Goal: Answer question/provide support: Share knowledge or assist other users

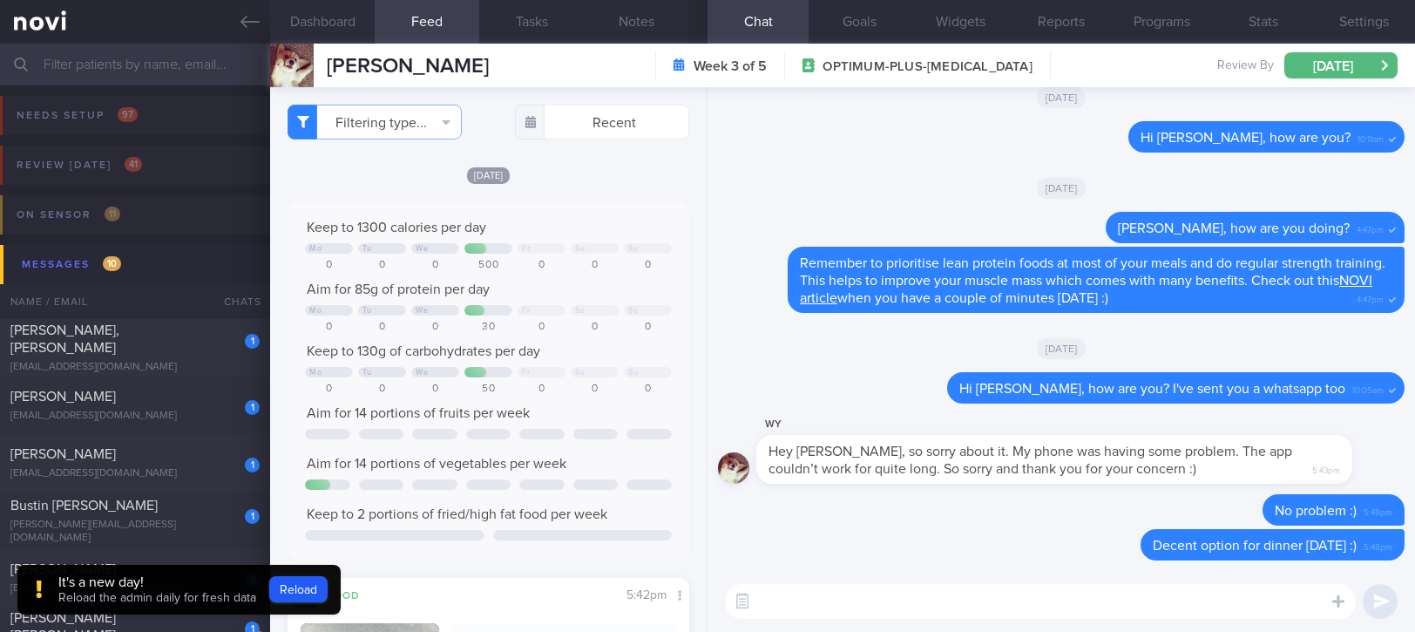
select select "8"
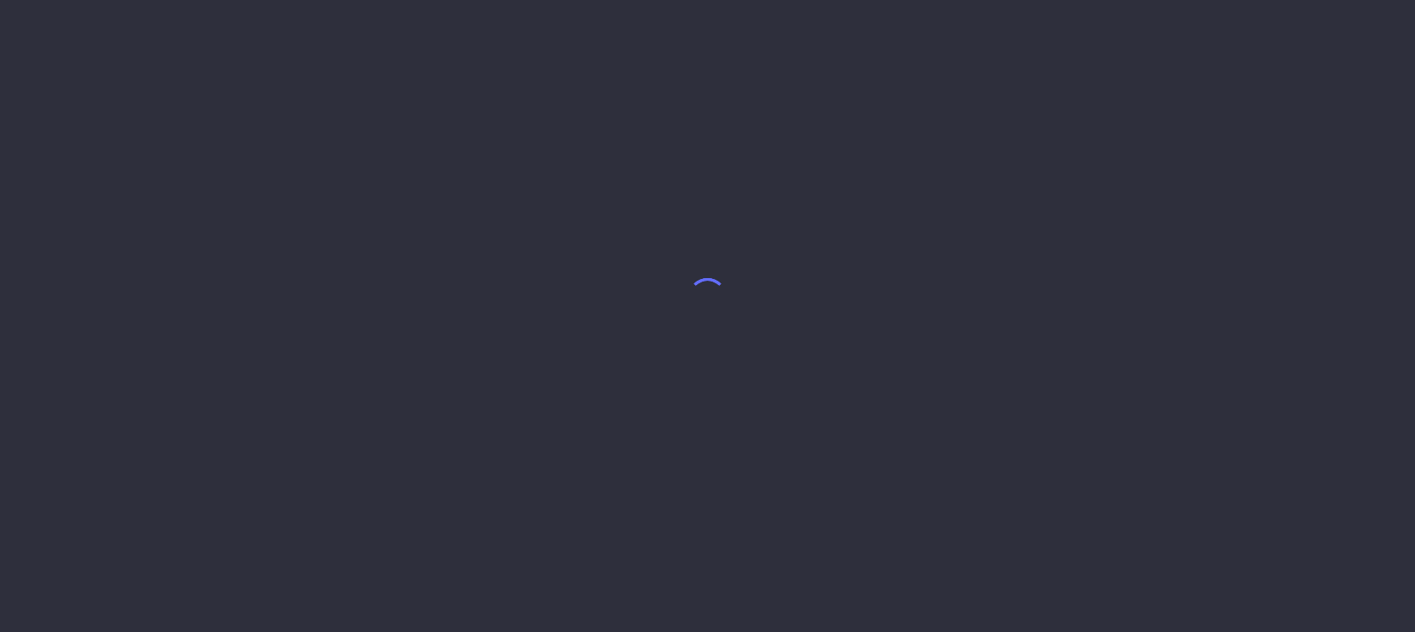
select select "8"
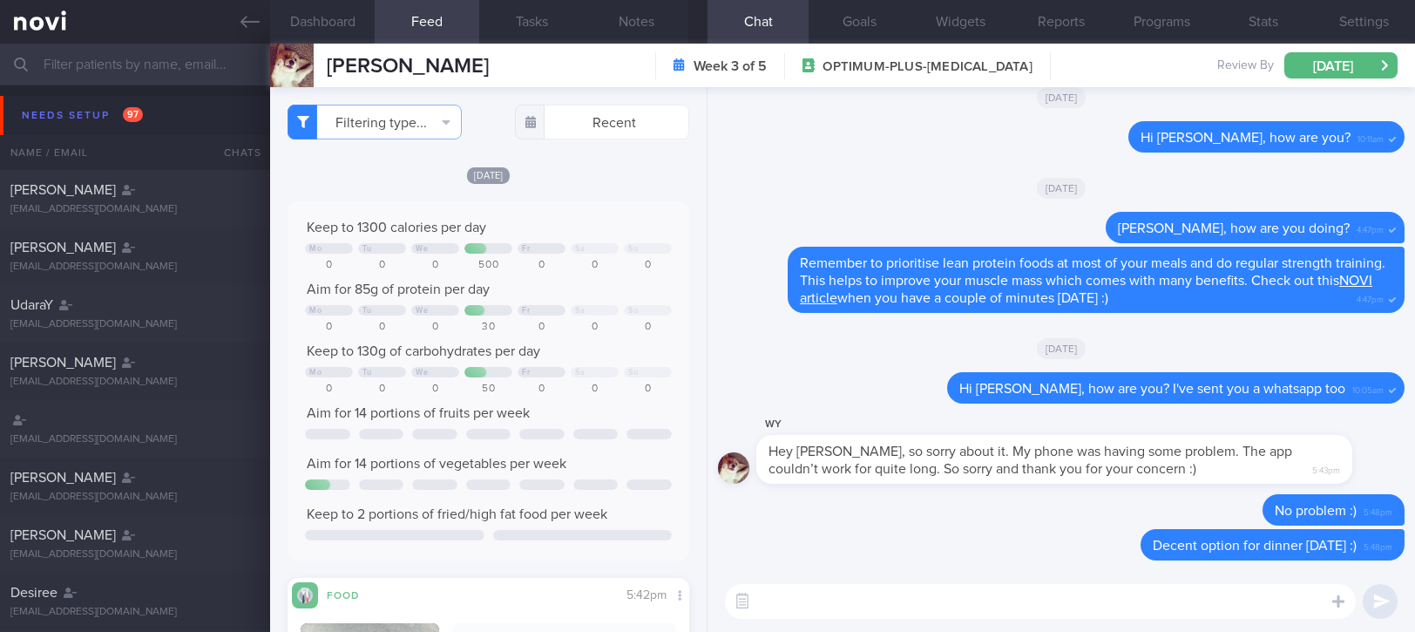
scroll to position [87, 0]
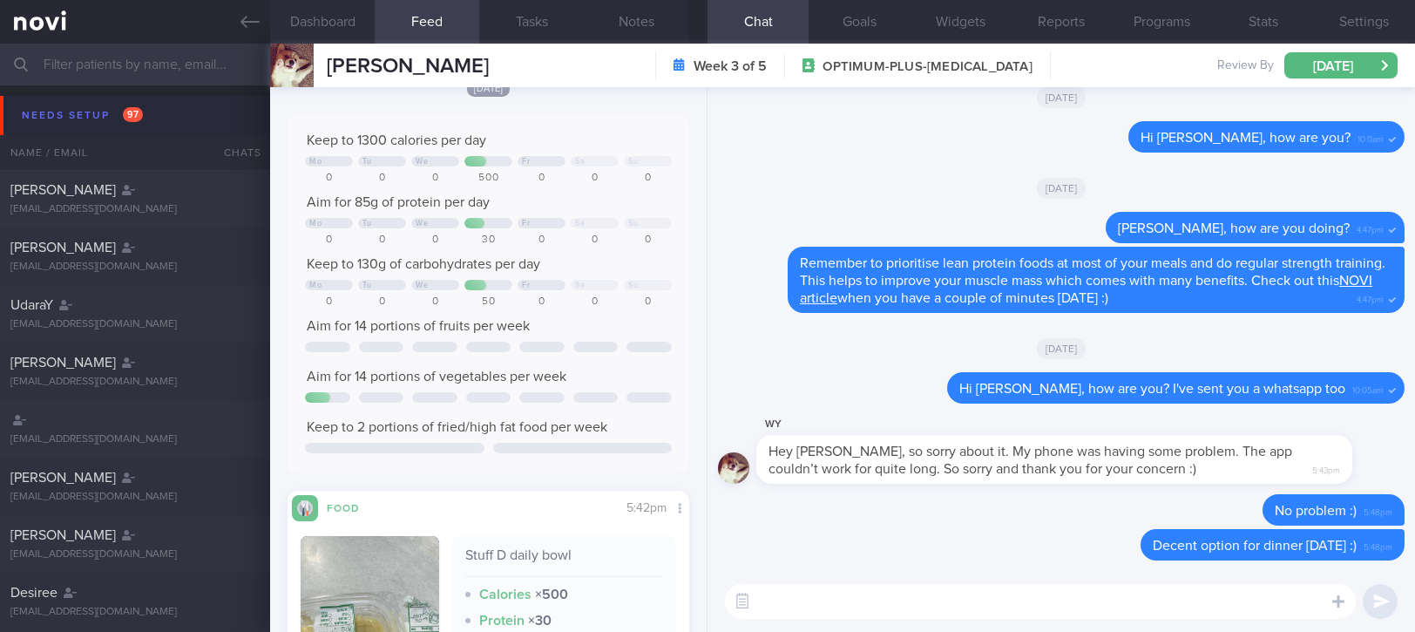
click at [97, 132] on button "Needs setup 97" at bounding box center [710, 115] width 1421 height 39
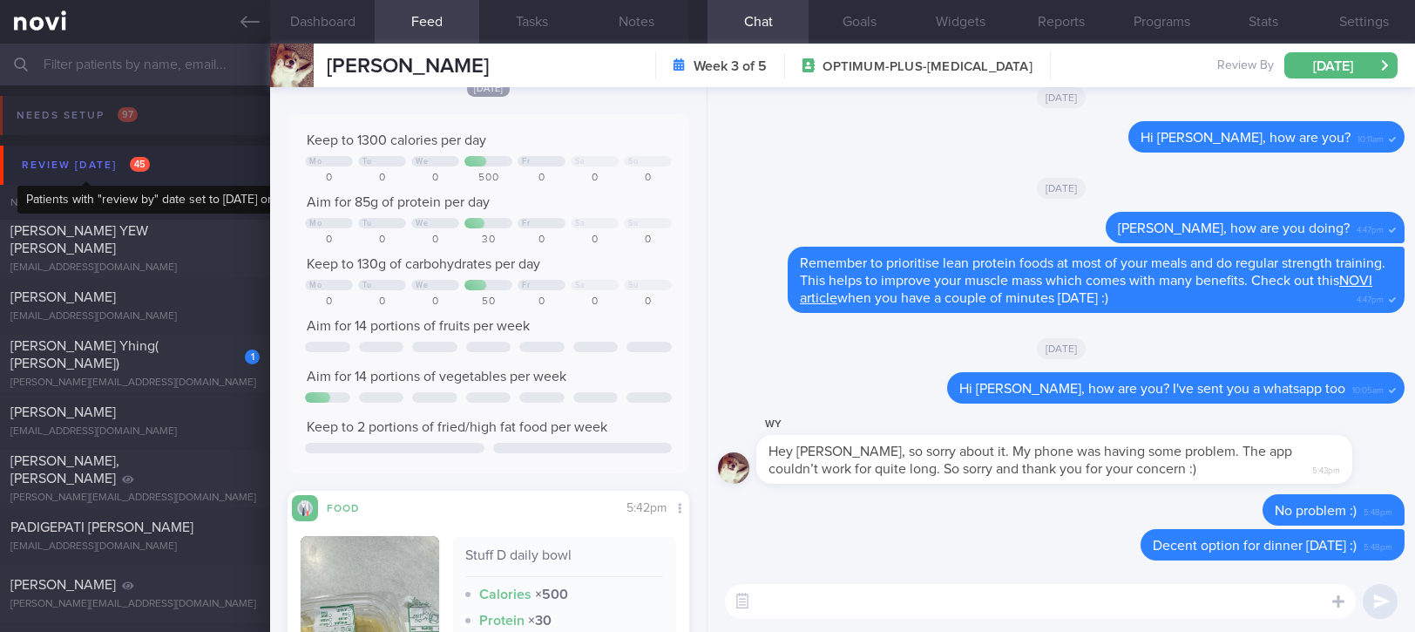
click at [115, 166] on div "Review today 45" at bounding box center [85, 165] width 137 height 24
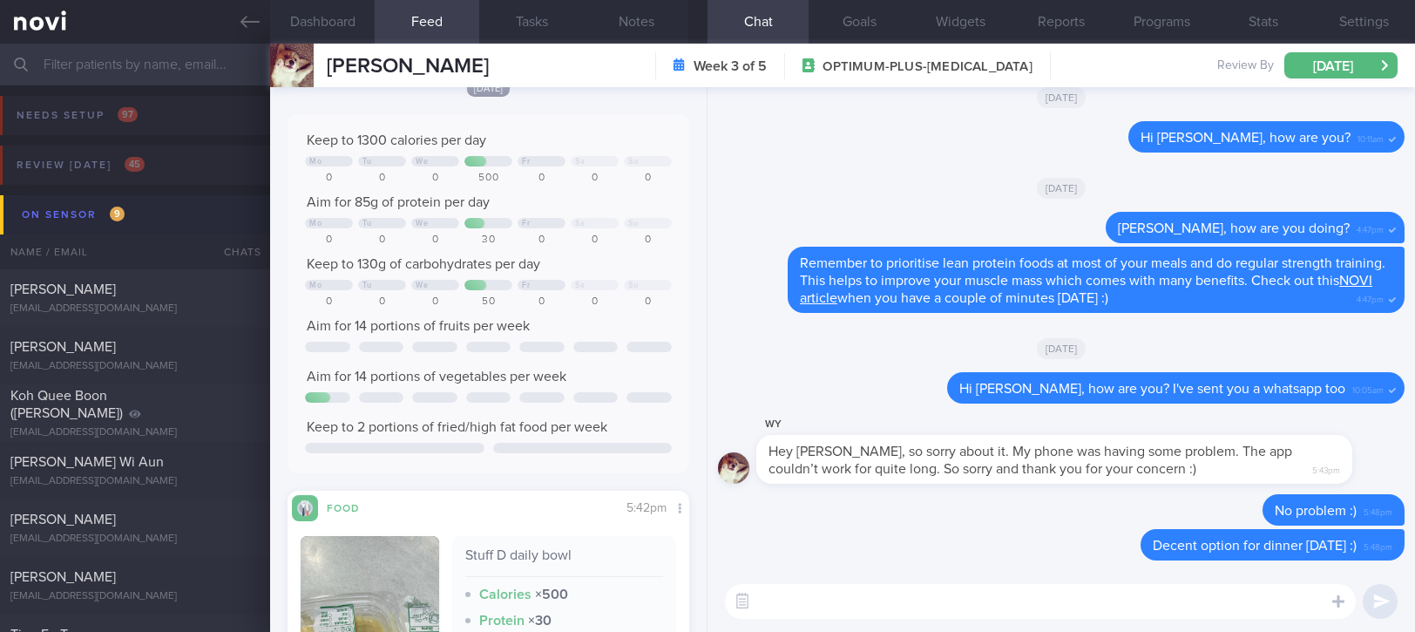
click at [131, 215] on button "On sensor 9" at bounding box center [710, 214] width 1421 height 39
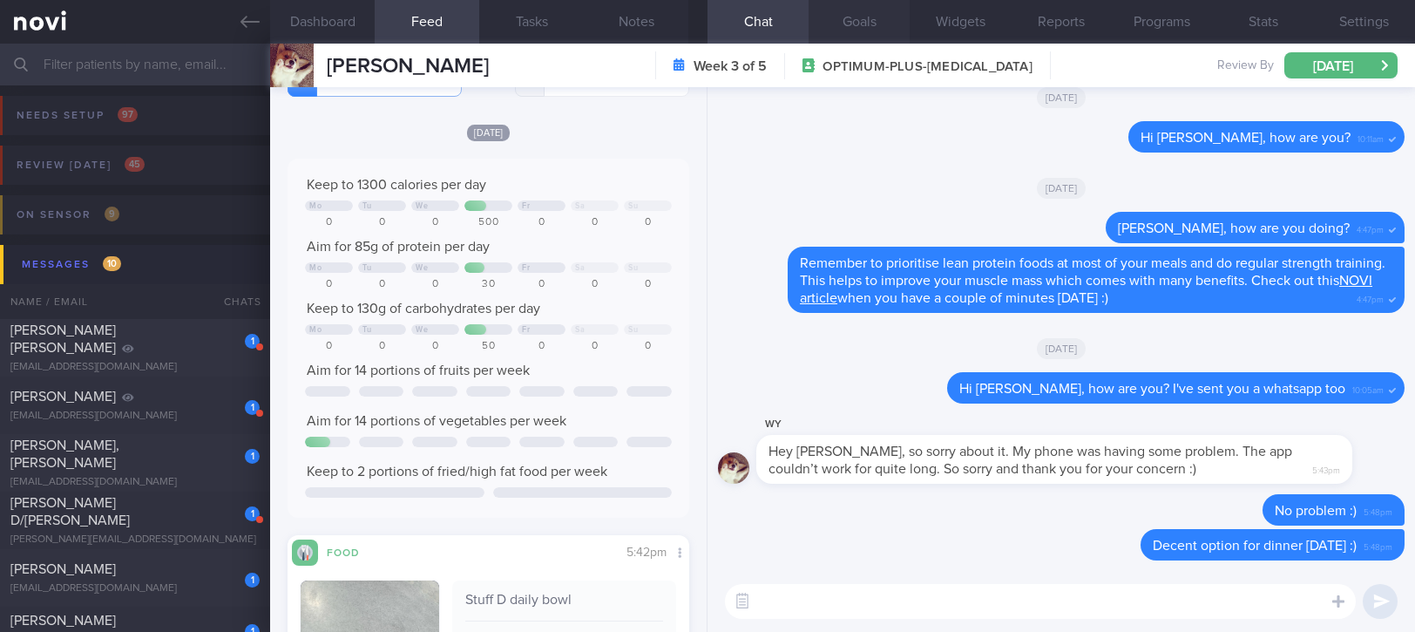
scroll to position [52, 0]
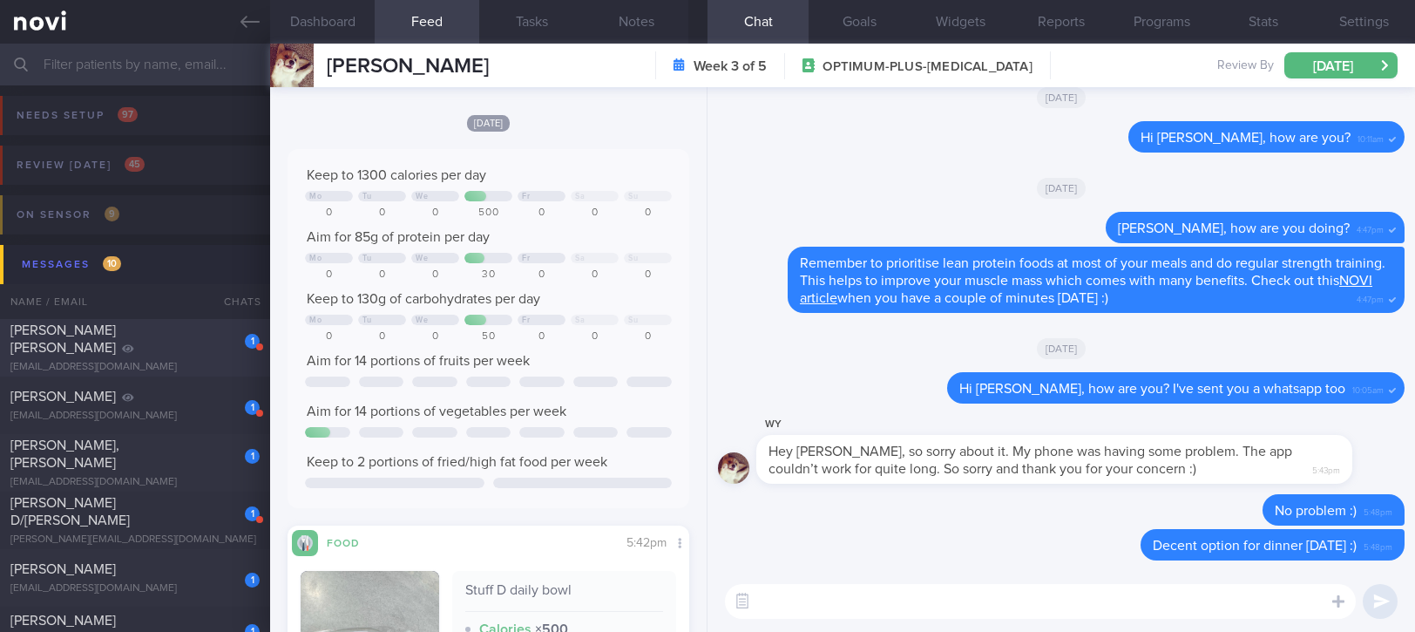
click at [144, 361] on div "[EMAIL_ADDRESS][DOMAIN_NAME]" at bounding box center [134, 367] width 249 height 13
type input "Tracked. Ryblesus, not keen for str trg"
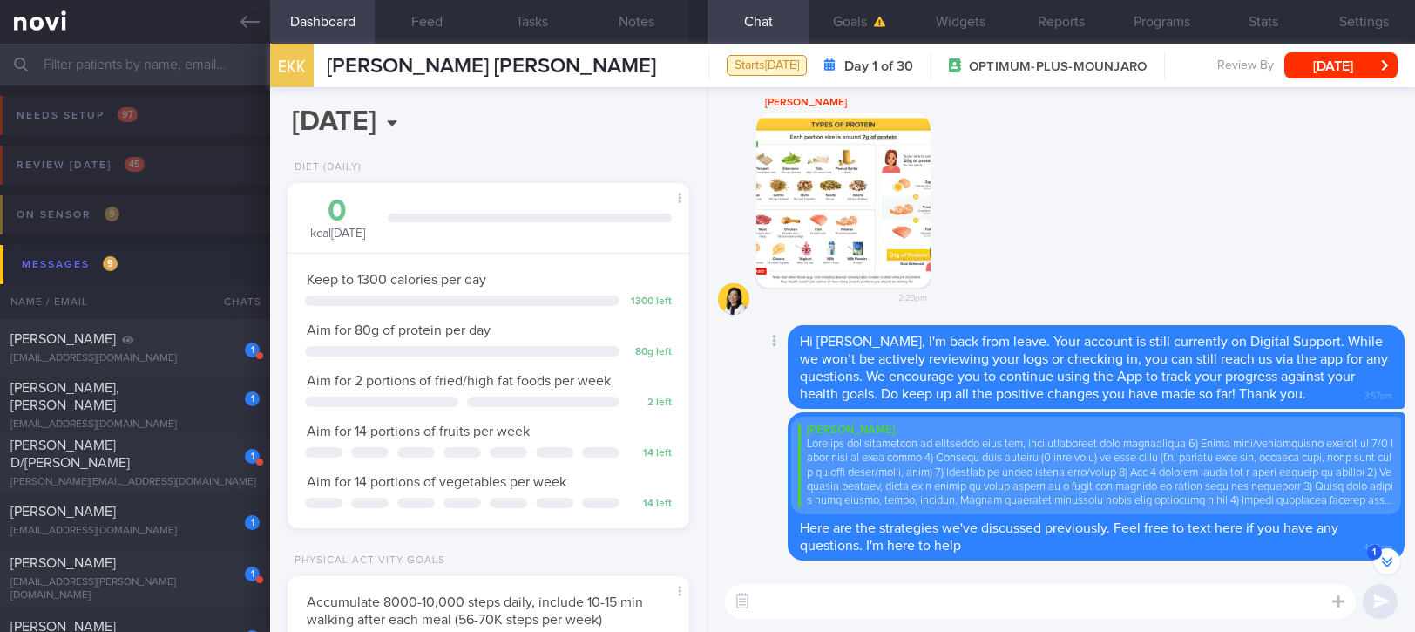
scroll to position [-864, 0]
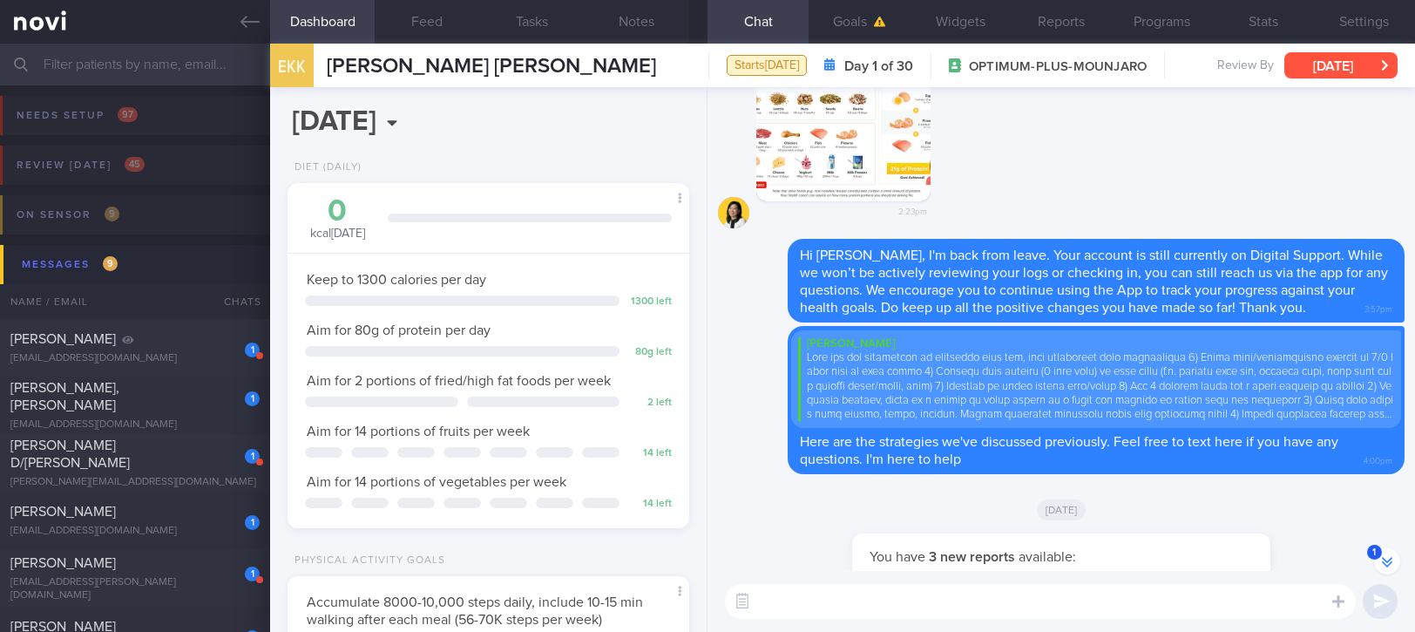
click at [1331, 59] on button "Fri, 5 Sep" at bounding box center [1341, 65] width 113 height 26
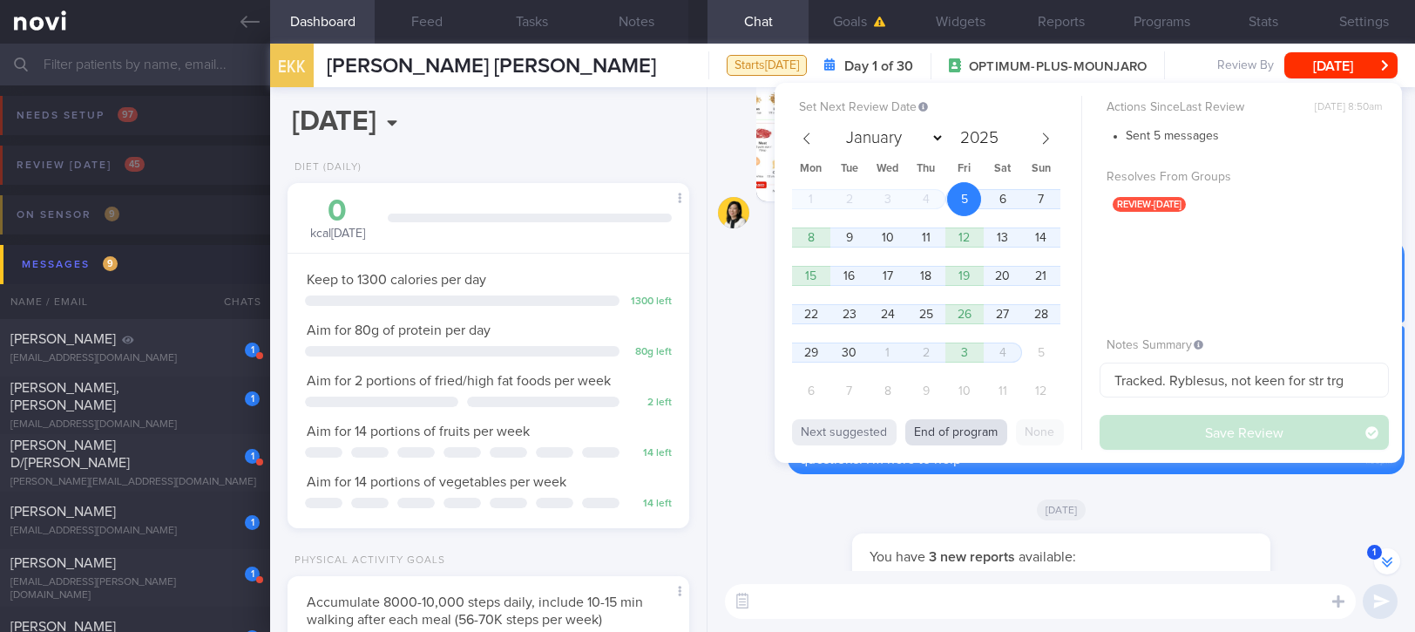
click at [956, 430] on button "End of program" at bounding box center [956, 432] width 102 height 26
select select "9"
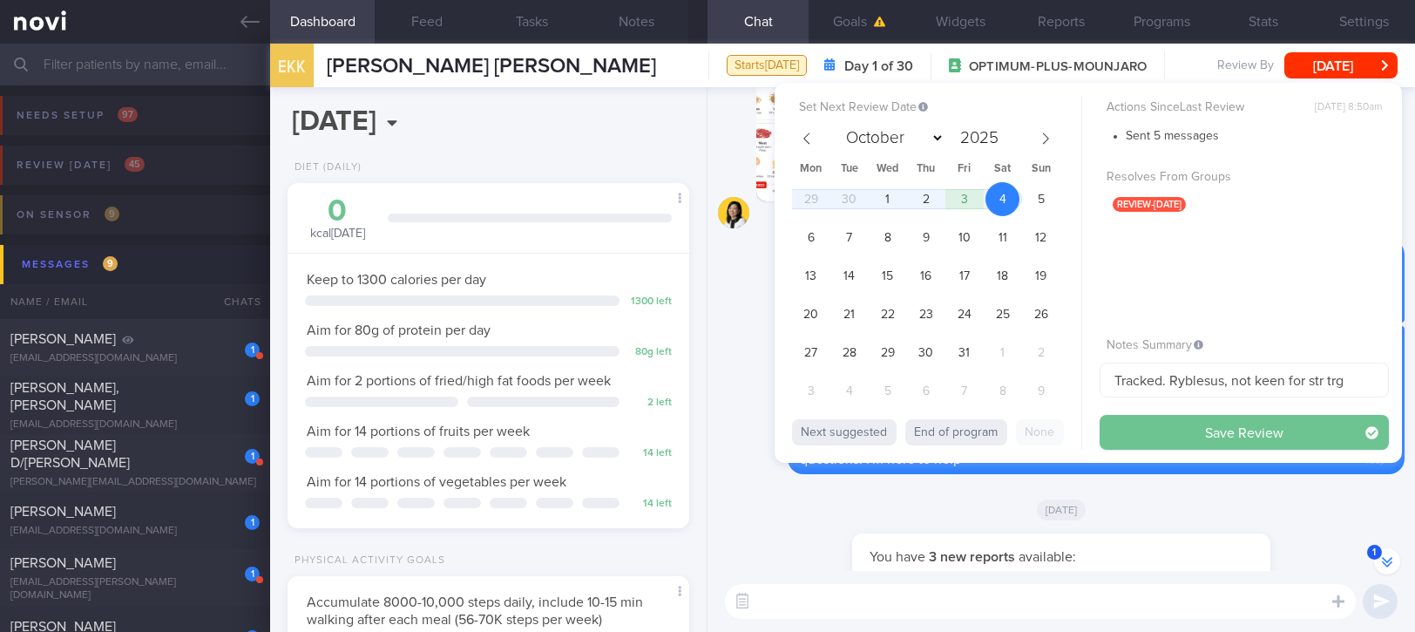
click at [1304, 424] on button "Save Review" at bounding box center [1244, 432] width 289 height 35
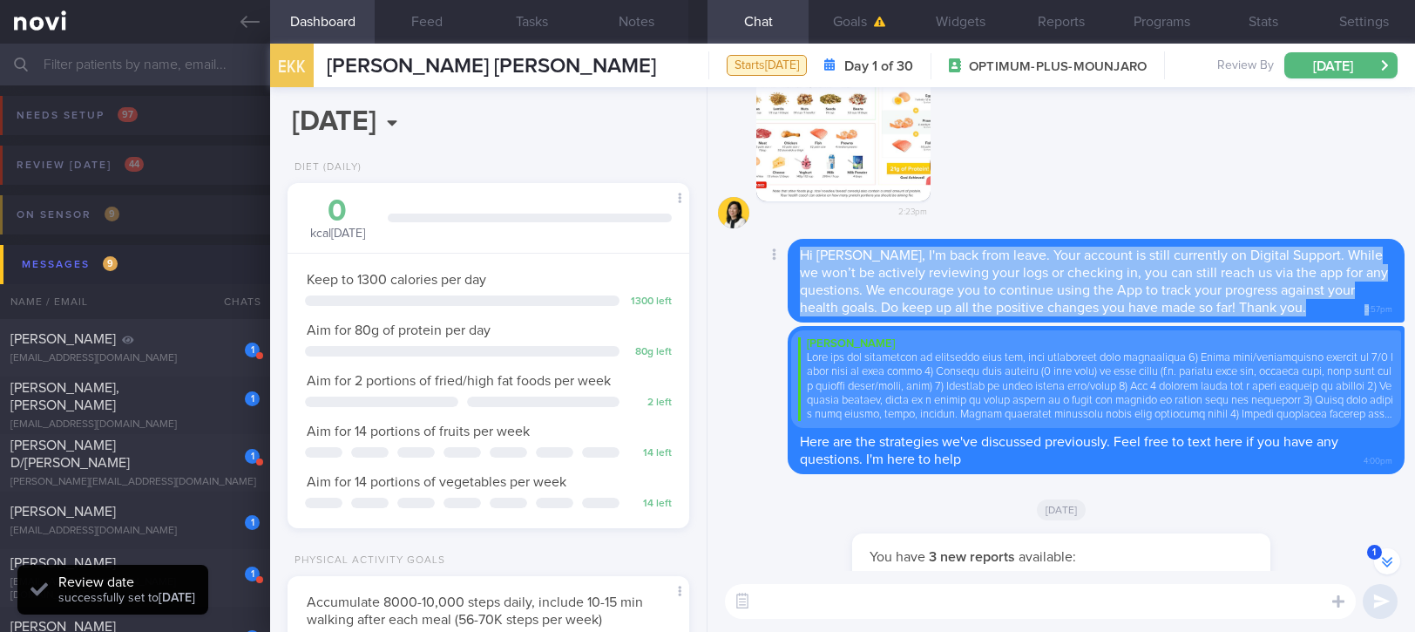
drag, startPoint x: 804, startPoint y: 254, endPoint x: 1350, endPoint y: 319, distance: 550.2
click at [1350, 319] on div "Hi Eleanor, I'm back from leave. Your account is still currently on Digital Sup…" at bounding box center [1096, 281] width 617 height 84
copy div "Hi Eleanor, I'm back from leave. Your account is still currently on Digital Sup…"
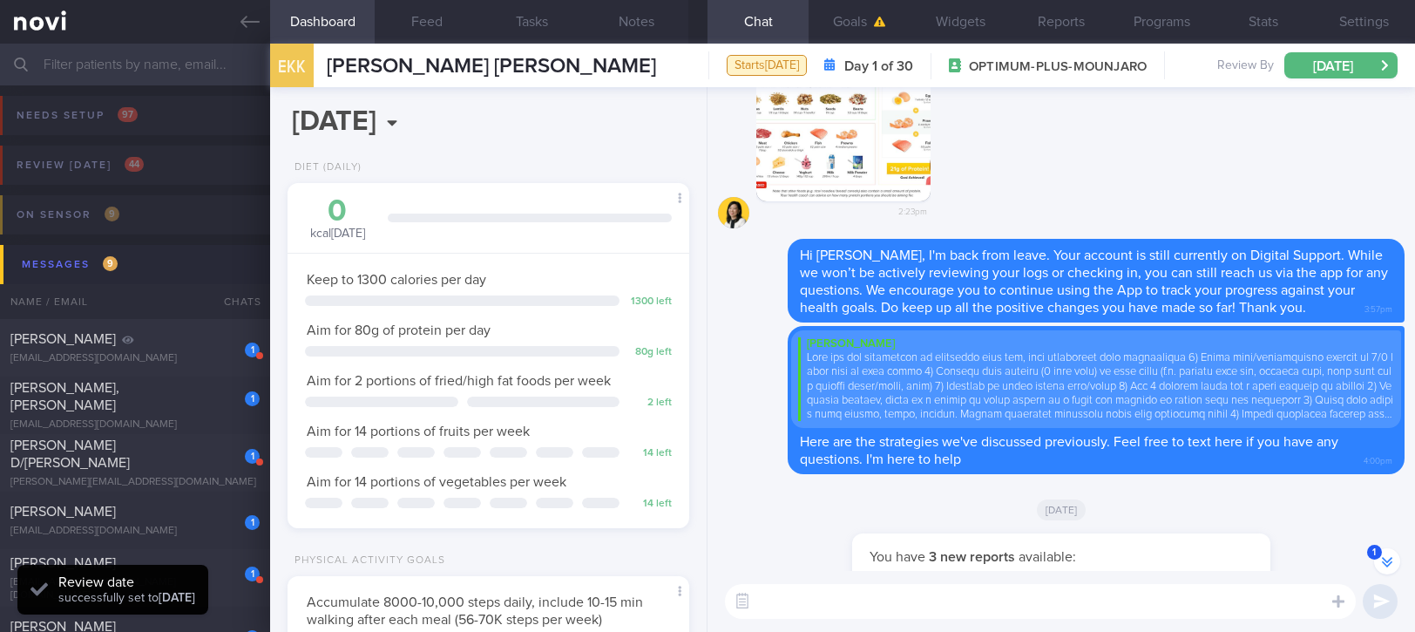
click at [1139, 604] on textarea at bounding box center [1040, 601] width 631 height 35
paste textarea "Hi Eleanor, I'm back from leave. Your account is still currently on Digital Sup…"
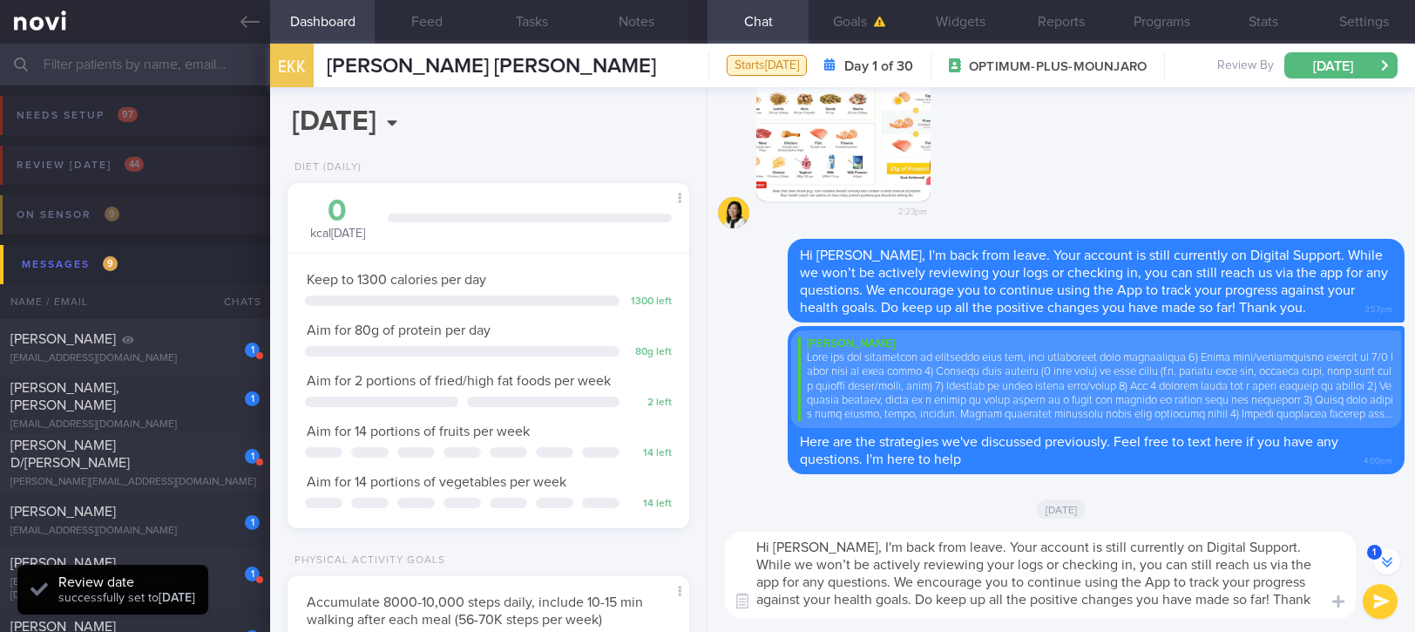
scroll to position [0, 0]
drag, startPoint x: 951, startPoint y: 550, endPoint x: 823, endPoint y: 556, distance: 128.3
click at [823, 556] on textarea "Hi Eleanor, I'm back from leave. Your account is still currently on Digital Sup…" at bounding box center [1040, 575] width 631 height 87
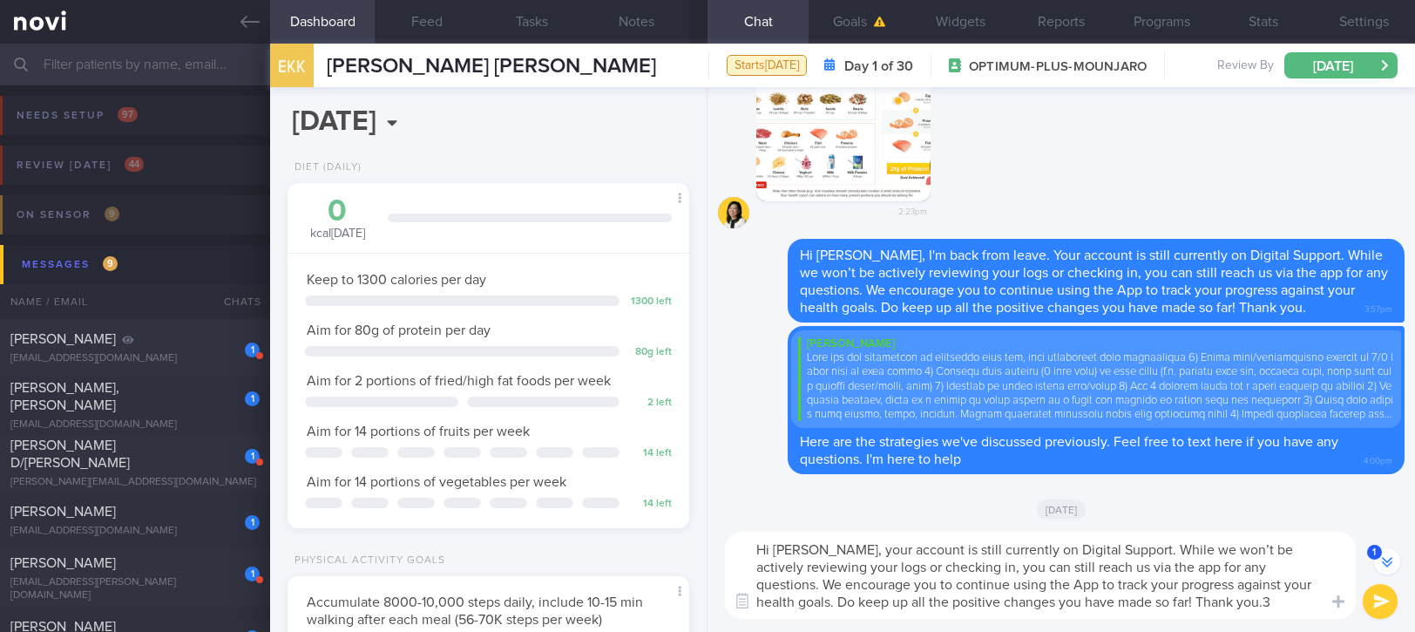
click at [1210, 604] on textarea "Hi Eleanor, your account is still currently on Digital Support. While we won’t …" at bounding box center [1040, 575] width 631 height 87
type textarea "Hi Eleanor, your account is still currently on Digital Support. While we won’t …"
click at [1367, 597] on button "submit" at bounding box center [1380, 601] width 35 height 35
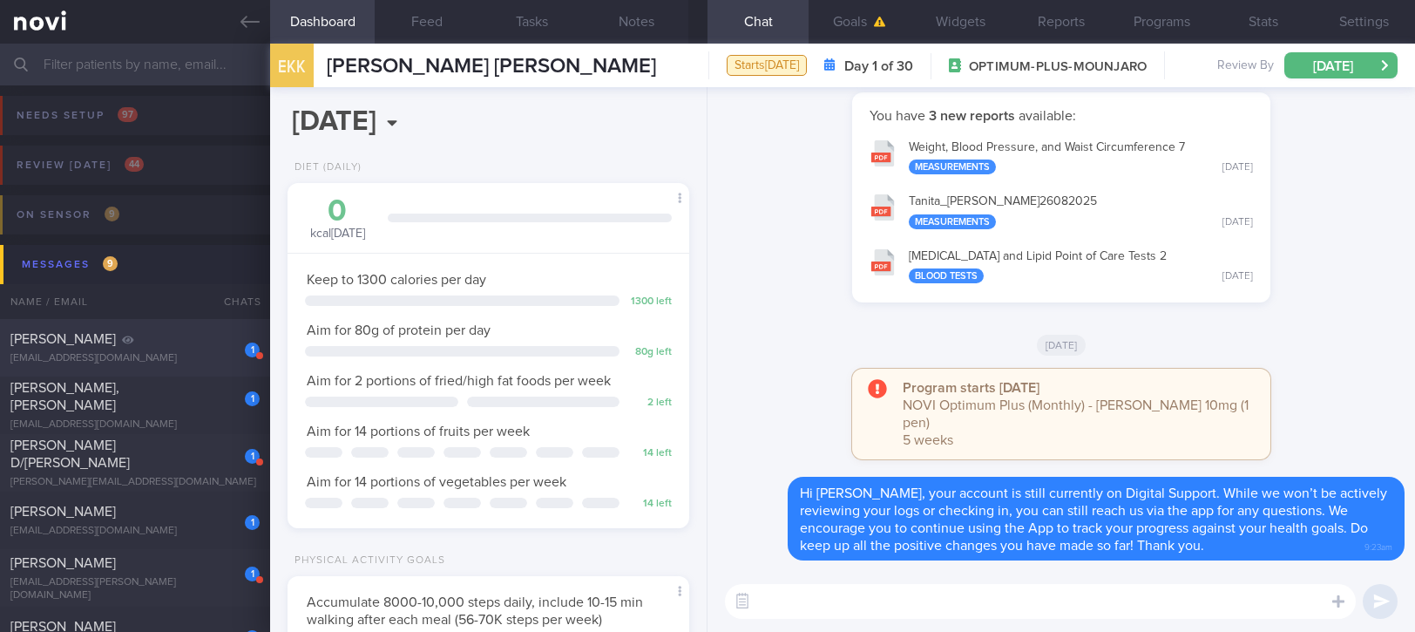
click at [191, 348] on div "[PERSON_NAME]" at bounding box center [132, 338] width 245 height 17
type input "Tracked. new DM, OP+. [PERSON_NAME]. [DEMOGRAPHIC_DATA]/[DEMOGRAPHIC_DATA]"
select select "8"
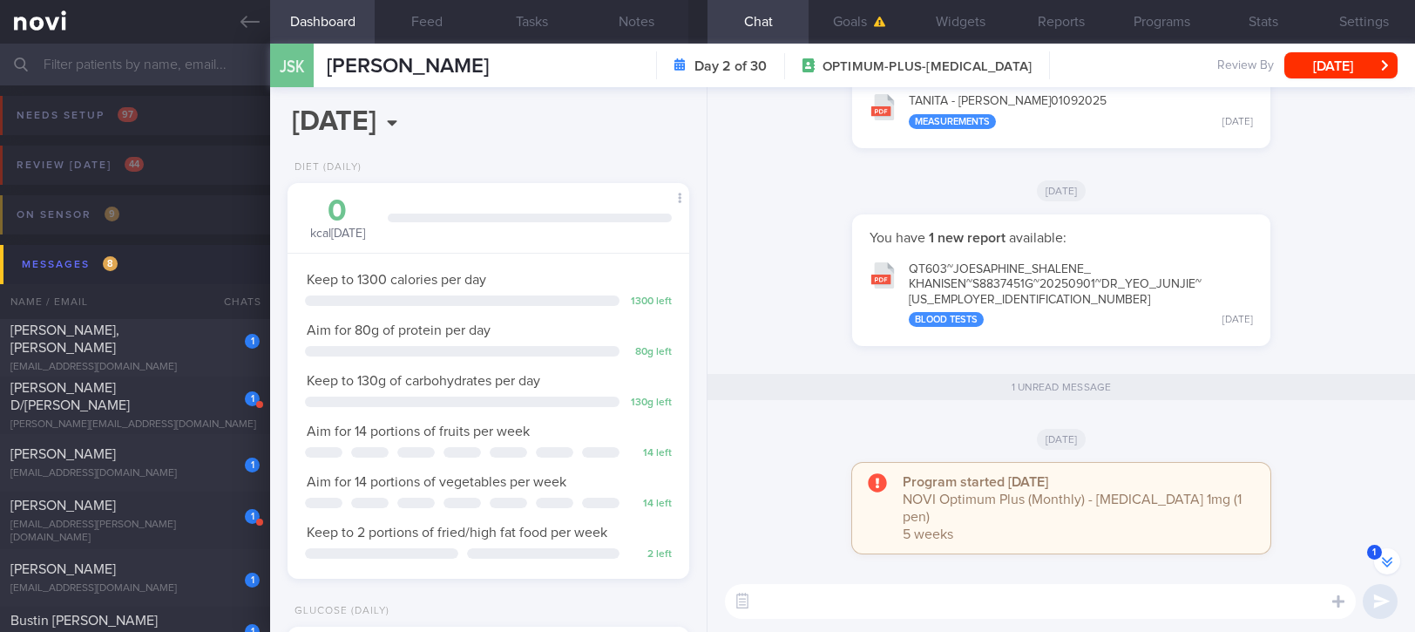
scroll to position [-349, 0]
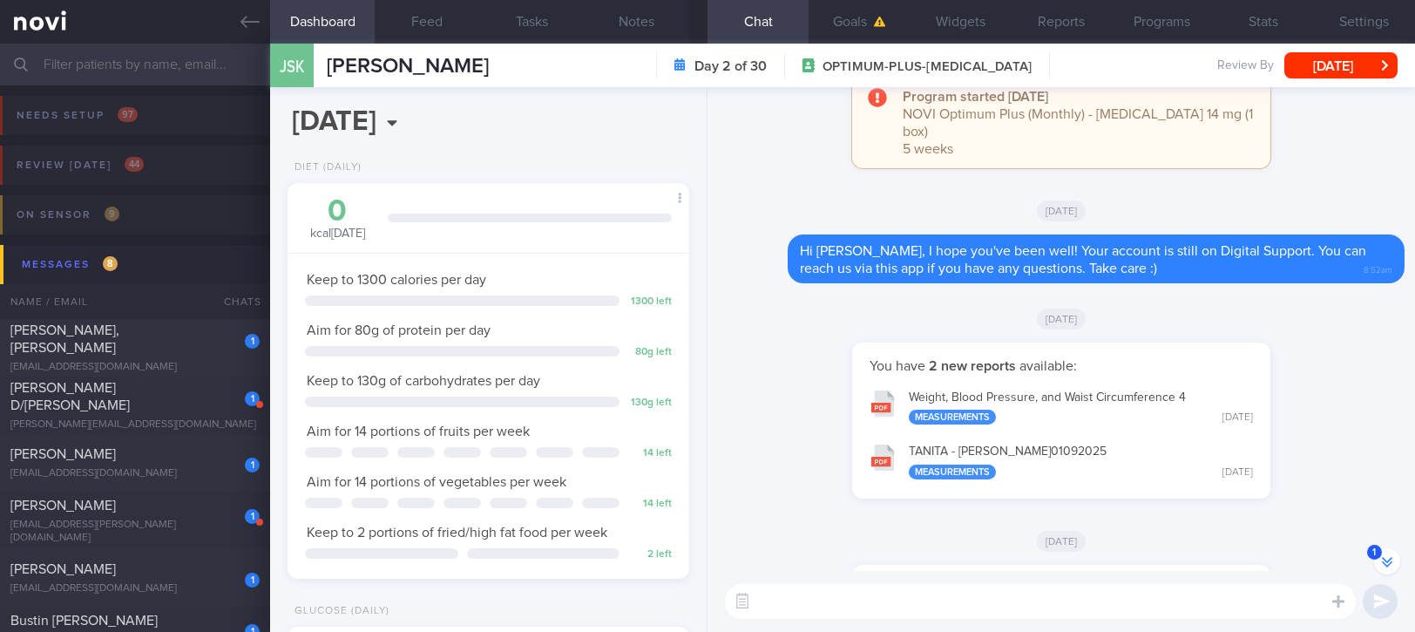
click at [934, 584] on textarea at bounding box center [1040, 601] width 631 height 35
paste textarea "Hi Eleanor, I'm back from leave. Your account is still currently on Digital Sup…"
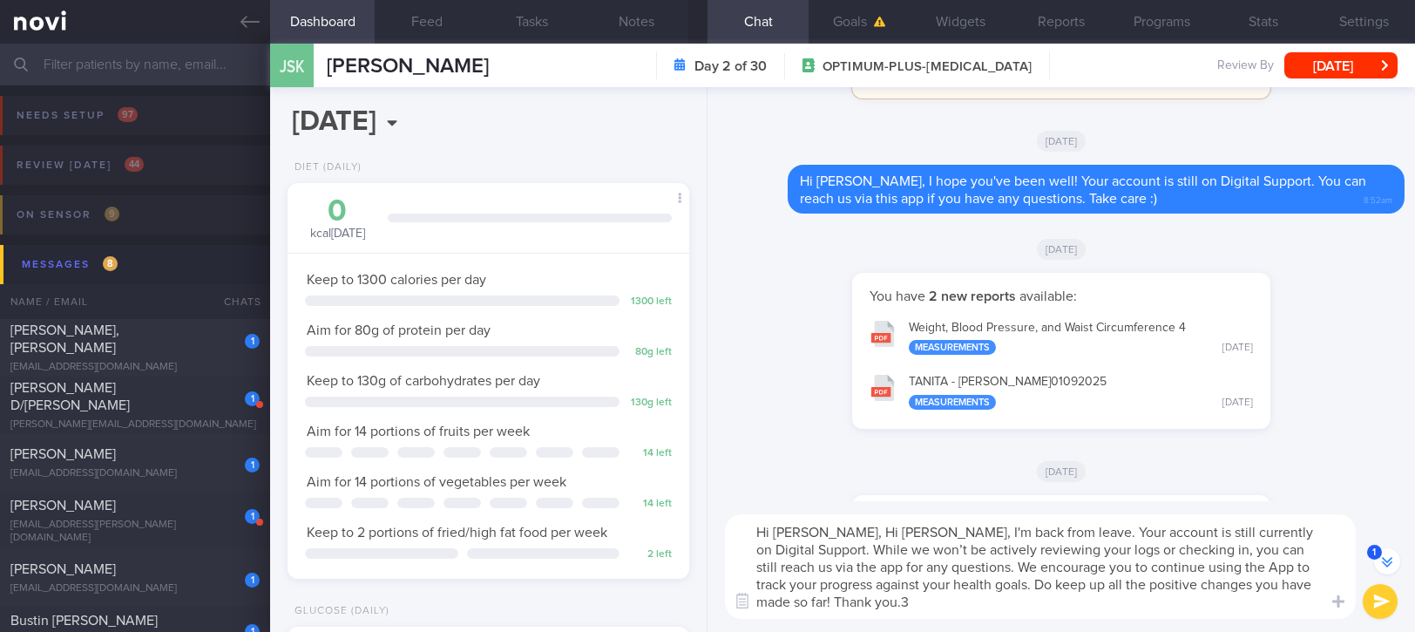
scroll to position [-419, 0]
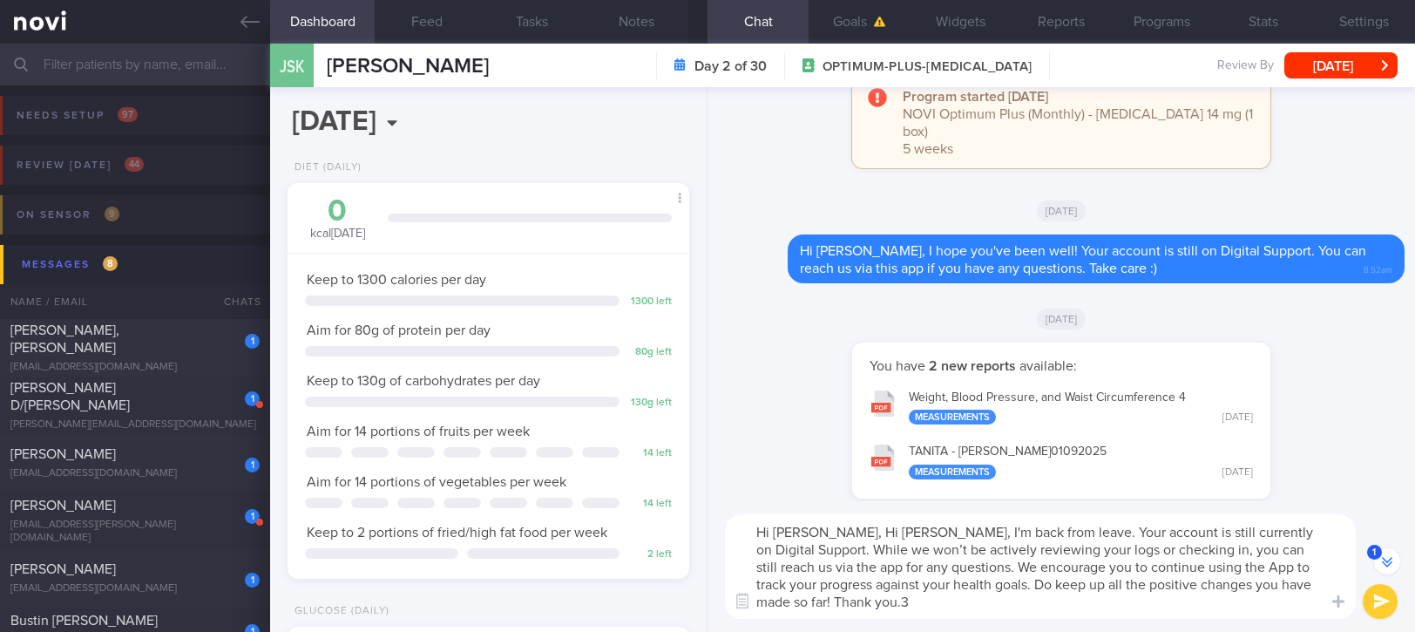
drag, startPoint x: 1030, startPoint y: 535, endPoint x: 832, endPoint y: 532, distance: 197.8
click at [832, 532] on textarea "Hi Shalene, Hi Eleanor, I'm back from leave. Your account is still currently on…" at bounding box center [1040, 566] width 631 height 105
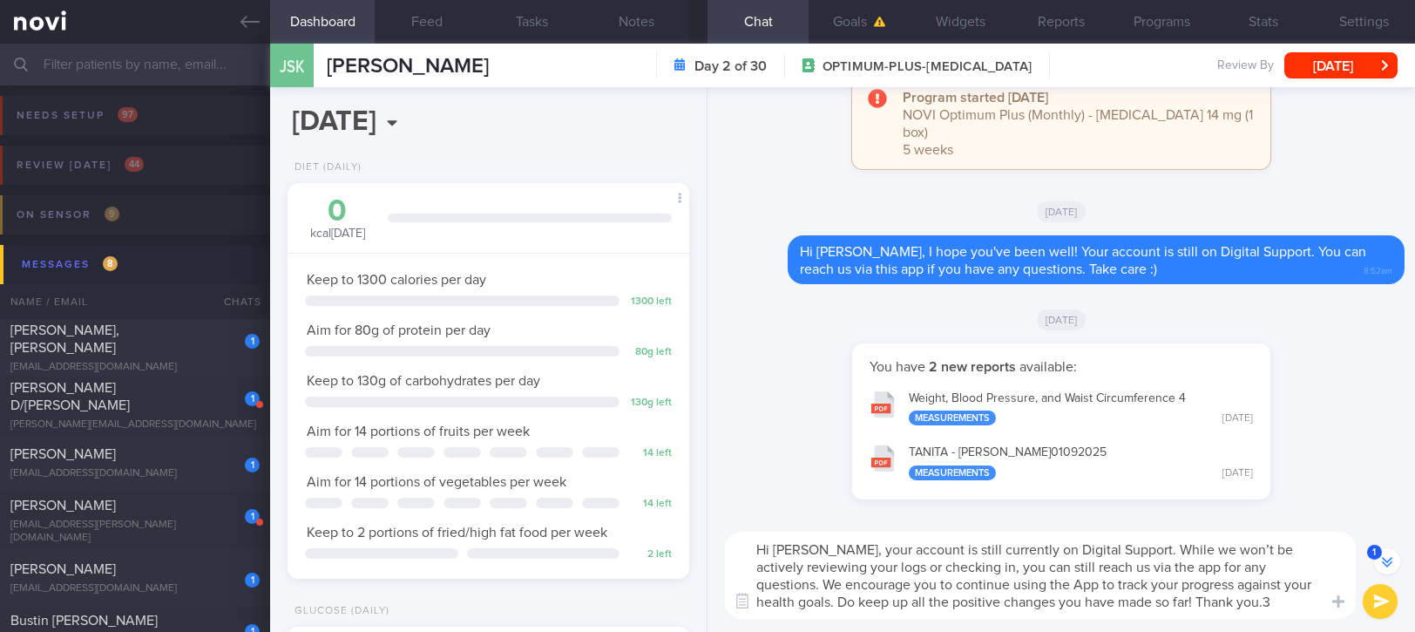
click at [1224, 612] on textarea "Hi Shalene, your account is still currently on Digital Support. While we won’t …" at bounding box center [1040, 575] width 631 height 87
type textarea "Hi Shalene, your account is still currently on Digital Support. While we won’t …"
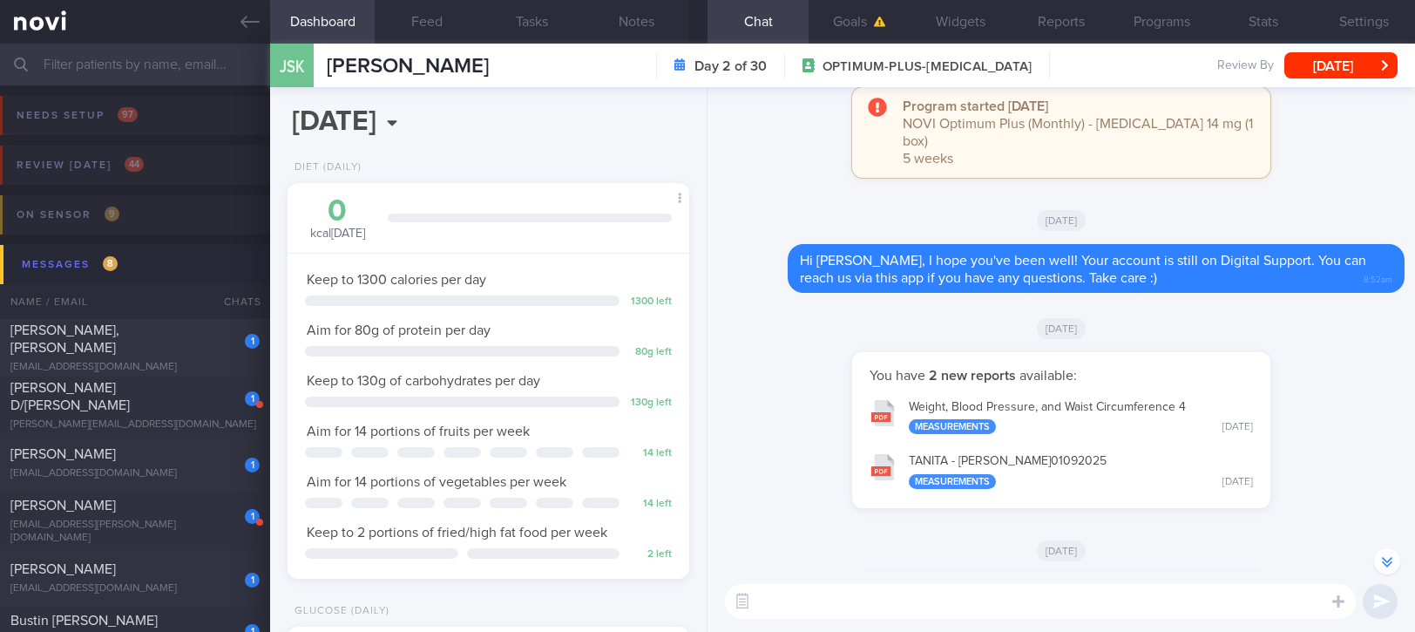
scroll to position [-41, 0]
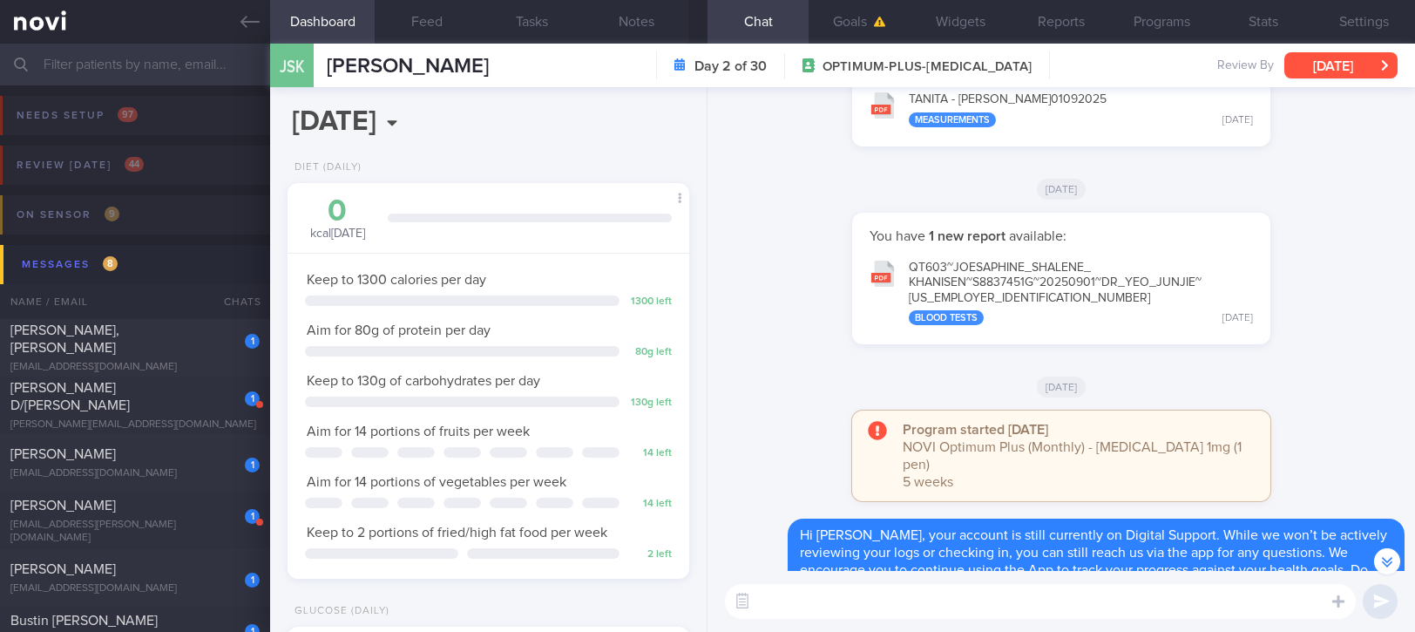
click at [1338, 64] on button "[DATE]" at bounding box center [1341, 65] width 113 height 26
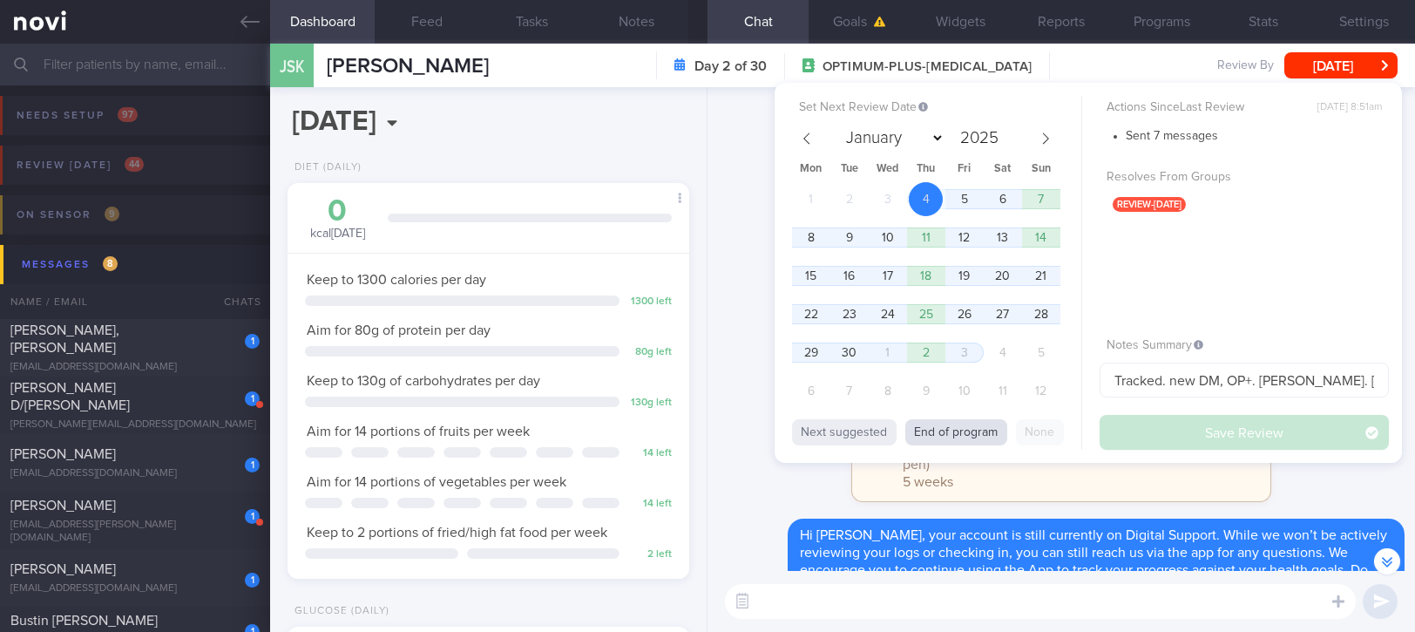
click at [965, 425] on button "End of program" at bounding box center [956, 432] width 102 height 26
select select "9"
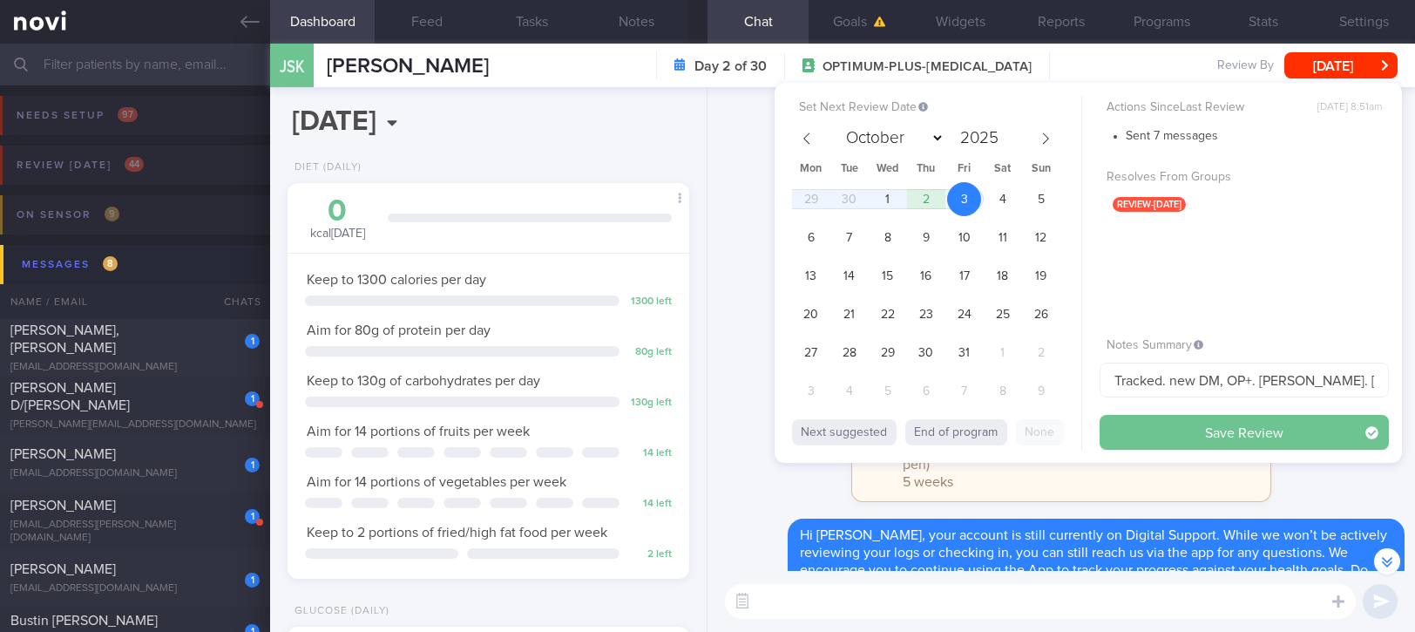
click at [1312, 435] on button "Save Review" at bounding box center [1244, 432] width 289 height 35
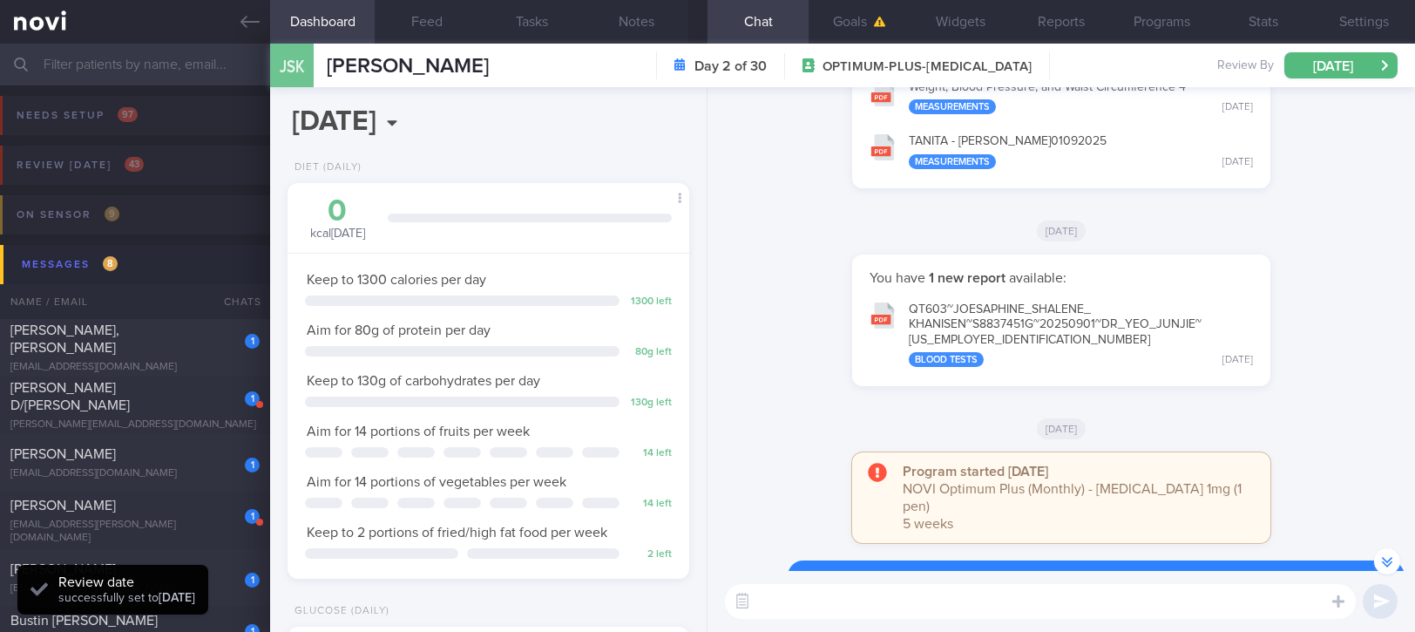
scroll to position [0, 0]
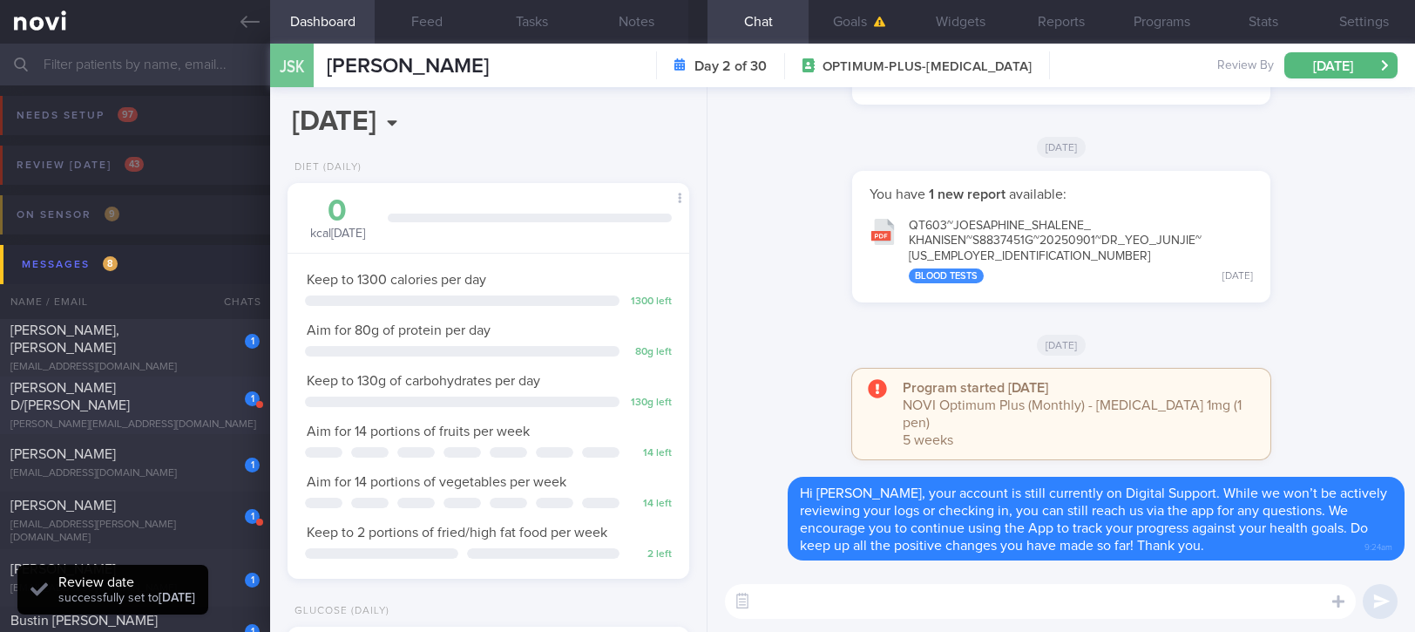
click at [137, 418] on div "[PERSON_NAME][EMAIL_ADDRESS][DOMAIN_NAME]" at bounding box center [134, 424] width 249 height 13
type input "Tracked"
select select "8"
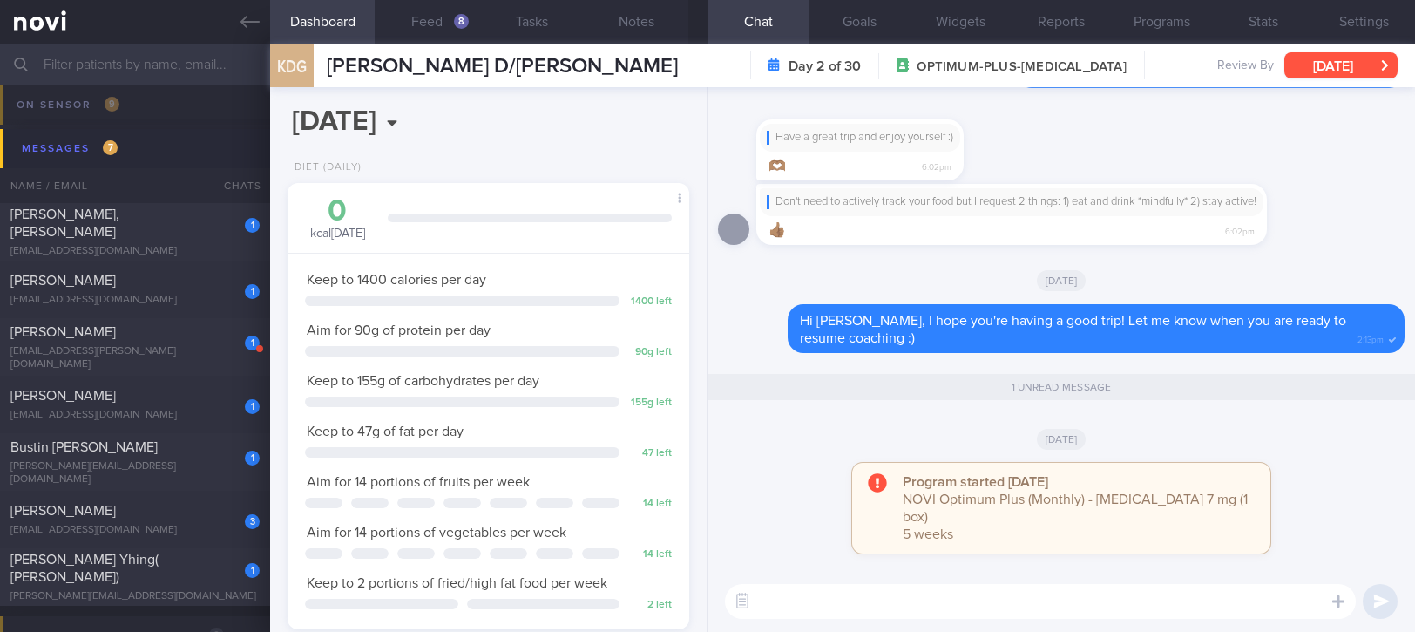
click at [1342, 68] on button "[DATE]" at bounding box center [1341, 65] width 113 height 26
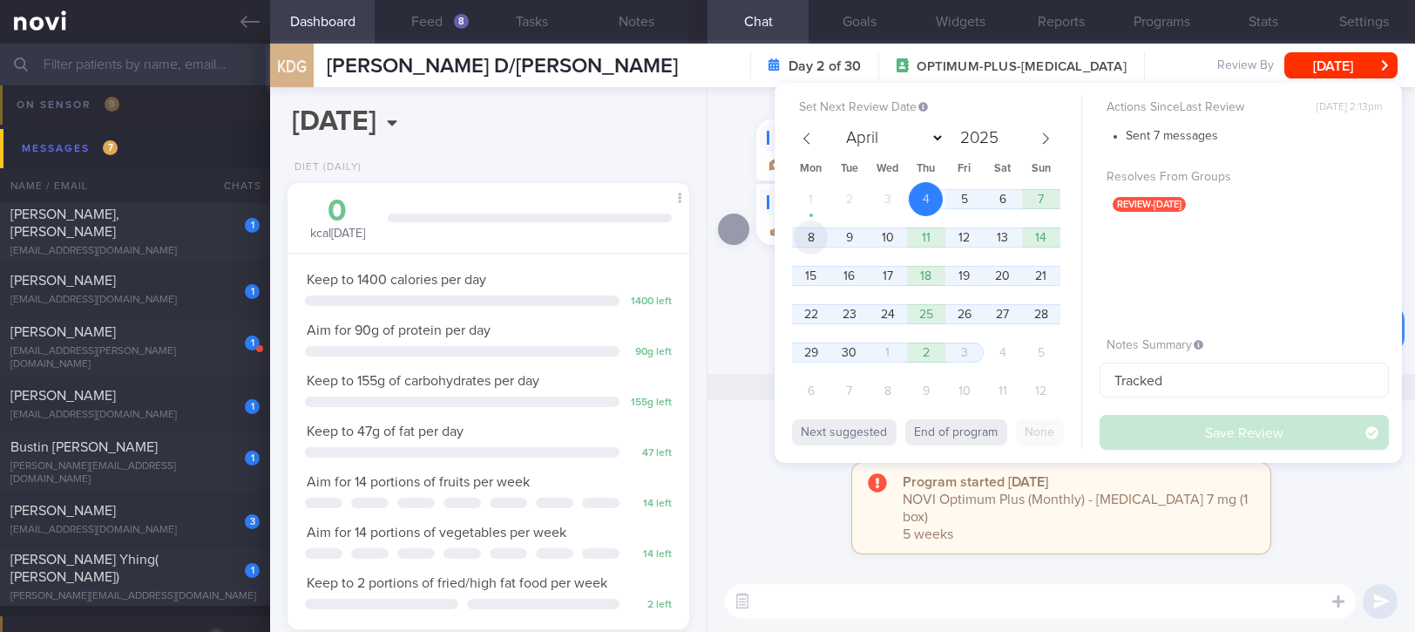
click at [811, 229] on span "8" at bounding box center [811, 237] width 34 height 34
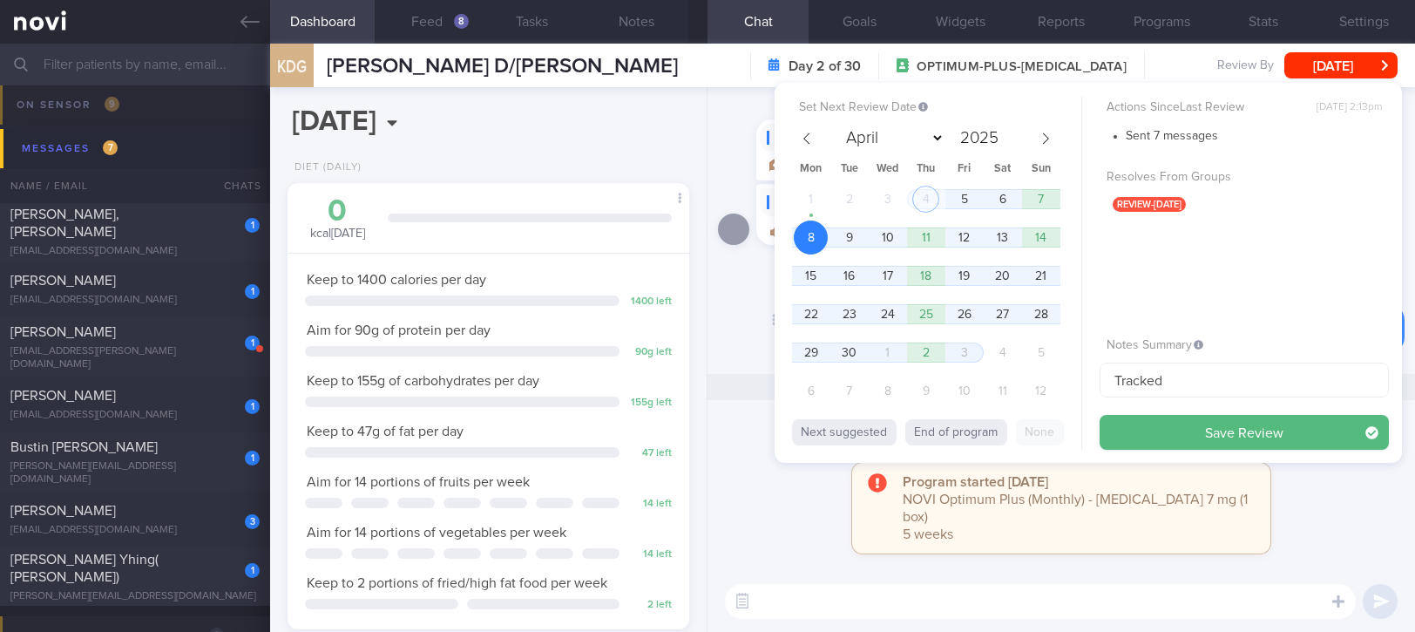
click at [752, 350] on div "Delete Hi Kasturi, I hope you're having a good trip! Let me know when you are r…" at bounding box center [1061, 328] width 687 height 49
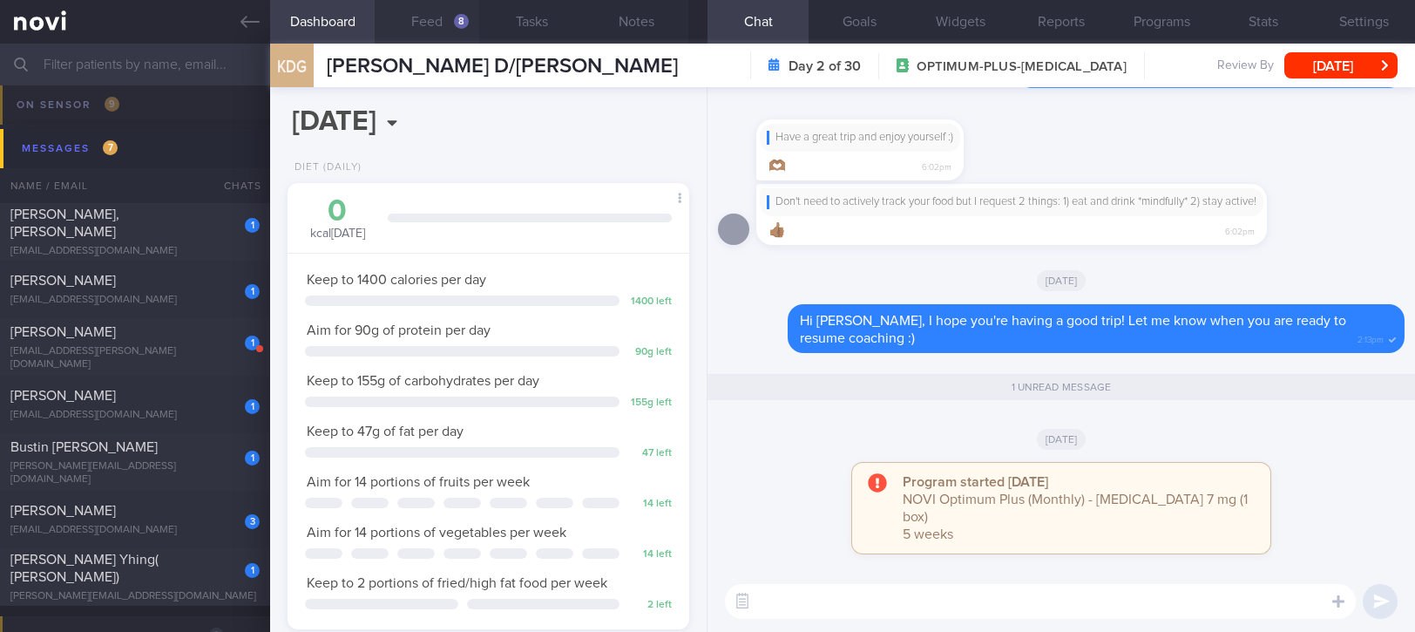
click at [454, 21] on div "8" at bounding box center [461, 21] width 15 height 15
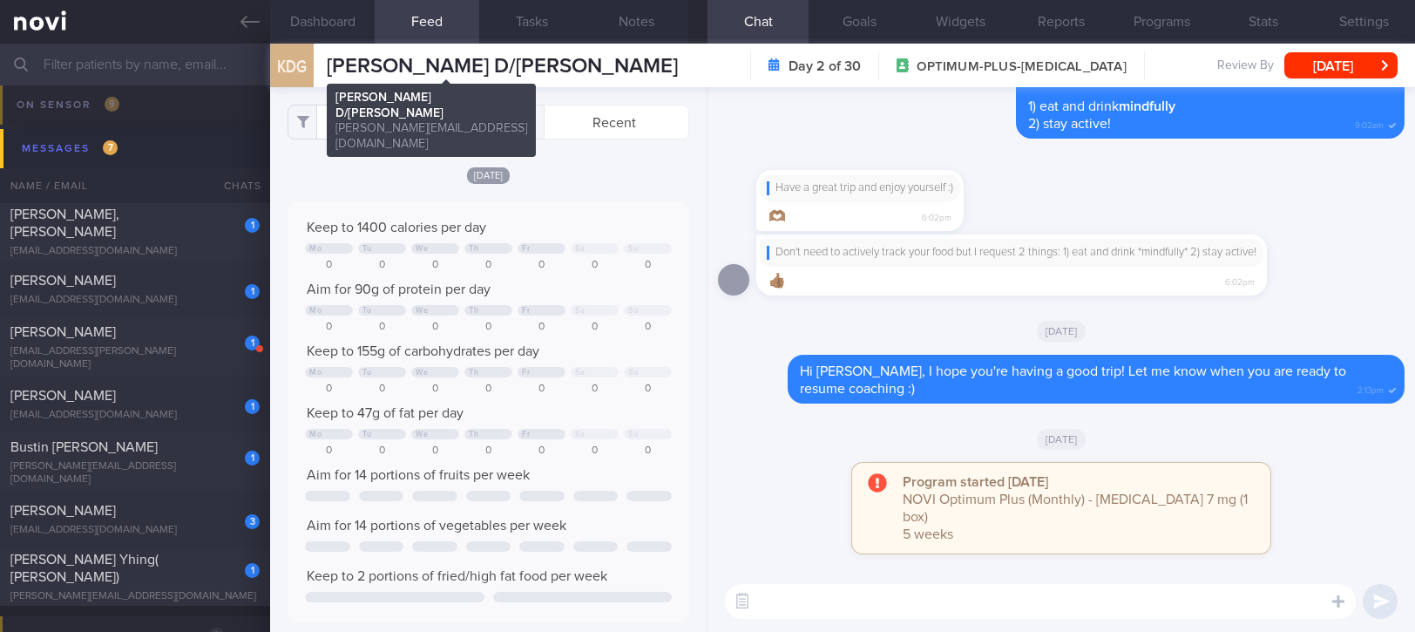
scroll to position [871416, 871145]
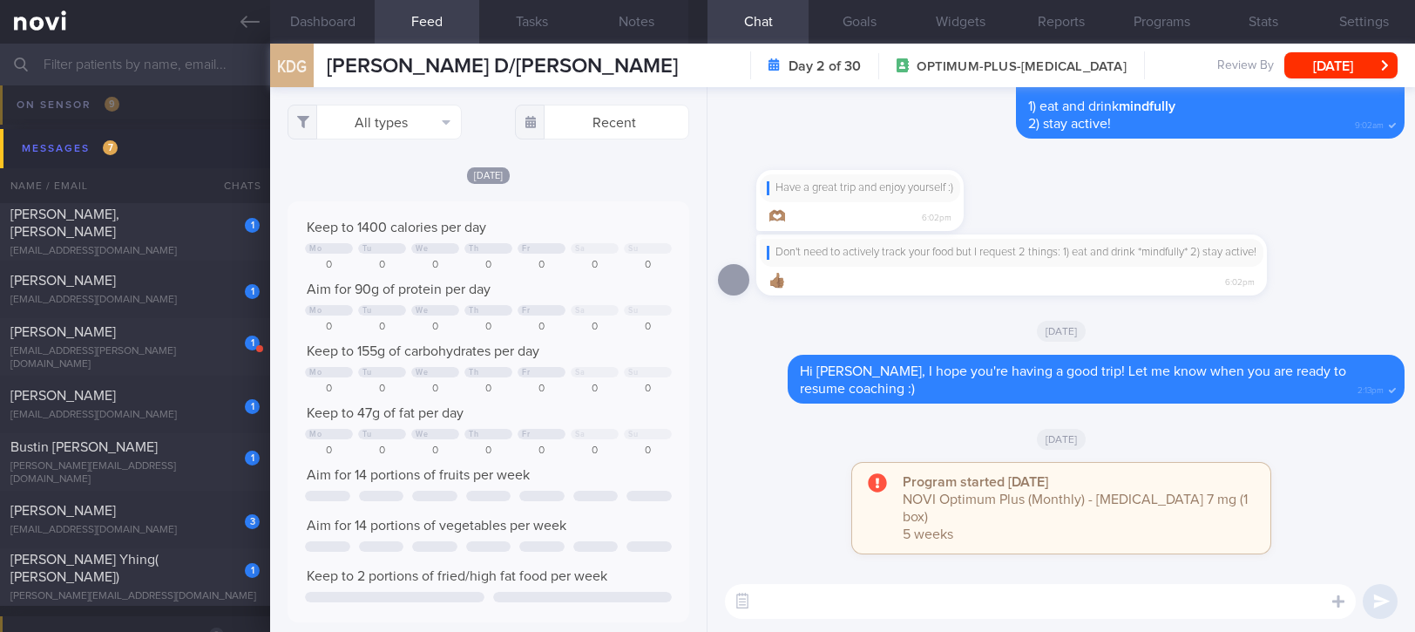
click at [404, 102] on div "All types Food Activity Glucose Weight Medicine Blood Pressure CGM Install Rece…" at bounding box center [488, 359] width 437 height 545
click at [400, 129] on button "All types" at bounding box center [375, 122] width 174 height 35
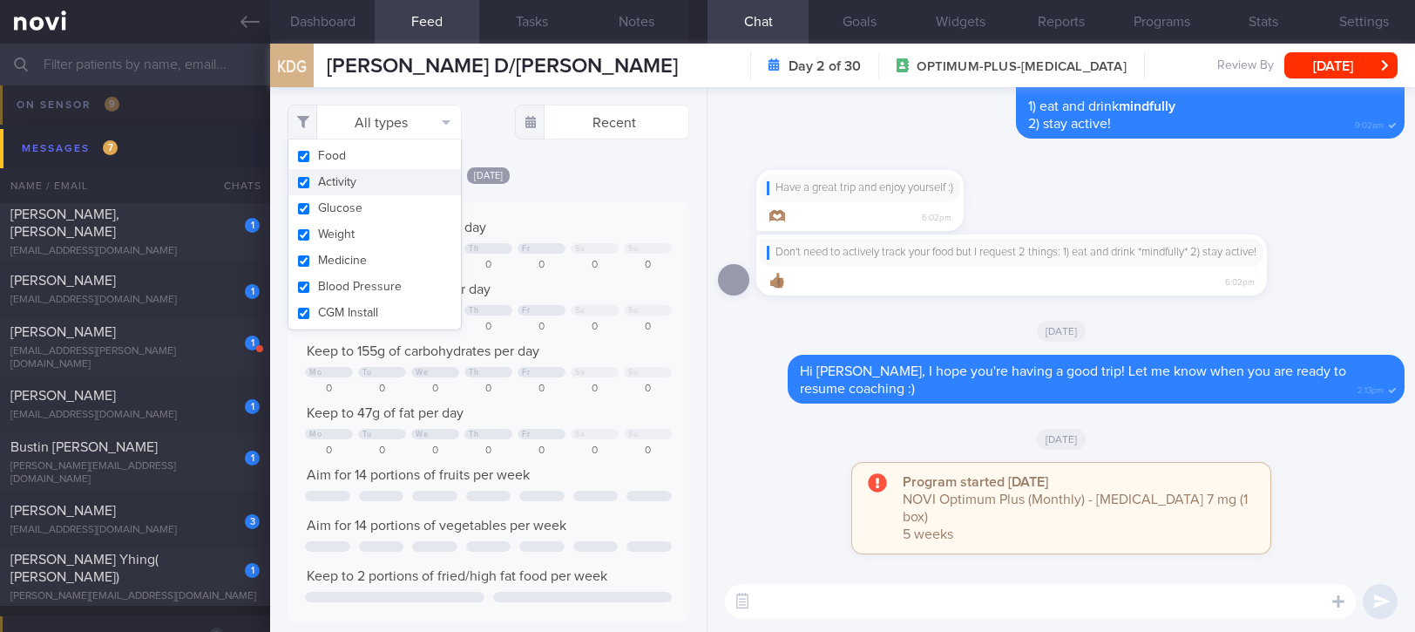
click at [362, 187] on button "Activity" at bounding box center [374, 182] width 173 height 26
checkbox input "false"
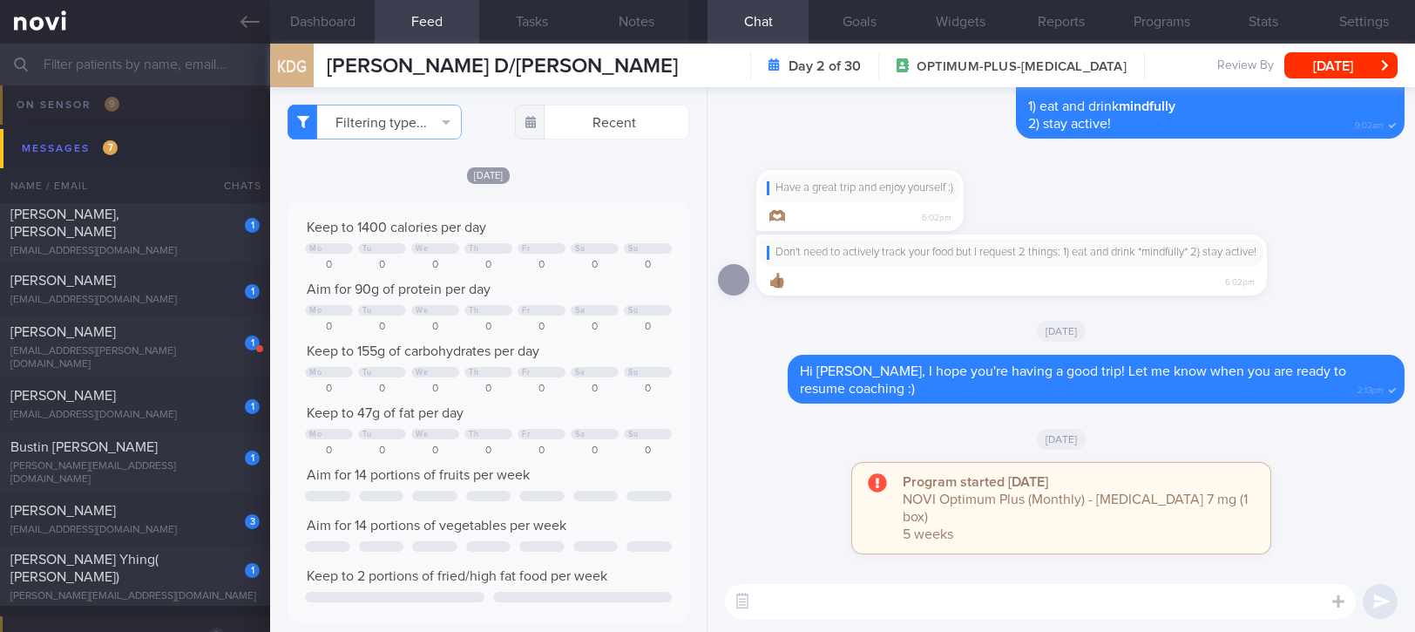
click at [544, 211] on div "Keep to 1400 calories per day Mo Tu We Th Fr Sa Su 0 0 0 0 0 0 0 Aim for 90g of…" at bounding box center [489, 411] width 402 height 421
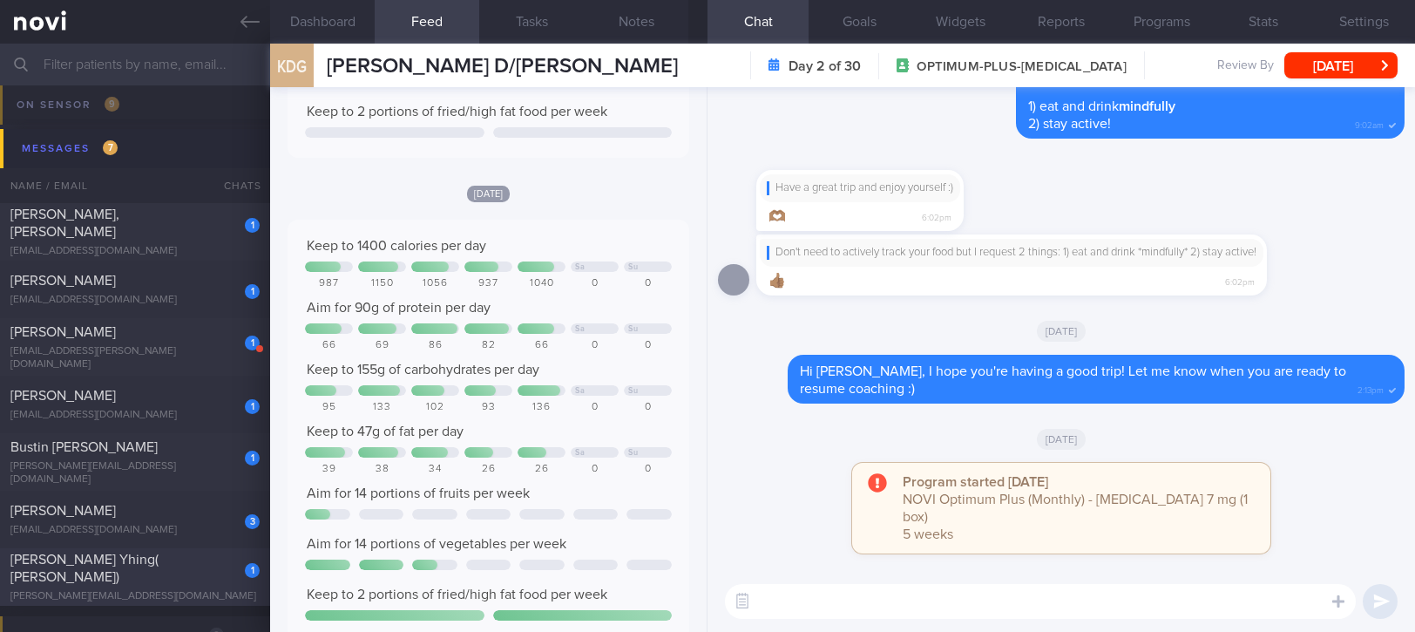
click at [183, 575] on div "[PERSON_NAME] Yhing( [PERSON_NAME])" at bounding box center [132, 568] width 245 height 35
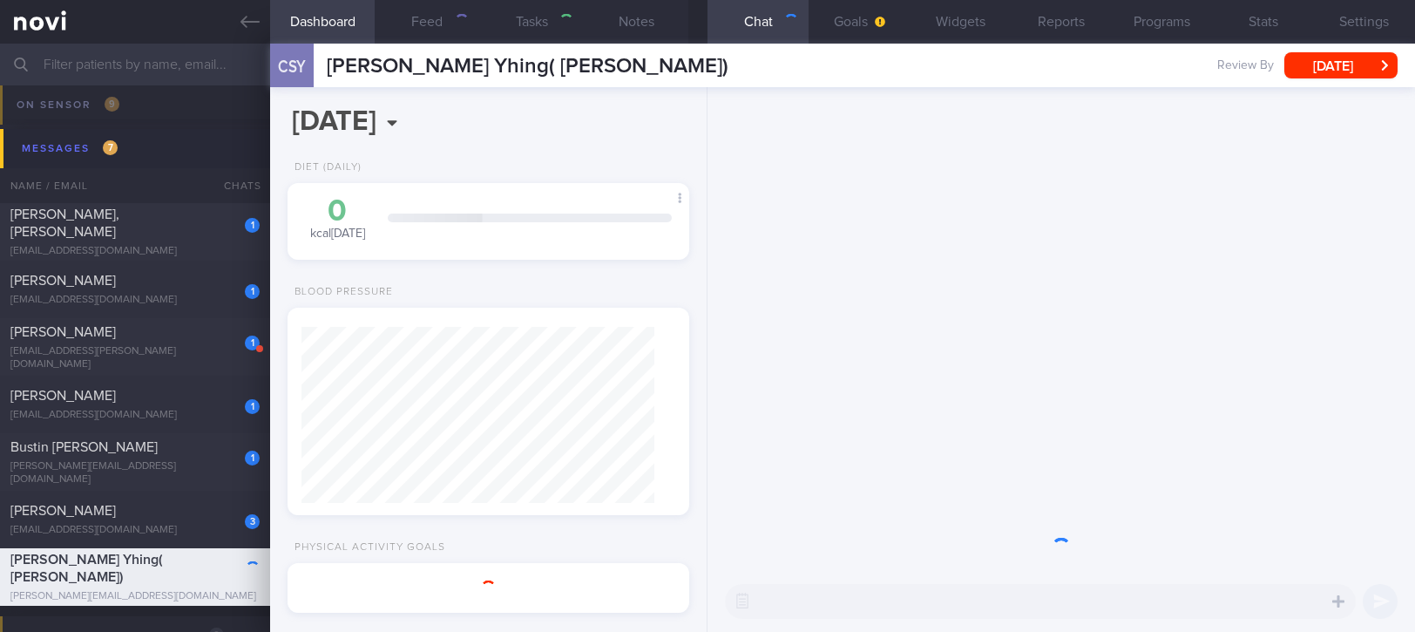
select select "4"
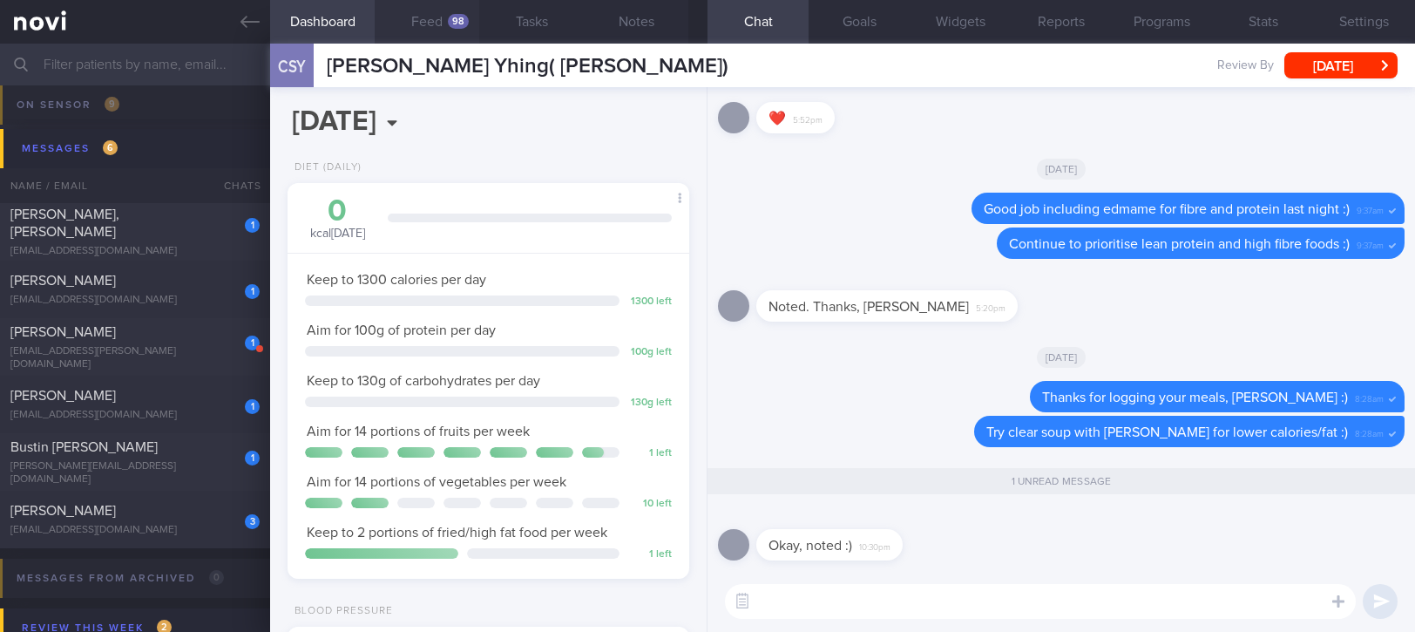
click at [444, 33] on button "Feed 98" at bounding box center [427, 22] width 105 height 44
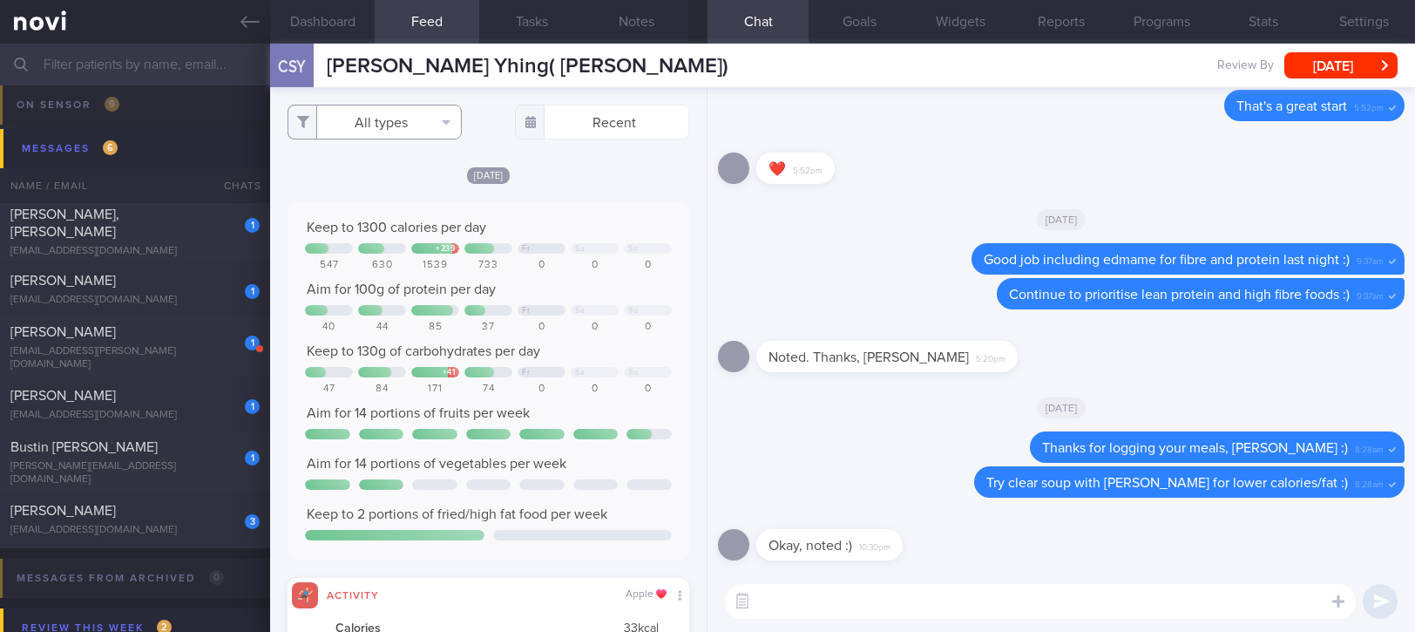
click at [427, 138] on button "All types" at bounding box center [375, 122] width 174 height 35
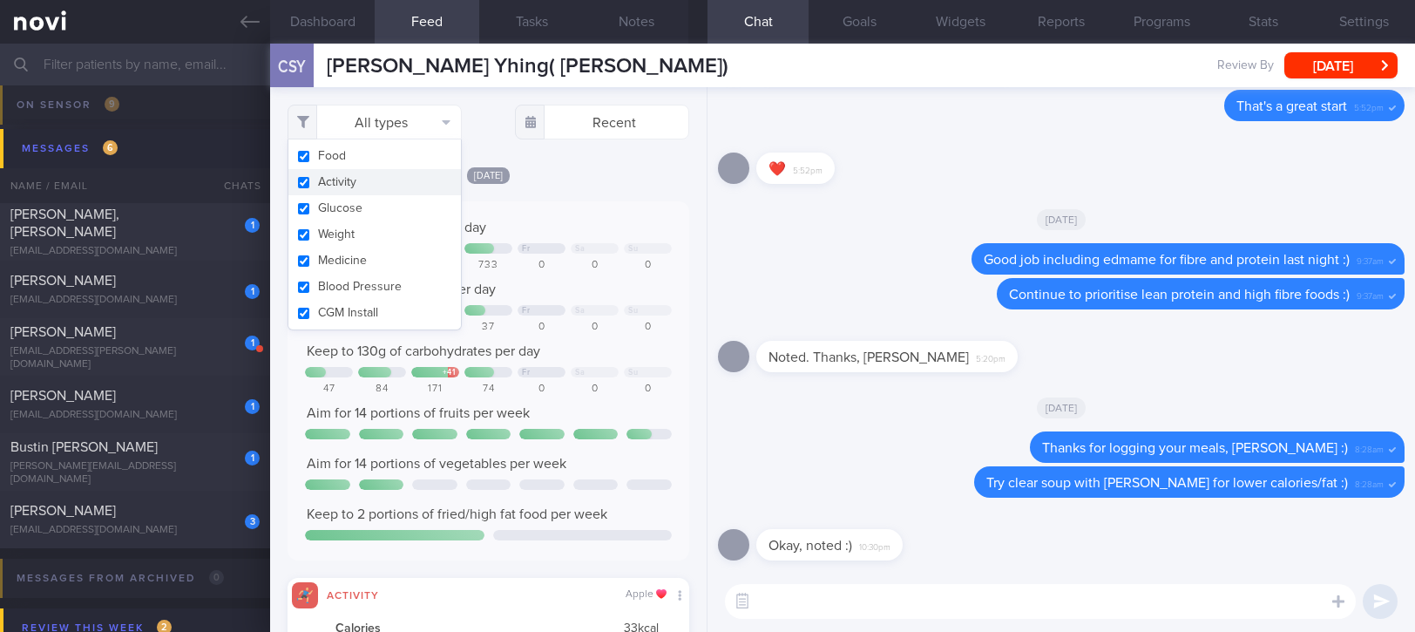
click at [337, 186] on button "Activity" at bounding box center [374, 182] width 173 height 26
checkbox input "false"
click at [593, 232] on div "Keep to 1300 calories per day" at bounding box center [488, 227] width 367 height 17
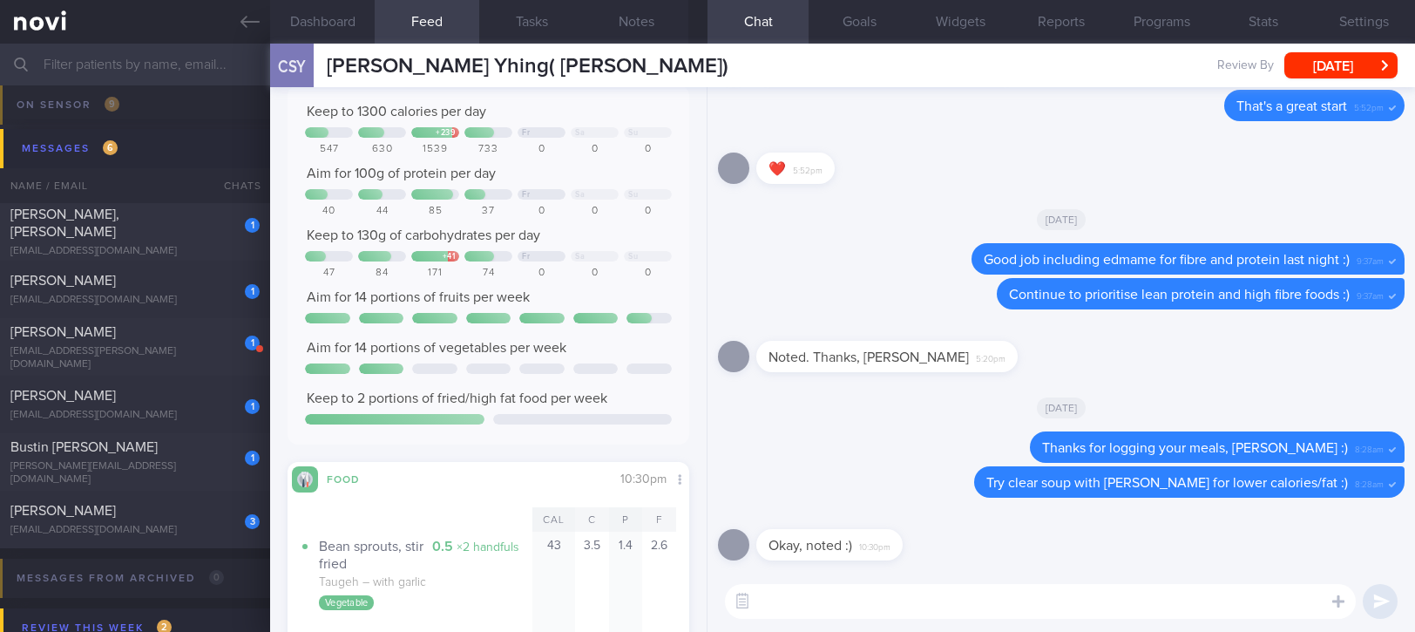
click at [809, 618] on textarea at bounding box center [1040, 601] width 631 height 35
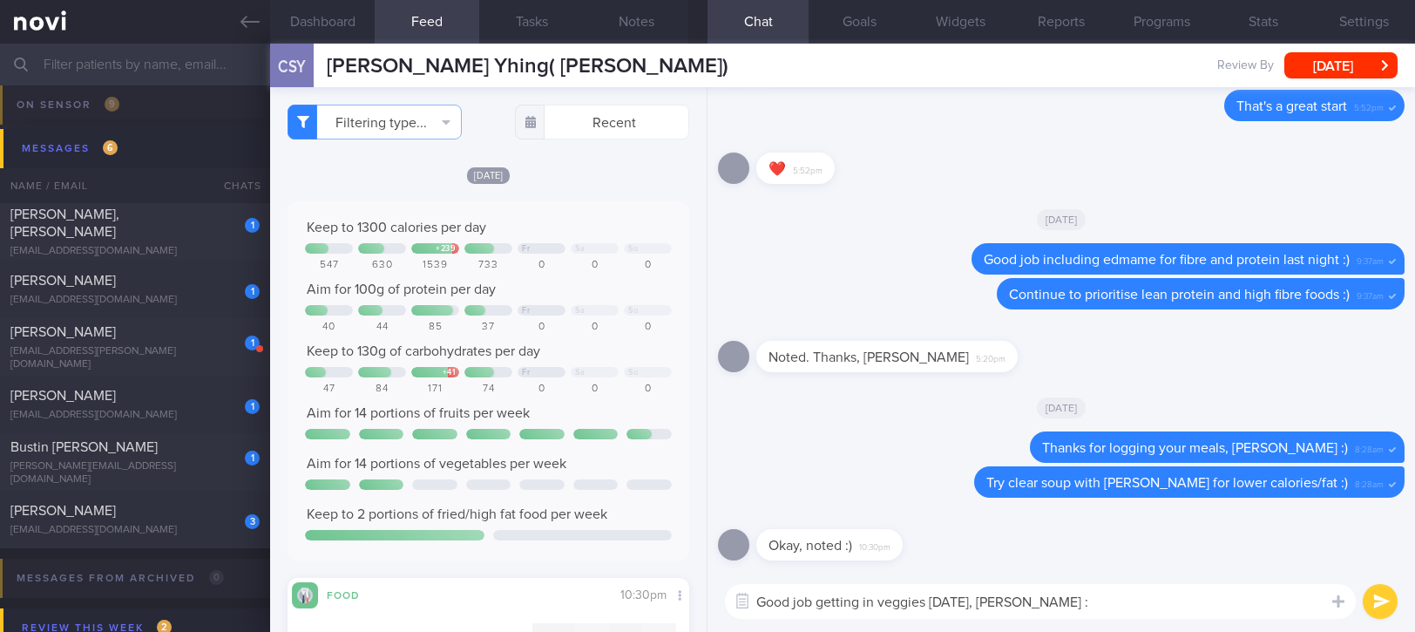
type textarea "Good job getting in veggies yesterday, Anna :)"
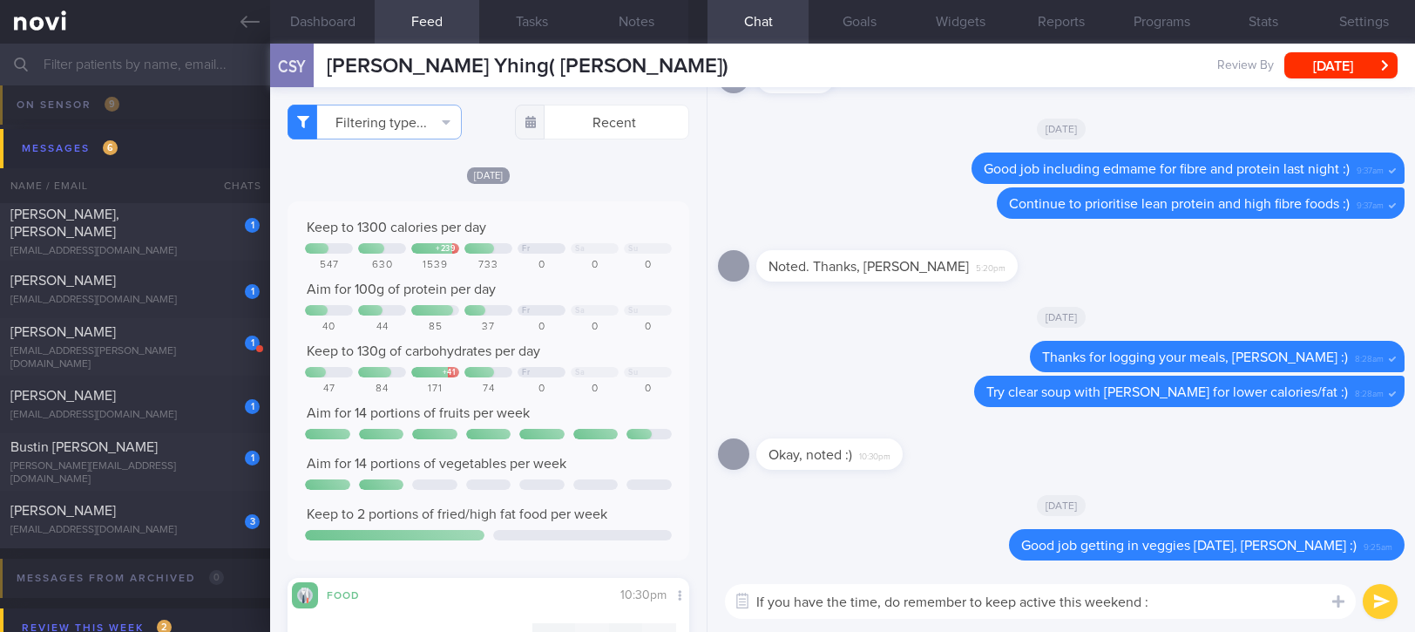
type textarea "If you have the time, do remember to keep active this weekend :)"
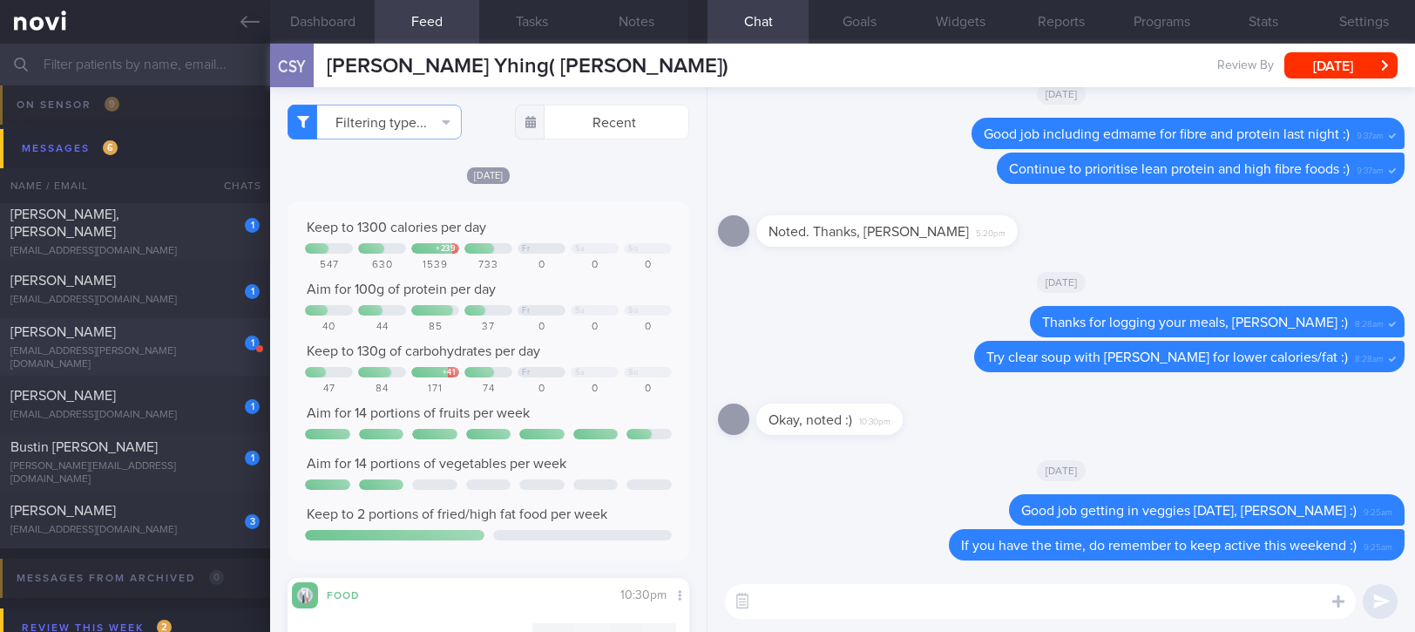
click at [131, 341] on div "[PERSON_NAME]" at bounding box center [132, 331] width 245 height 17
type input "Tracked. allergic to peanuts, ? slight [MEDICAL_DATA] and dairy intolerance"
select select "8"
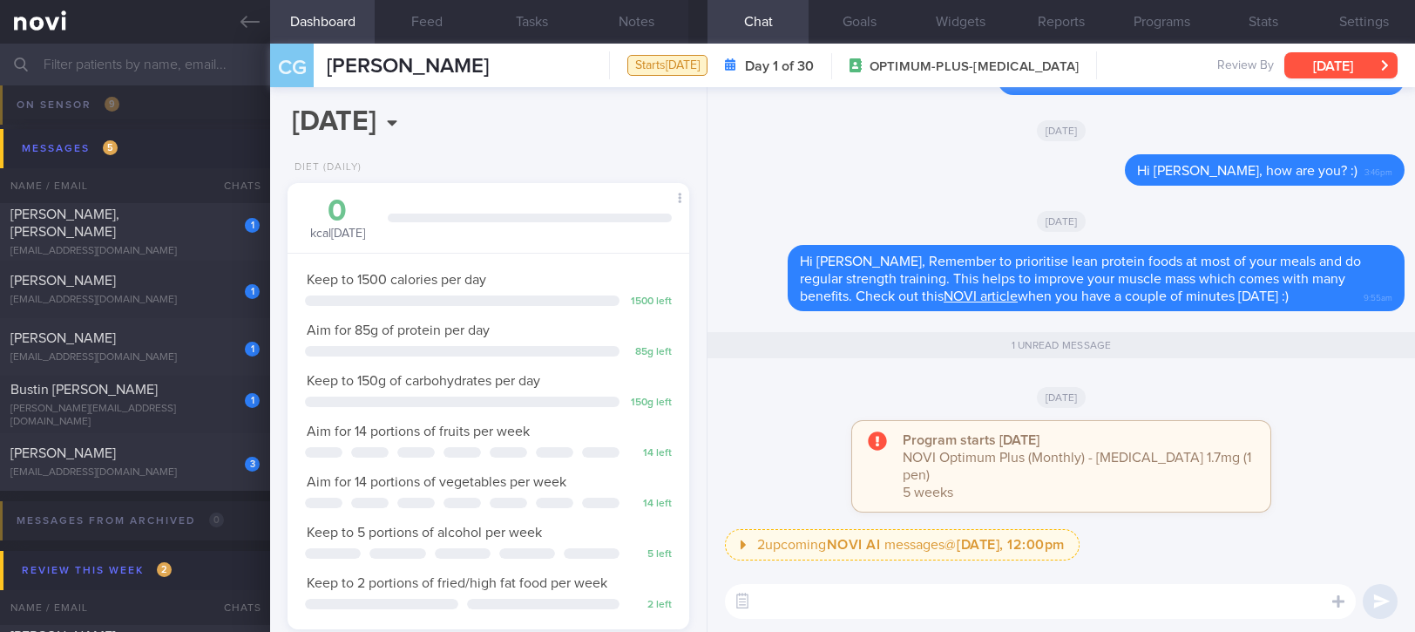
click at [1335, 68] on button "Fri, 5 Sep" at bounding box center [1341, 65] width 113 height 26
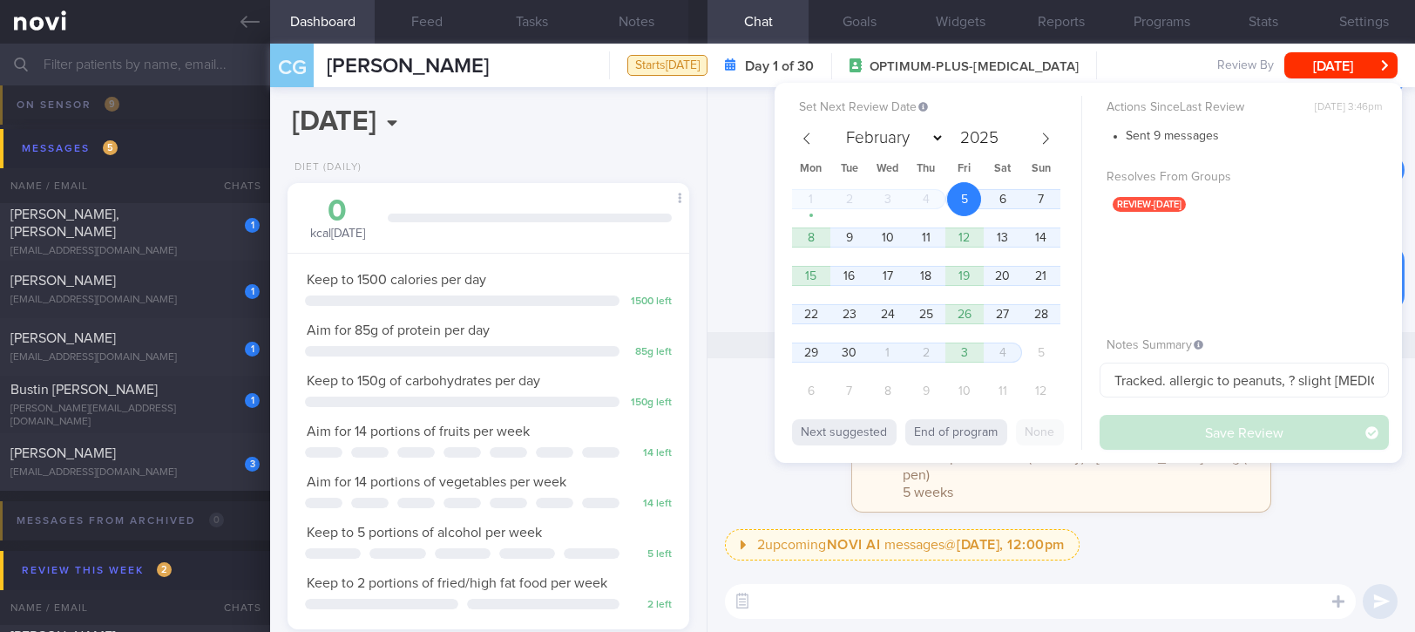
click at [788, 228] on div "Set Next Review Date 5 Sep 2025 February March April May June July August Septe…" at bounding box center [1088, 273] width 627 height 380
click at [807, 236] on span "8" at bounding box center [811, 237] width 34 height 34
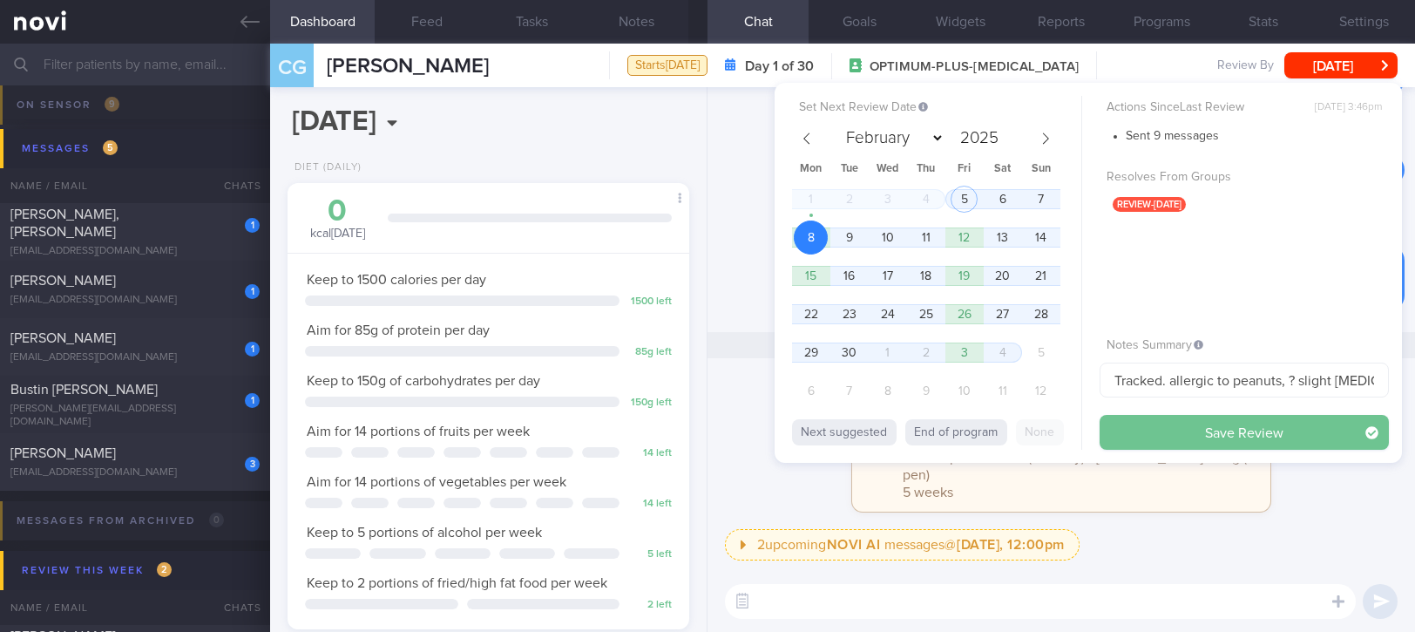
click at [1174, 431] on button "Save Review" at bounding box center [1244, 432] width 289 height 35
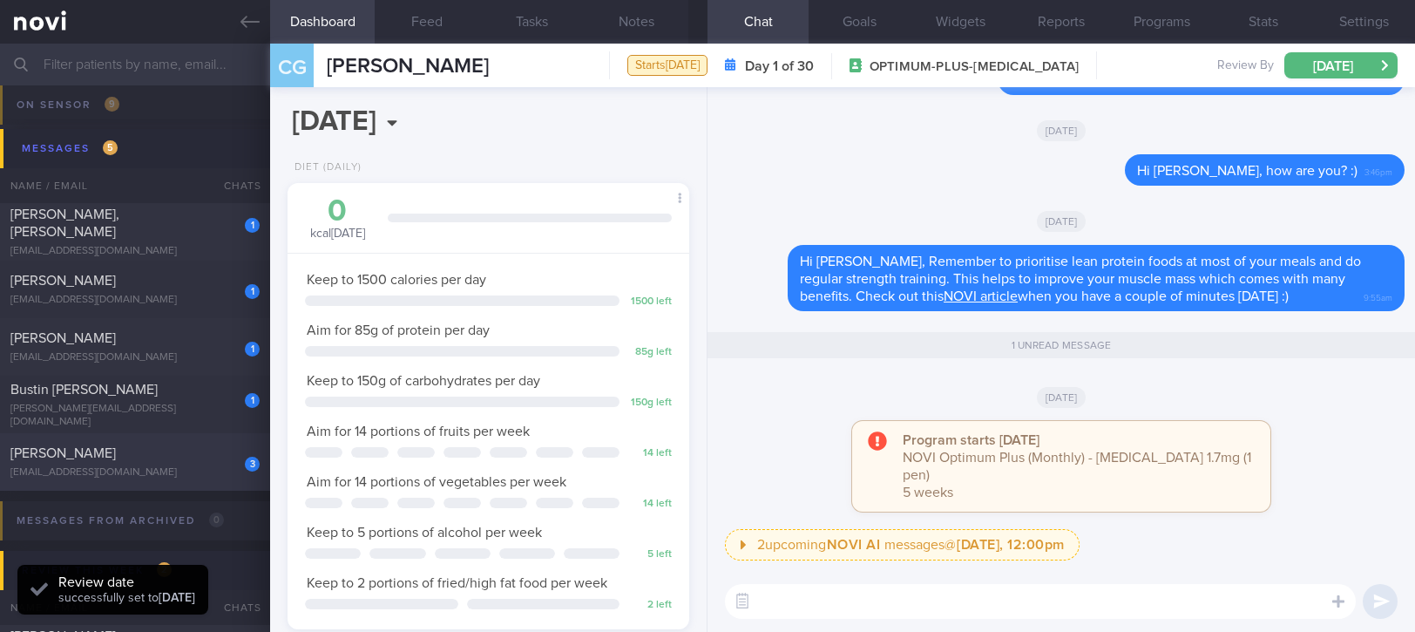
click at [143, 478] on div "[EMAIL_ADDRESS][DOMAIN_NAME]" at bounding box center [134, 472] width 249 height 13
type input "Tracked. [PERSON_NAME]. Libre, on Yolofoods for dinner"
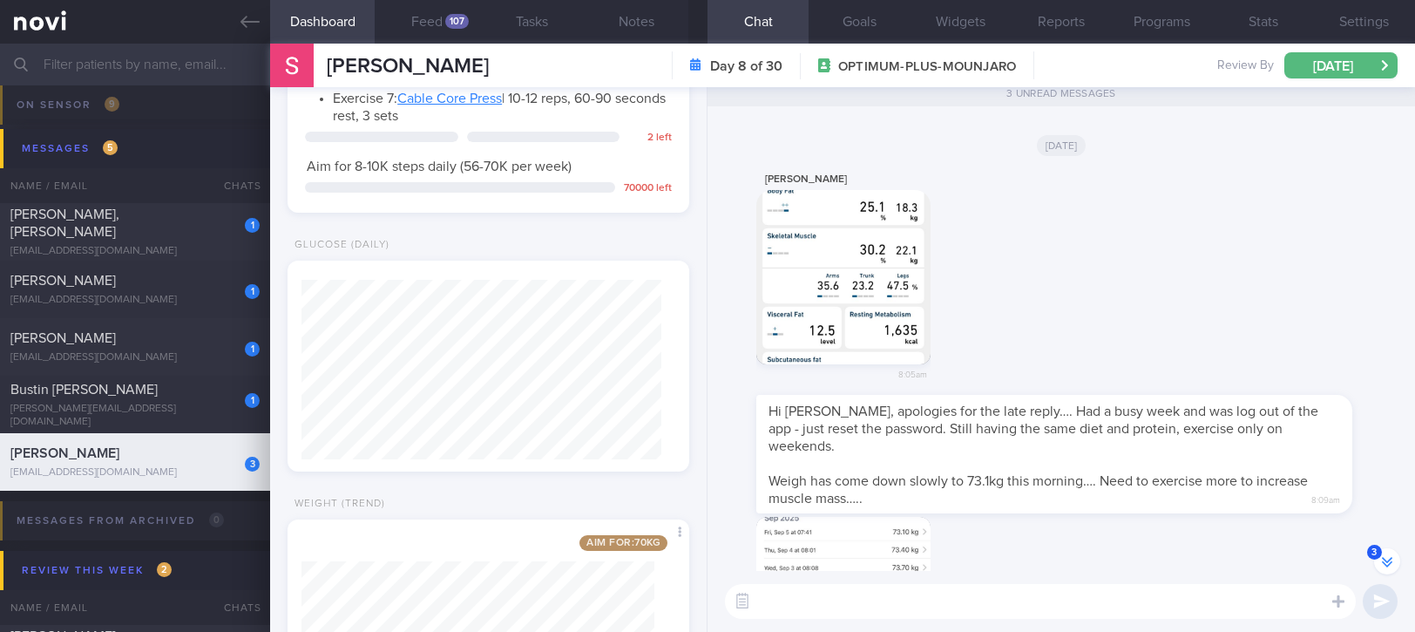
scroll to position [1612, 0]
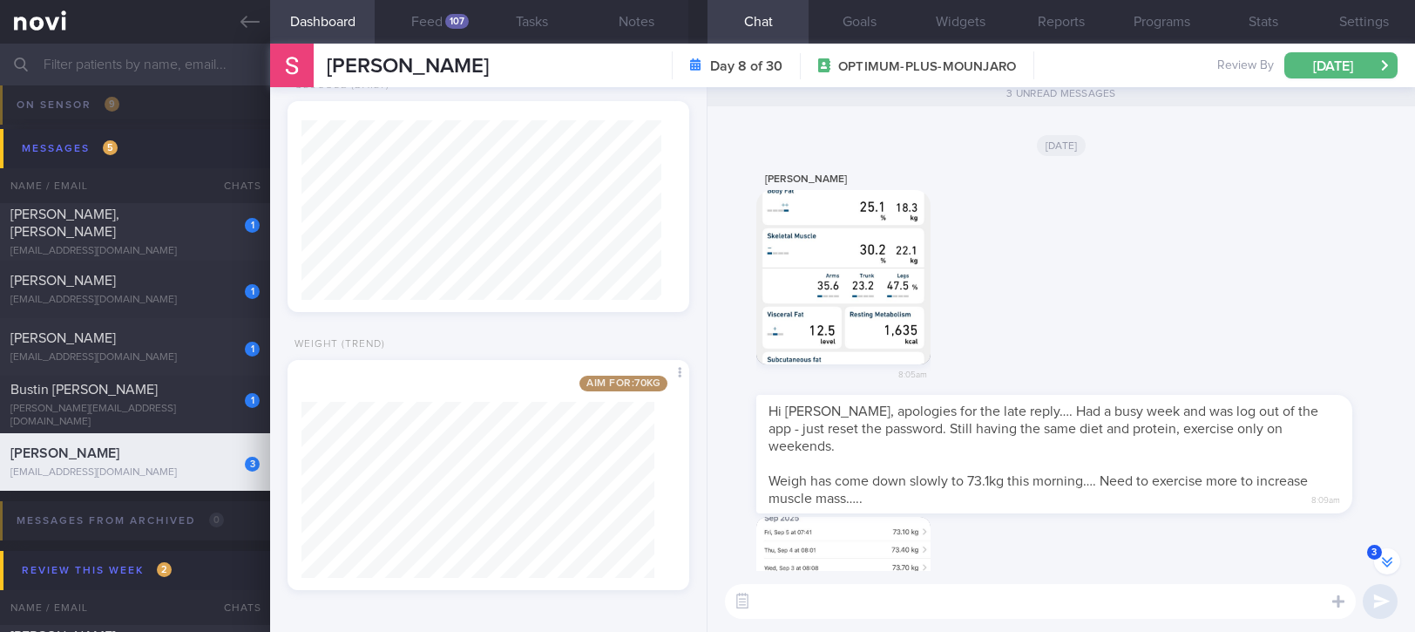
click at [915, 614] on textarea at bounding box center [1040, 601] width 631 height 35
type textarea "Well done reaching 73kg, Sam! :)"
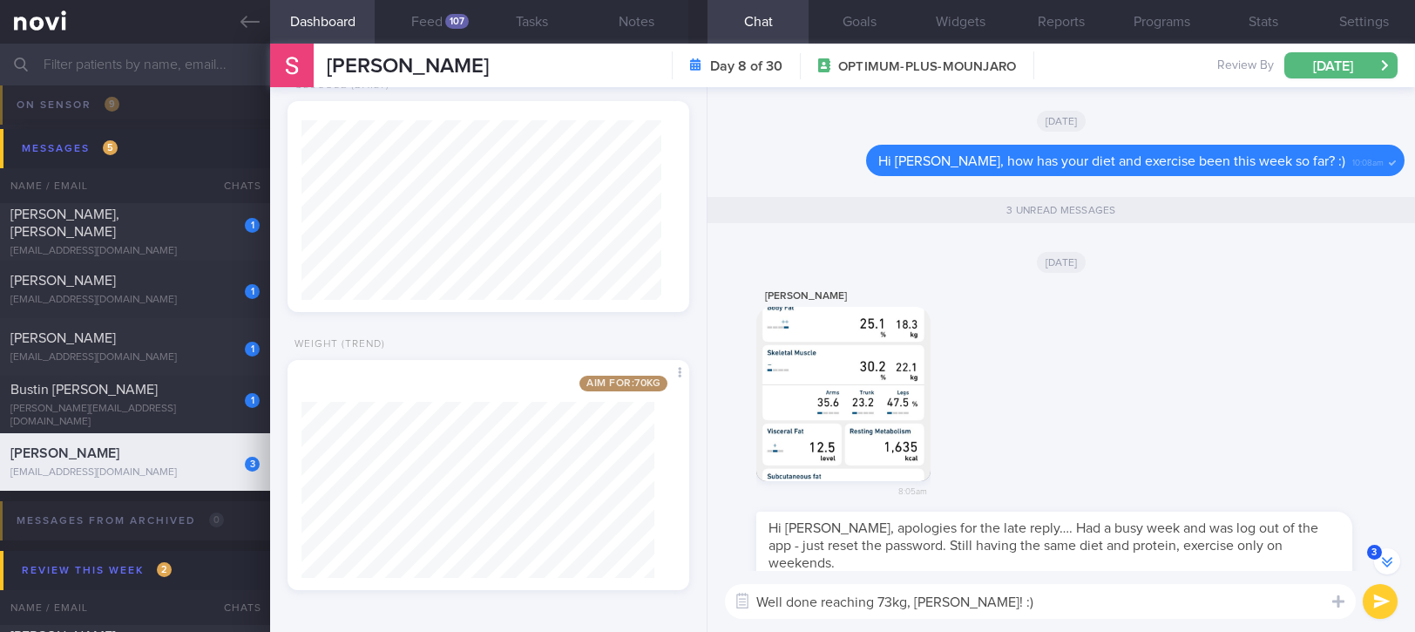
scroll to position [0, 0]
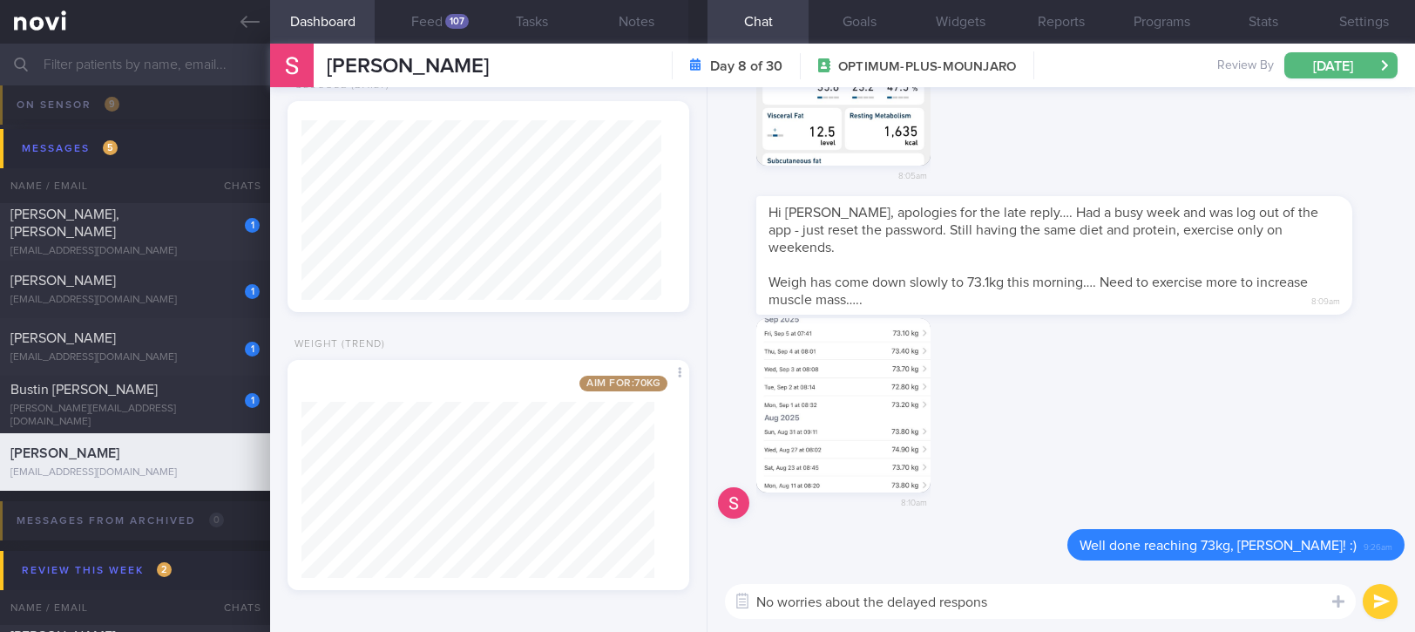
type textarea "No worries about the delayed response"
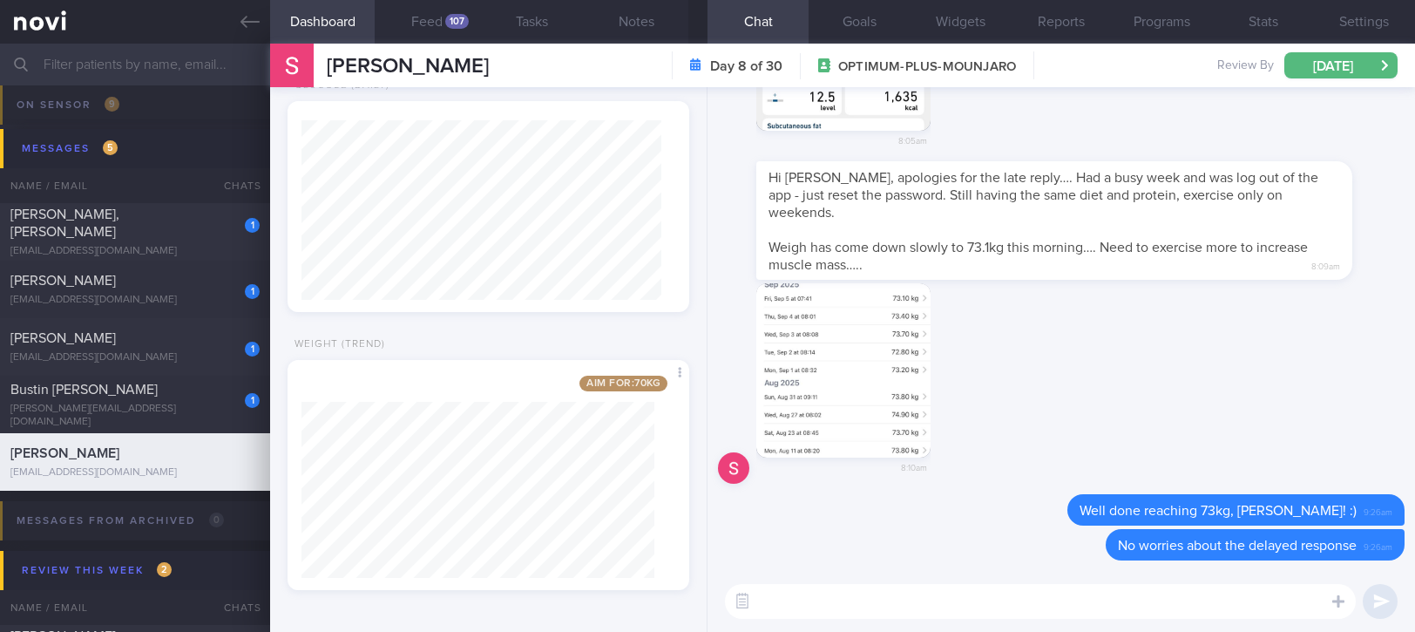
click at [431, 17] on button "Feed 107" at bounding box center [427, 22] width 105 height 44
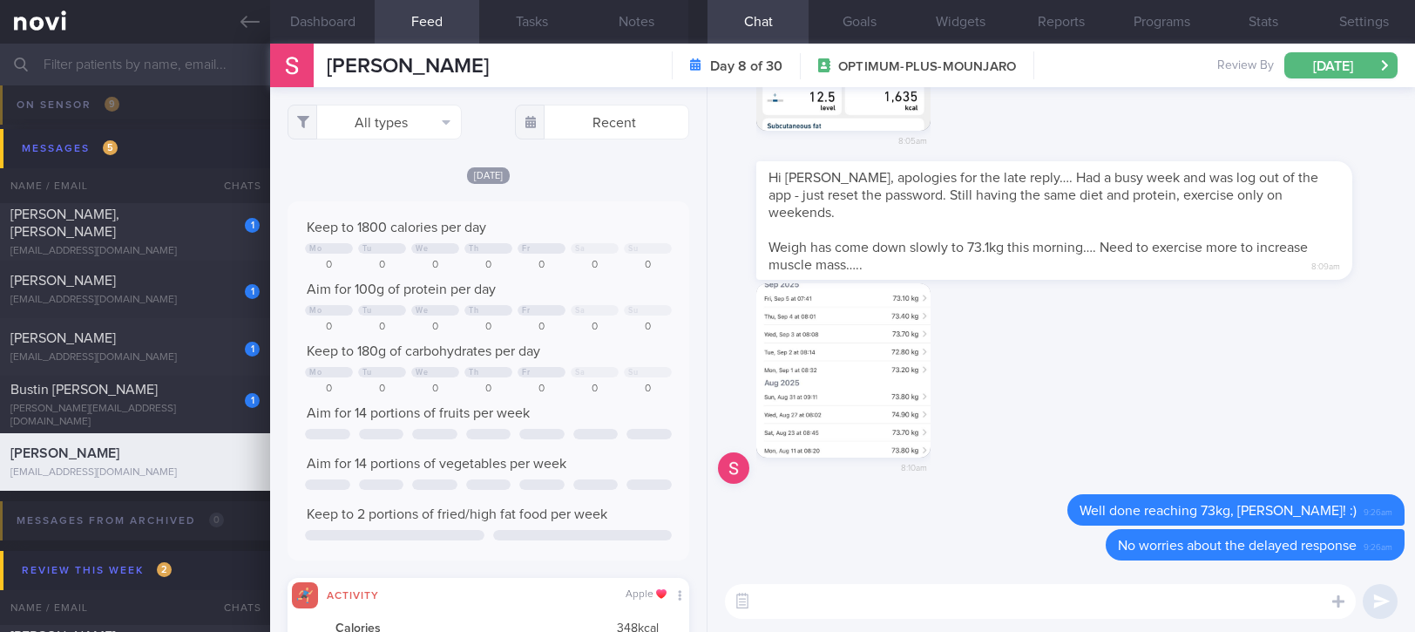
scroll to position [90, 362]
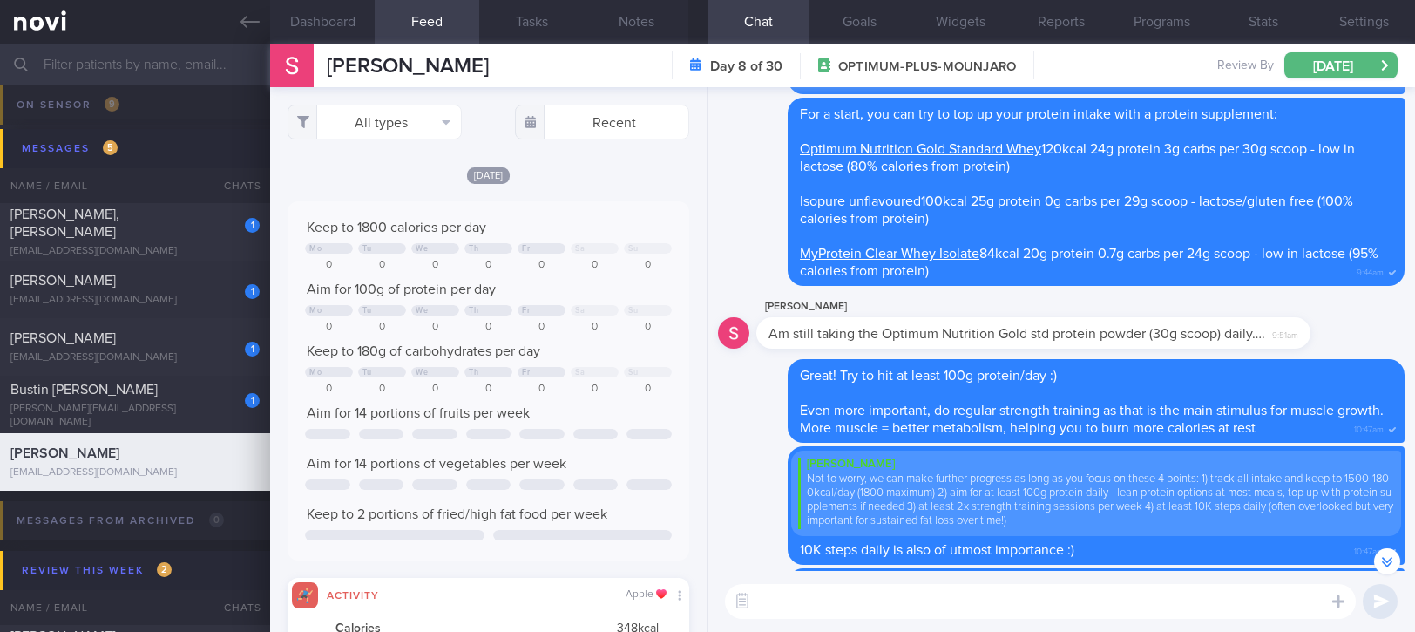
click at [997, 593] on textarea at bounding box center [1040, 601] width 631 height 35
type textarea "C"
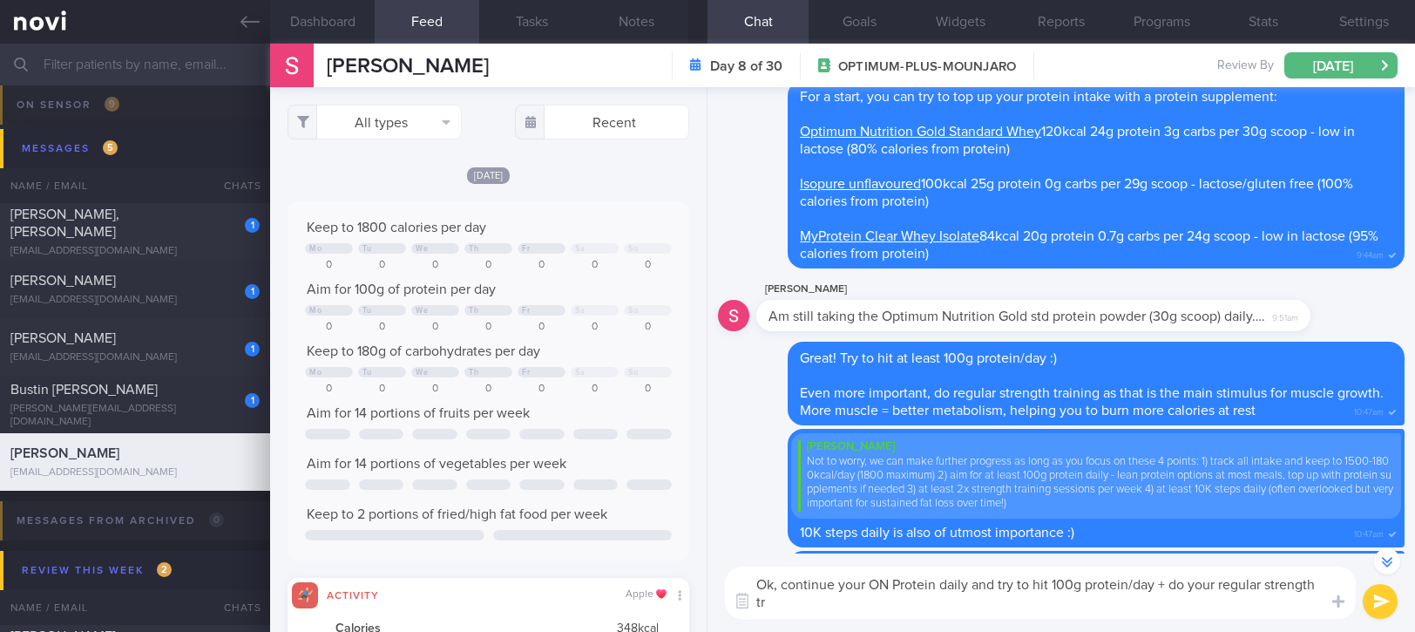
scroll to position [-1065, 0]
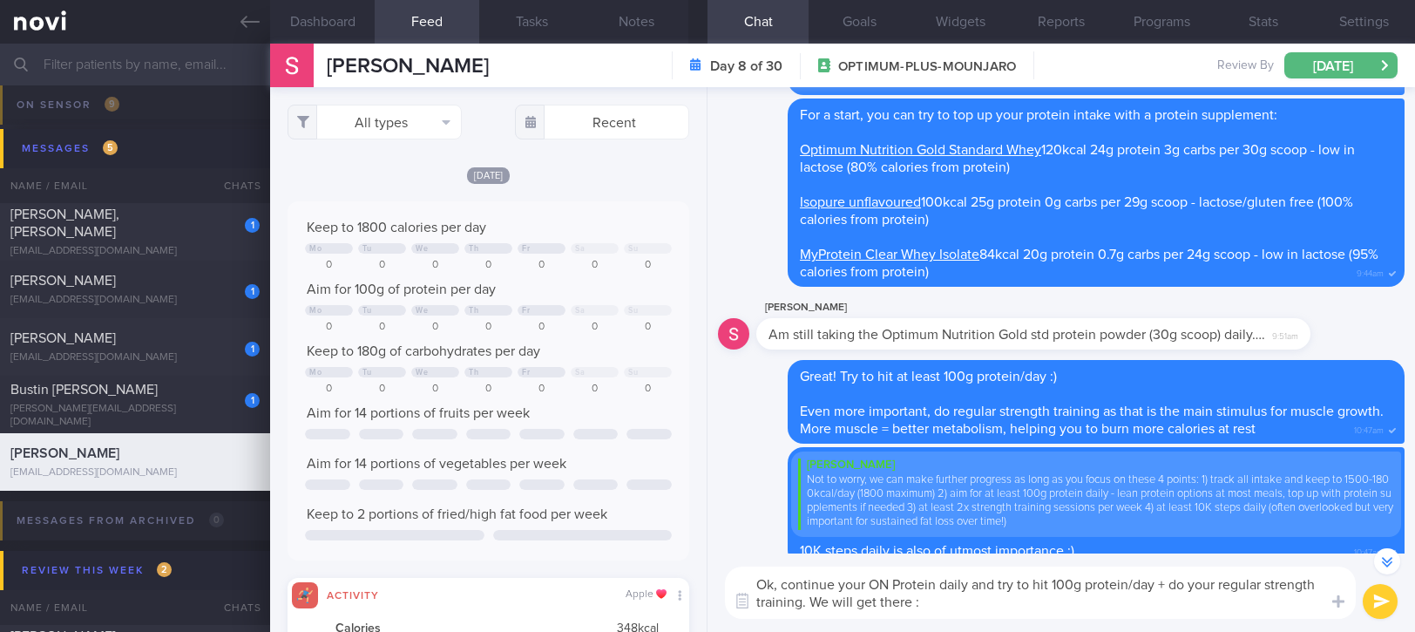
type textarea "Ok, continue your ON Protein daily and try to hit 100g protein/day + do your re…"
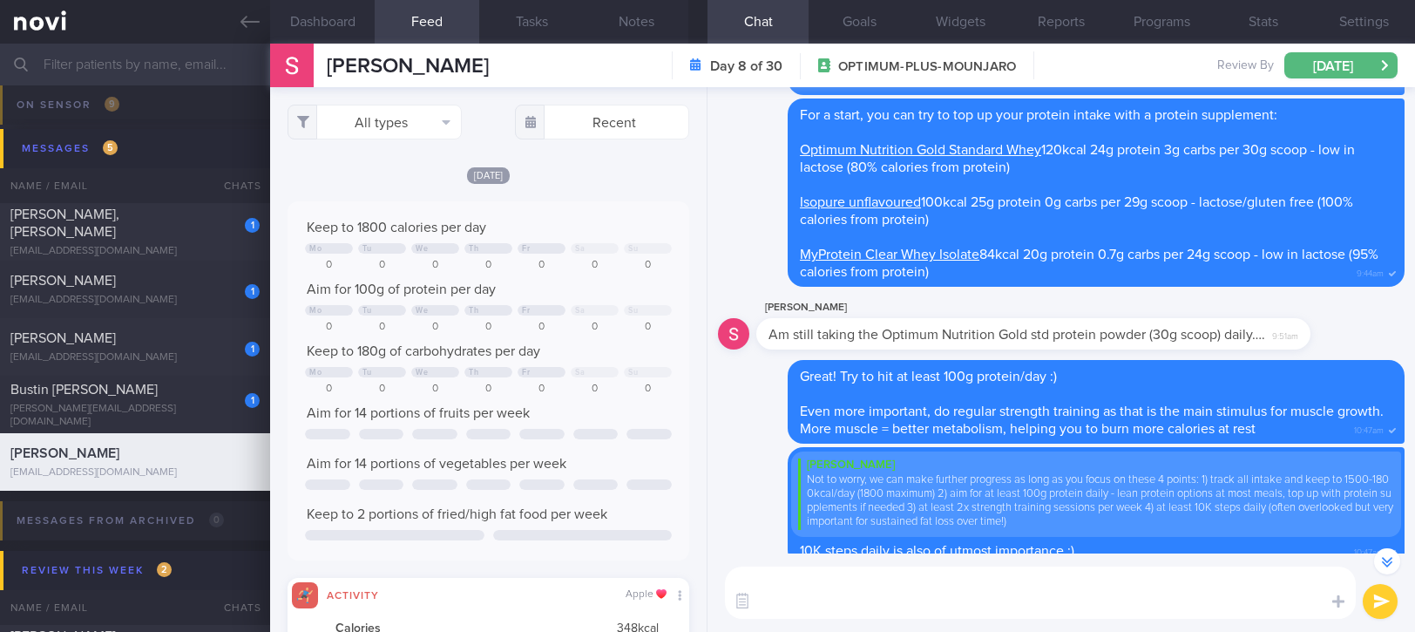
scroll to position [0, 0]
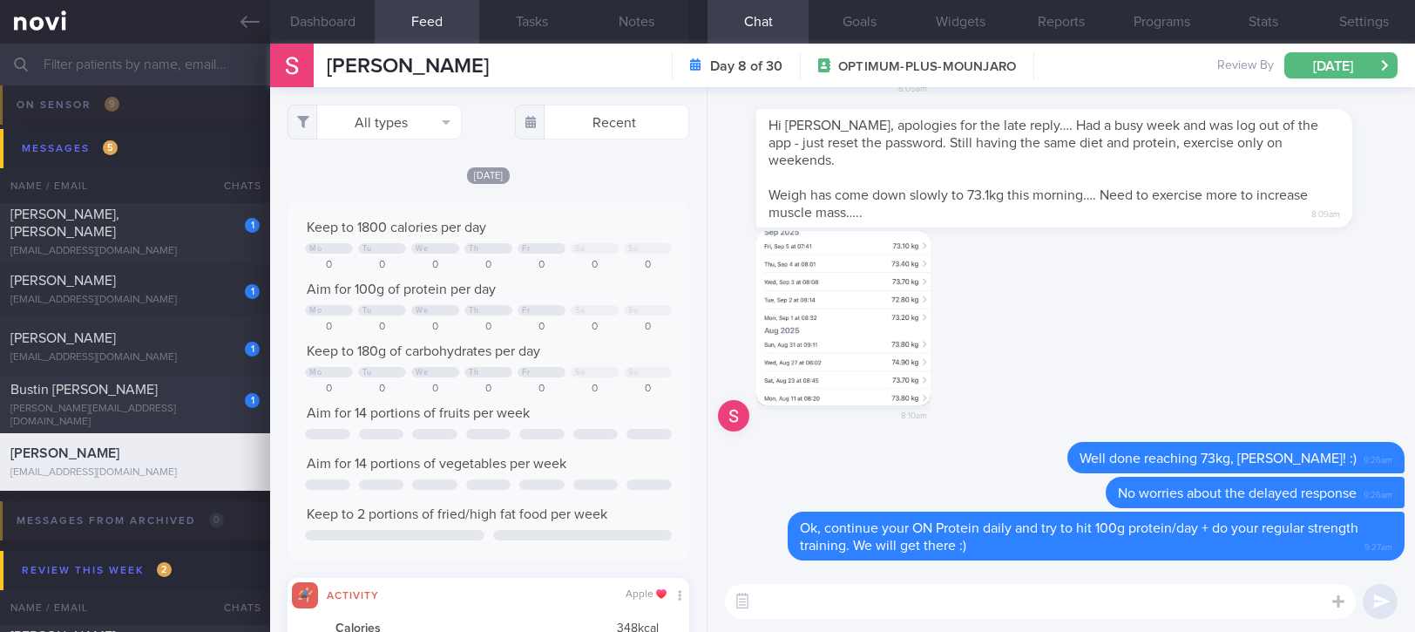
click at [187, 398] on div "Bustin [PERSON_NAME]" at bounding box center [132, 389] width 245 height 17
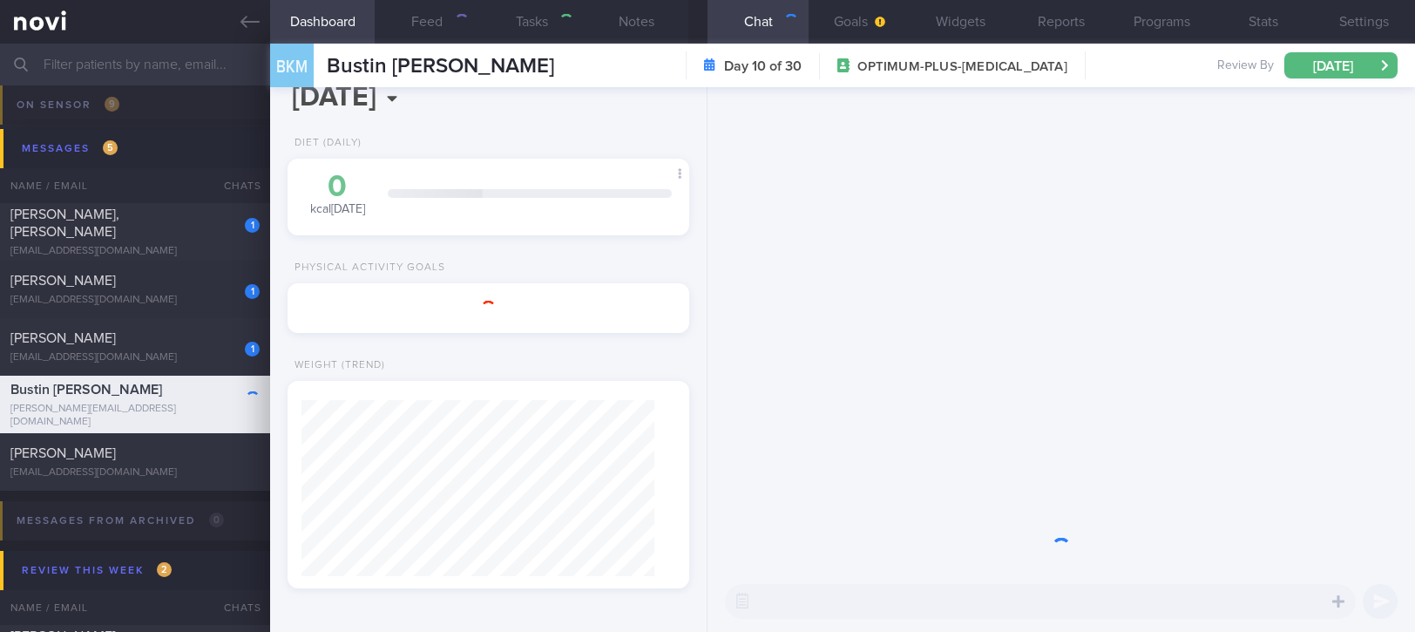
type input "Tracked. [PERSON_NAME]"
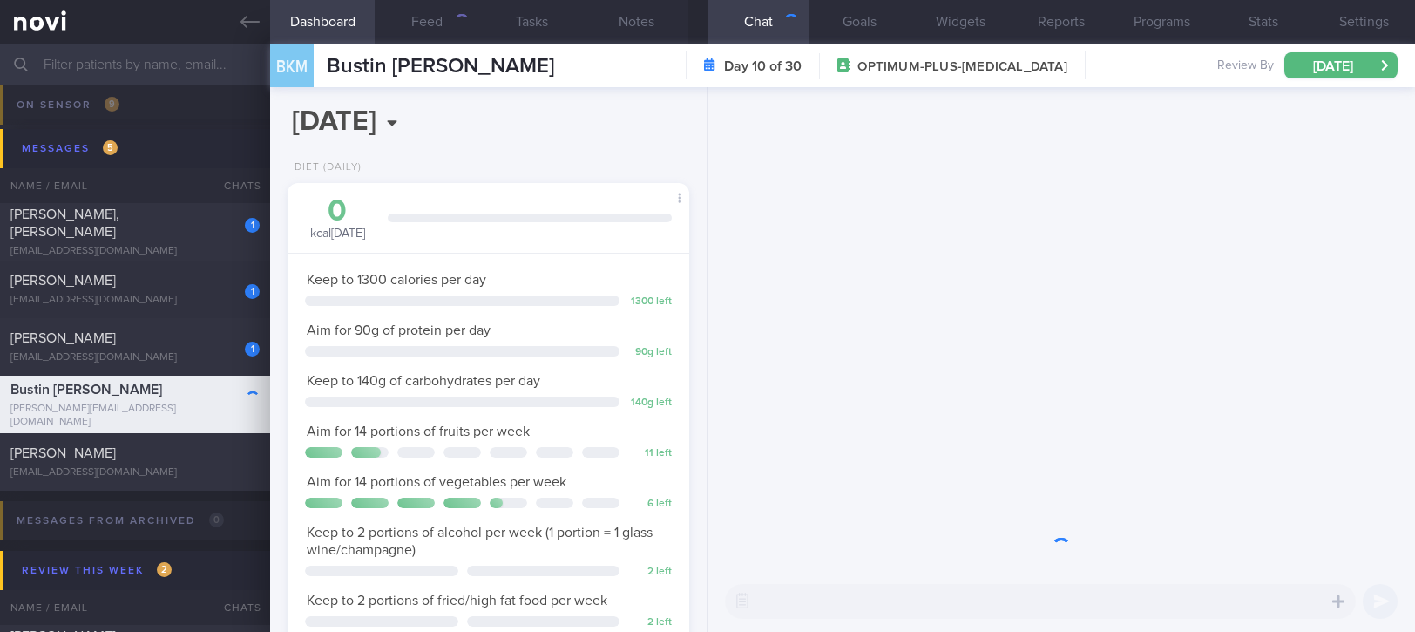
scroll to position [201, 352]
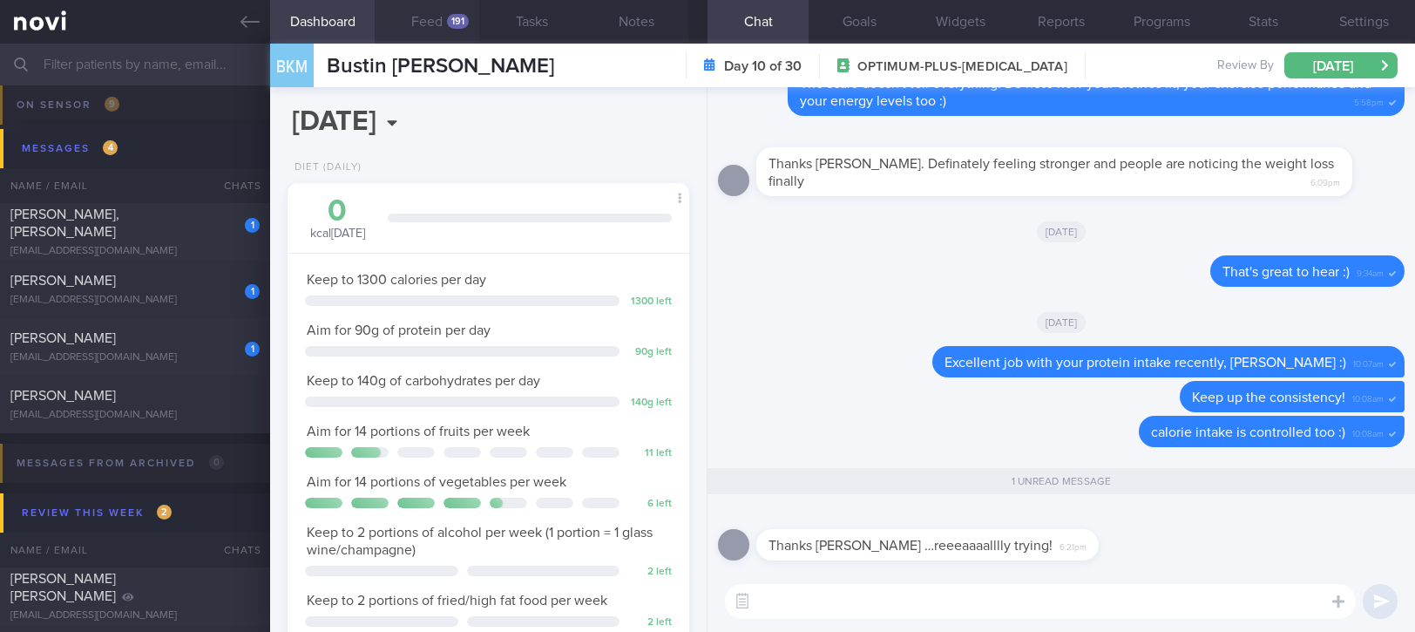
click at [440, 1] on button "Feed 191" at bounding box center [427, 22] width 105 height 44
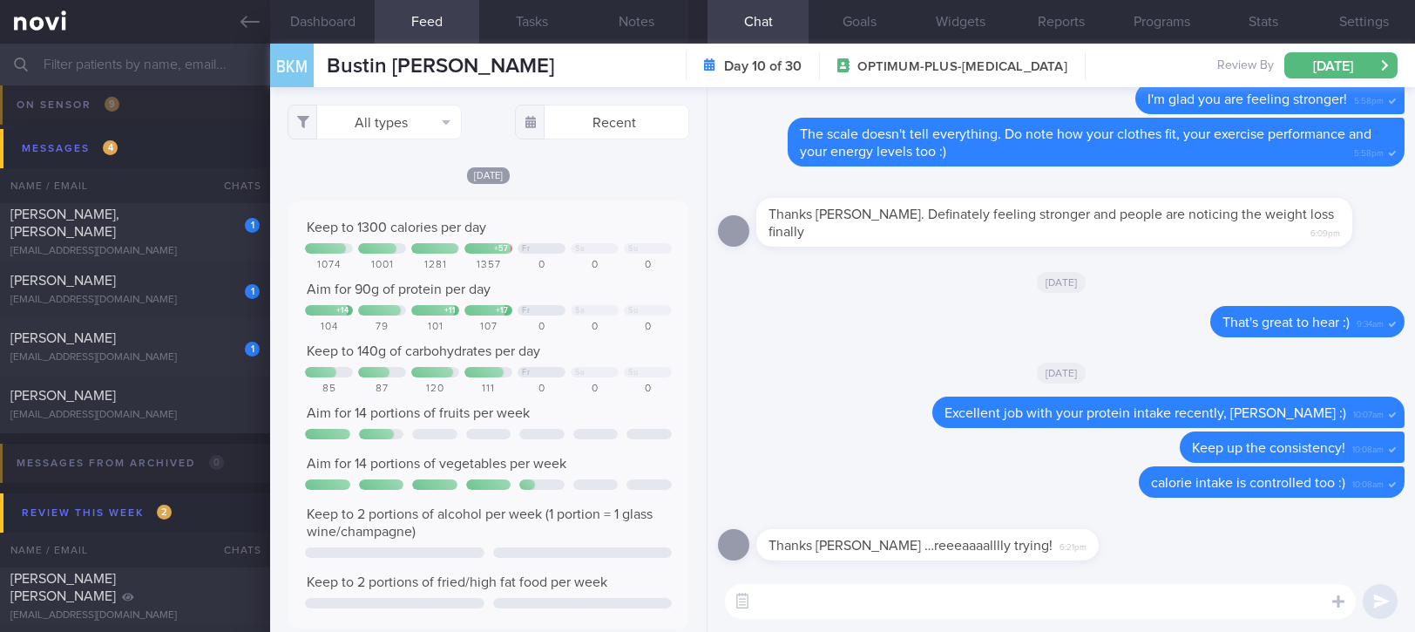
scroll to position [871416, 871145]
click at [404, 129] on button "All types" at bounding box center [375, 122] width 174 height 35
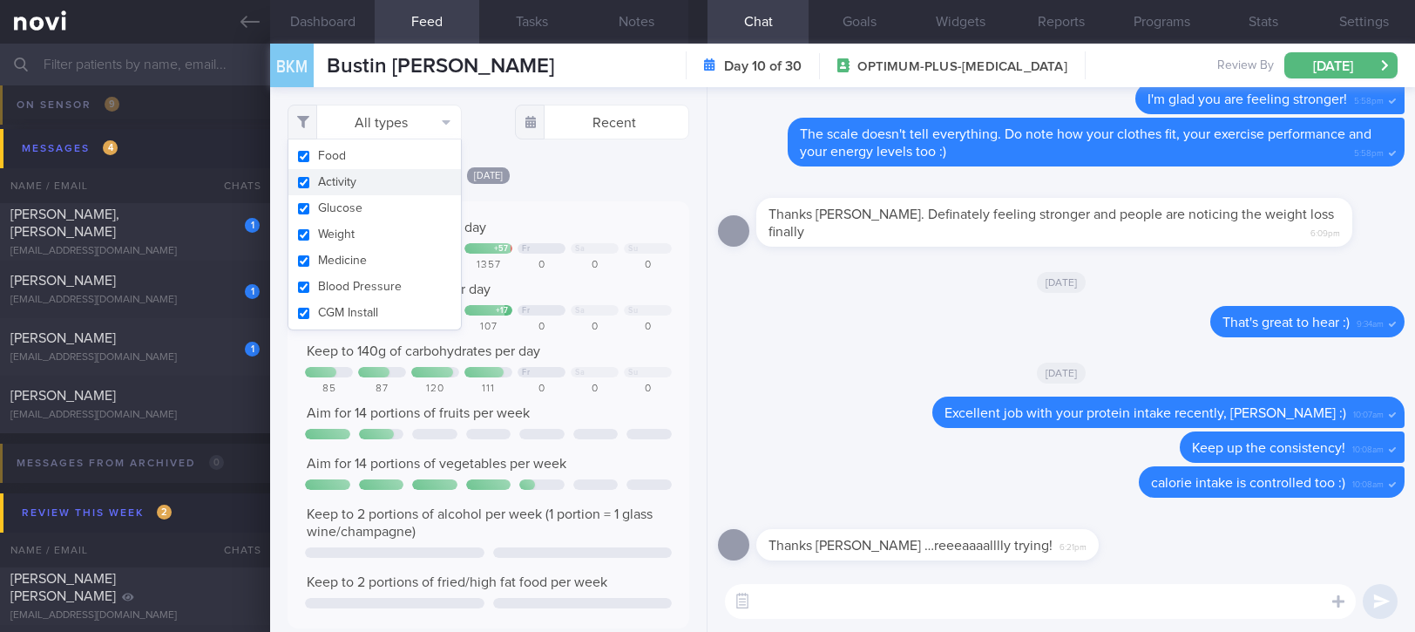
click at [378, 175] on button "Activity" at bounding box center [374, 182] width 173 height 26
checkbox input "false"
click at [605, 209] on div "Keep to 1300 calories per day + 57 Fr Sa Su 1074 1001 1281 1357 0 0 0 Aim for 9…" at bounding box center [489, 414] width 402 height 427
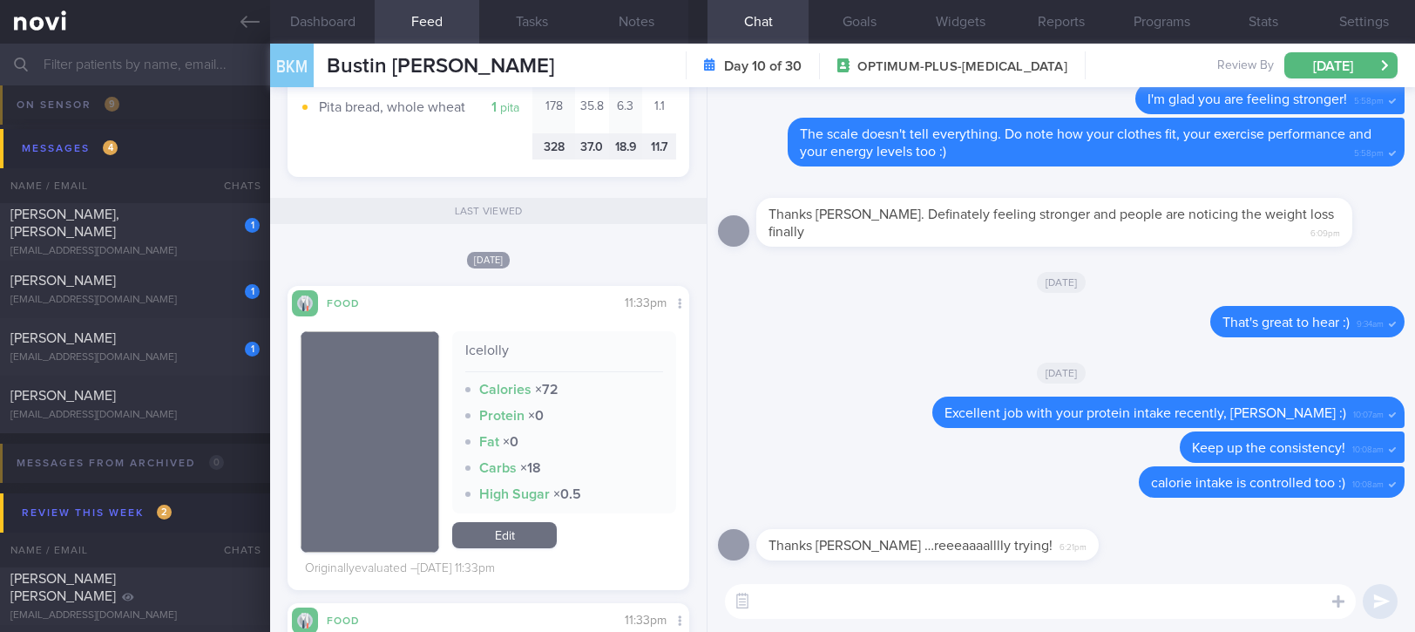
click at [890, 625] on div "​ ​" at bounding box center [1062, 601] width 708 height 61
click at [885, 610] on textarea at bounding box center [1040, 601] width 631 height 35
click at [857, 585] on textarea at bounding box center [1040, 601] width 631 height 35
type textarea "N"
click at [166, 353] on div "[EMAIL_ADDRESS][DOMAIN_NAME]" at bounding box center [134, 357] width 249 height 13
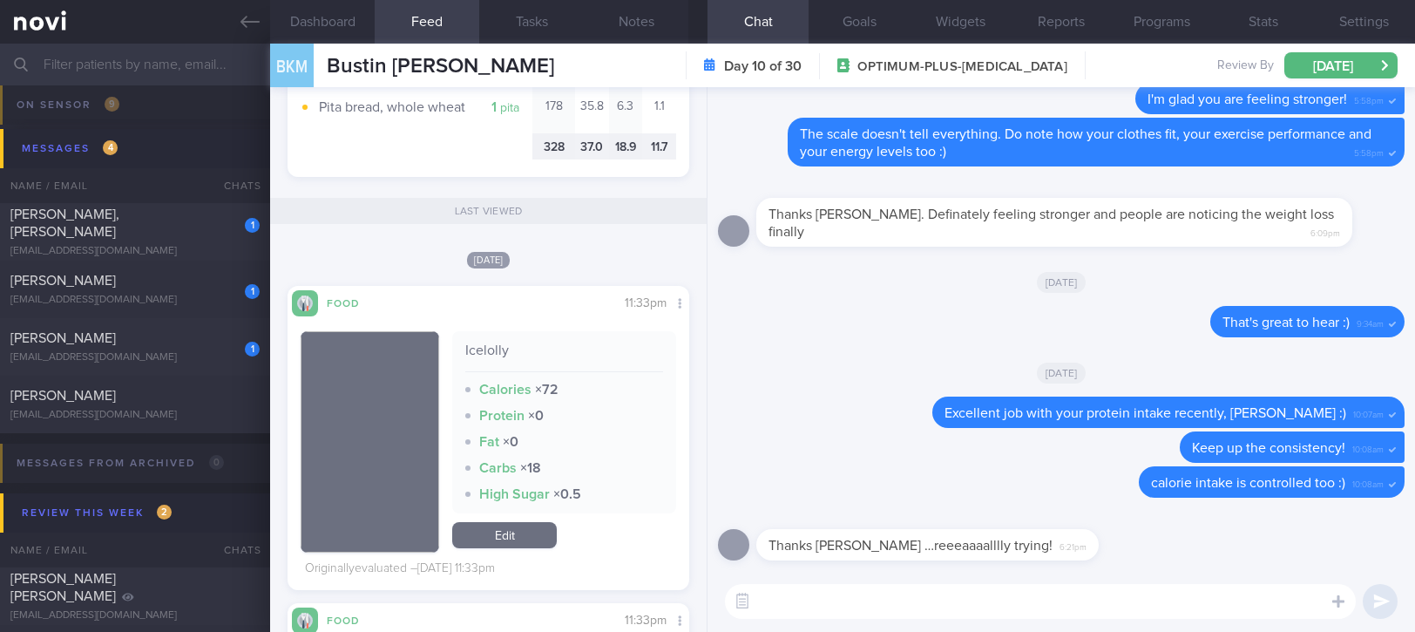
type input "Tracked"
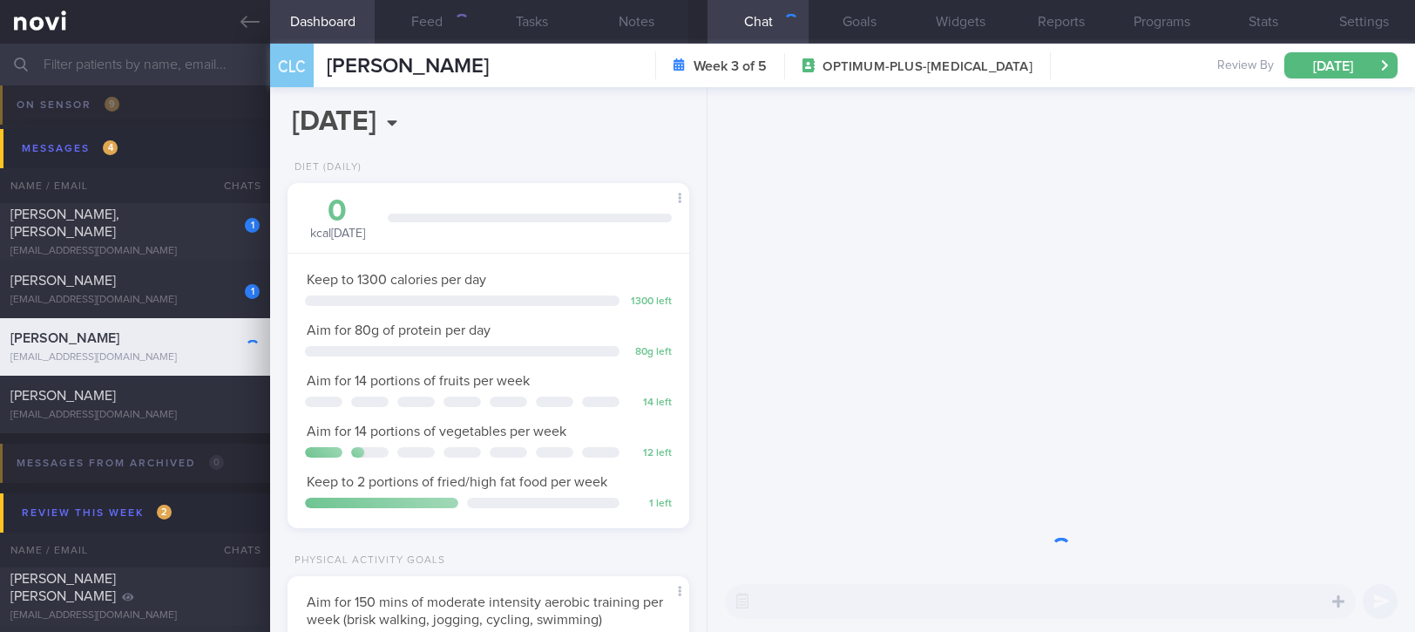
scroll to position [201, 352]
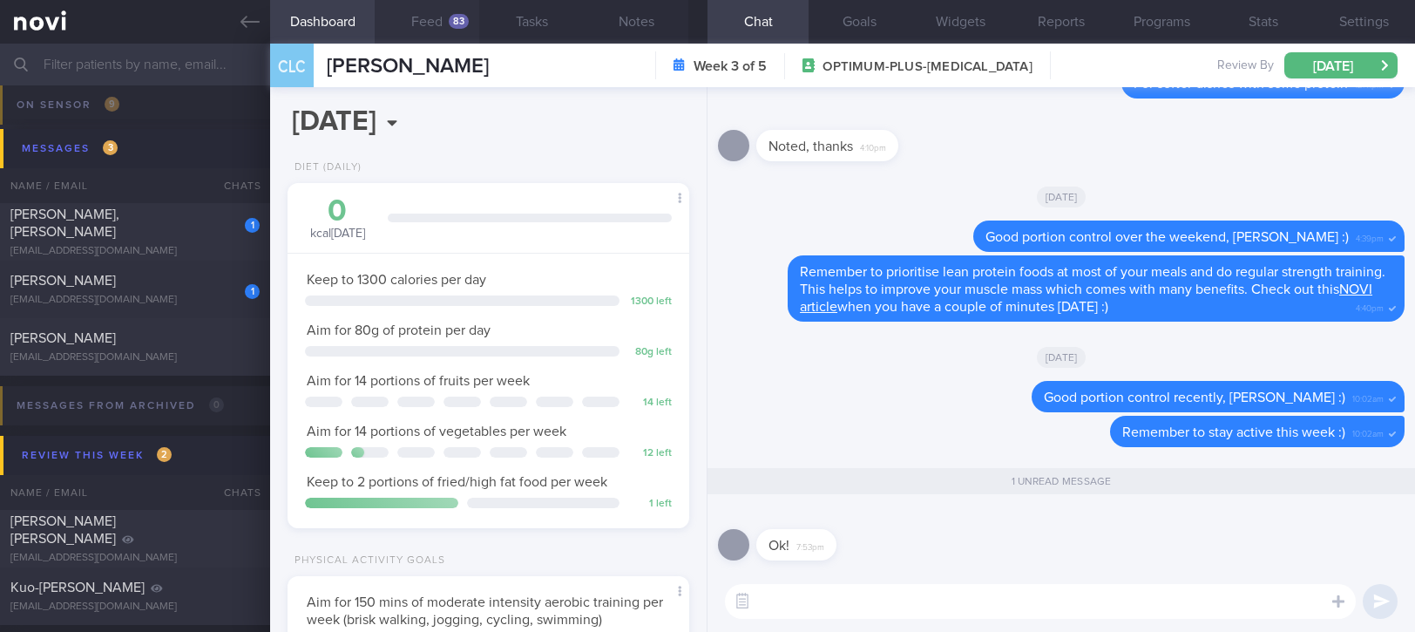
click at [432, 35] on button "Feed 83" at bounding box center [427, 22] width 105 height 44
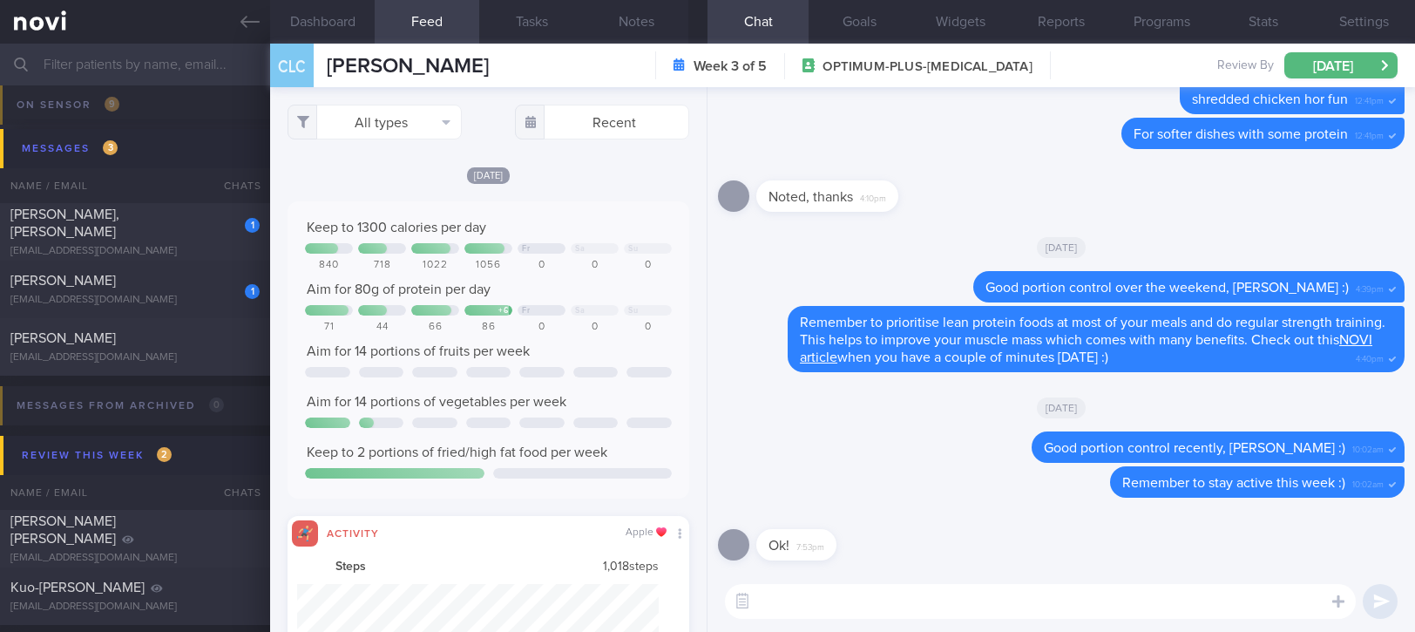
scroll to position [871416, 871145]
click at [425, 127] on button "All types" at bounding box center [375, 122] width 174 height 35
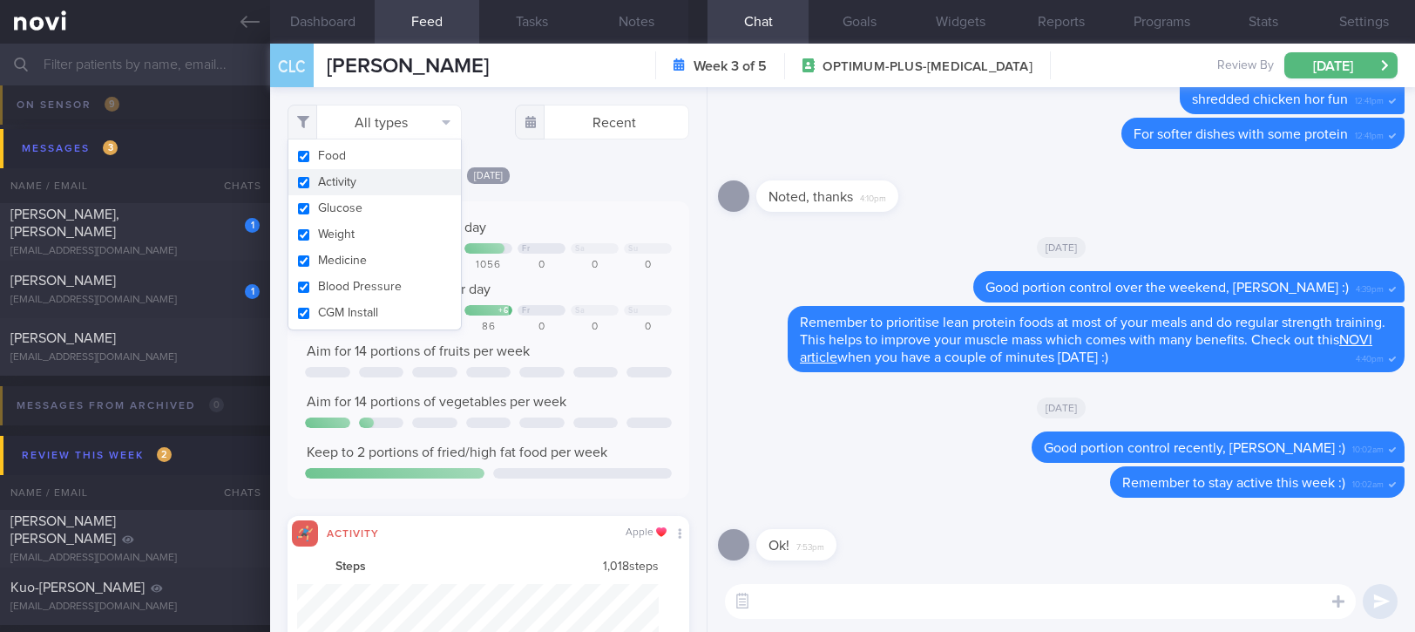
click at [383, 181] on button "Activity" at bounding box center [374, 182] width 173 height 26
checkbox input "false"
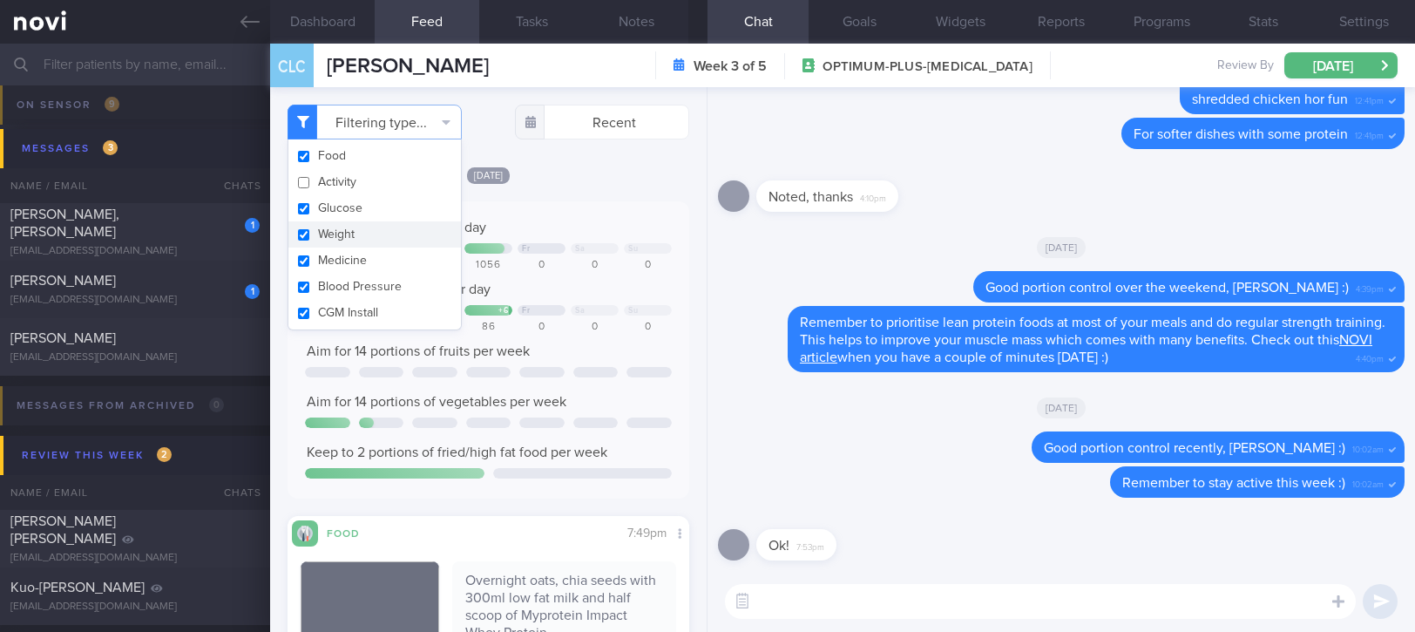
click at [607, 338] on div "Keep to 1300 calories per day Fr Sa Su 840 718 1022 1056 0 0 0 Aim for 80g of p…" at bounding box center [488, 350] width 367 height 262
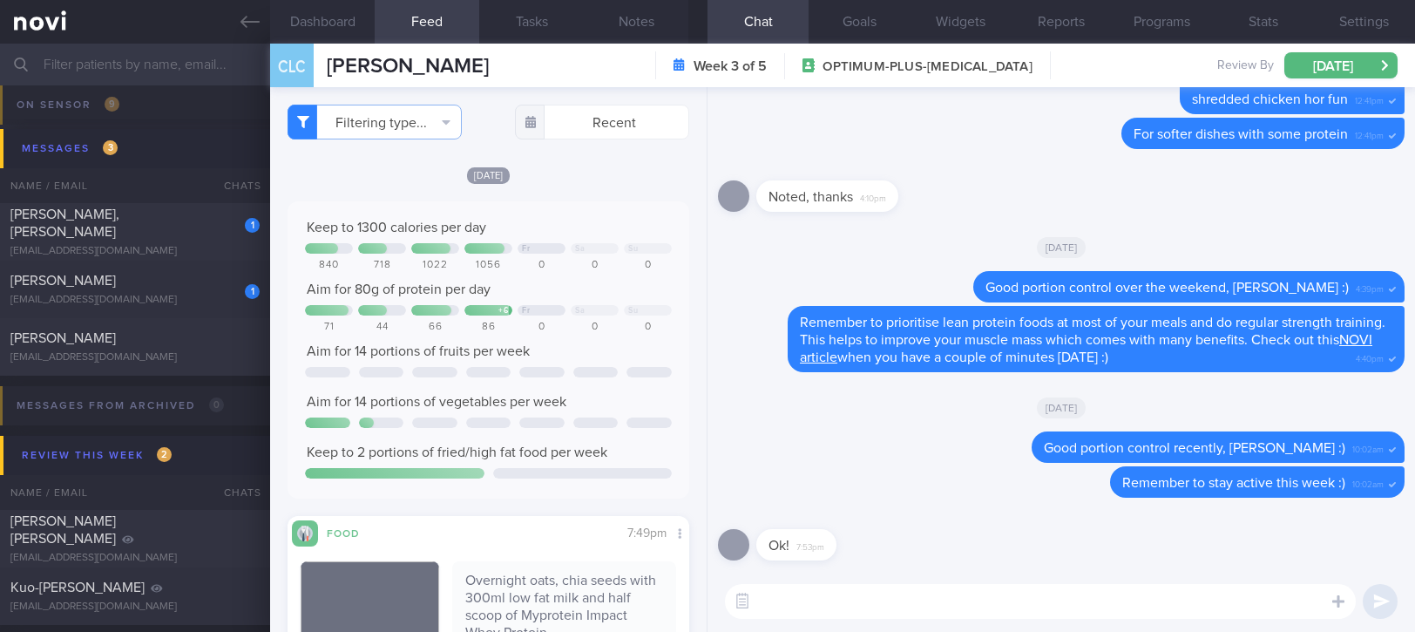
click at [865, 610] on textarea at bounding box center [1040, 601] width 631 height 35
type textarea "Excellent job with your protein intake yesterday :)"
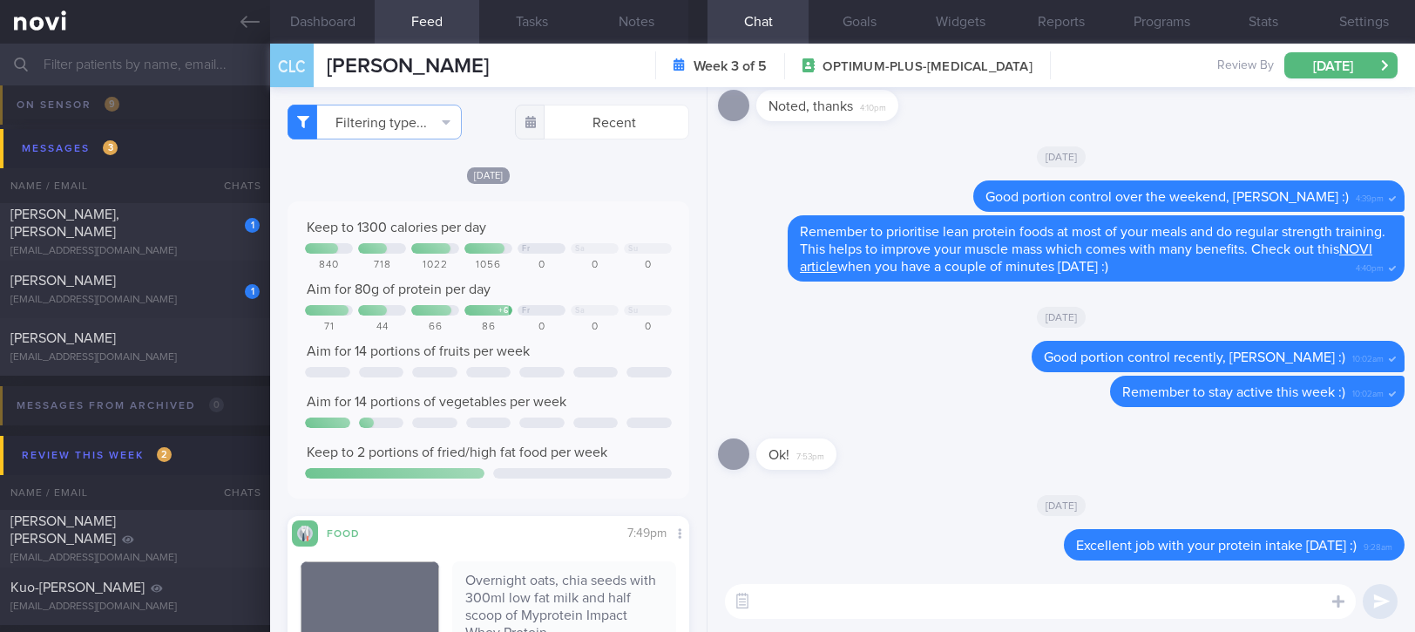
click at [817, 593] on textarea at bounding box center [1040, 601] width 631 height 35
type textarea "Calorie intake is well controlled too"
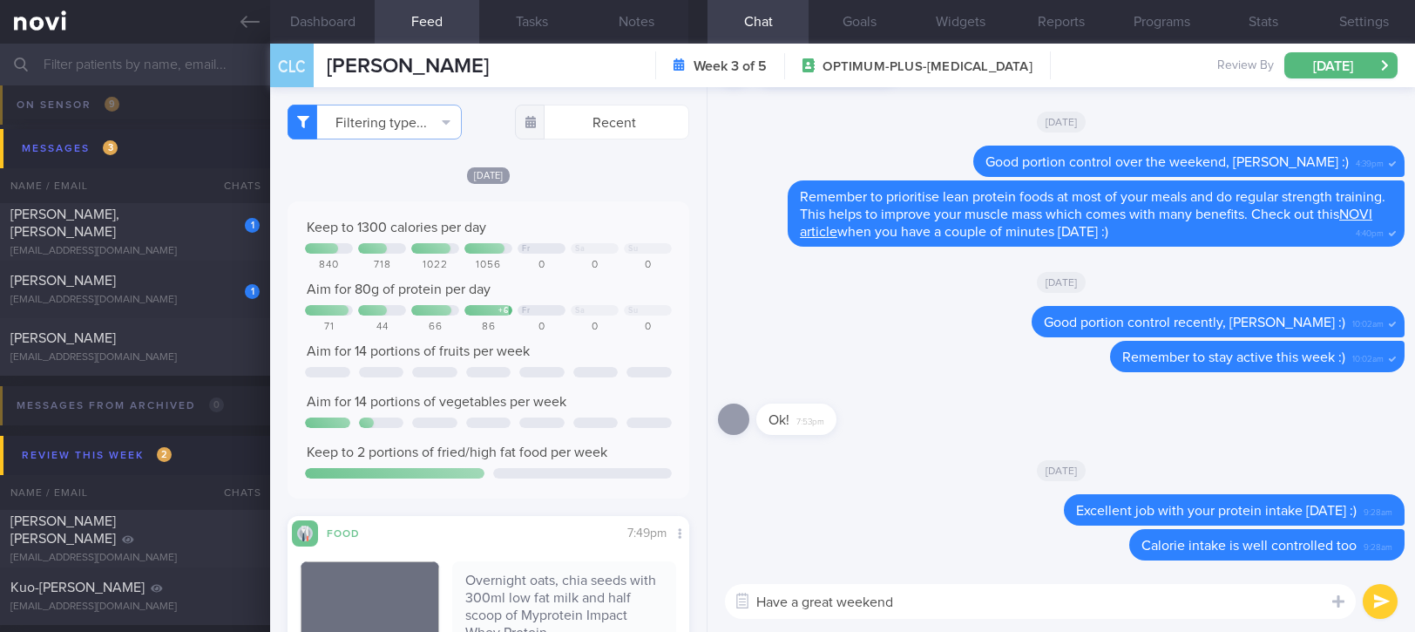
type textarea "Have a great weekend!"
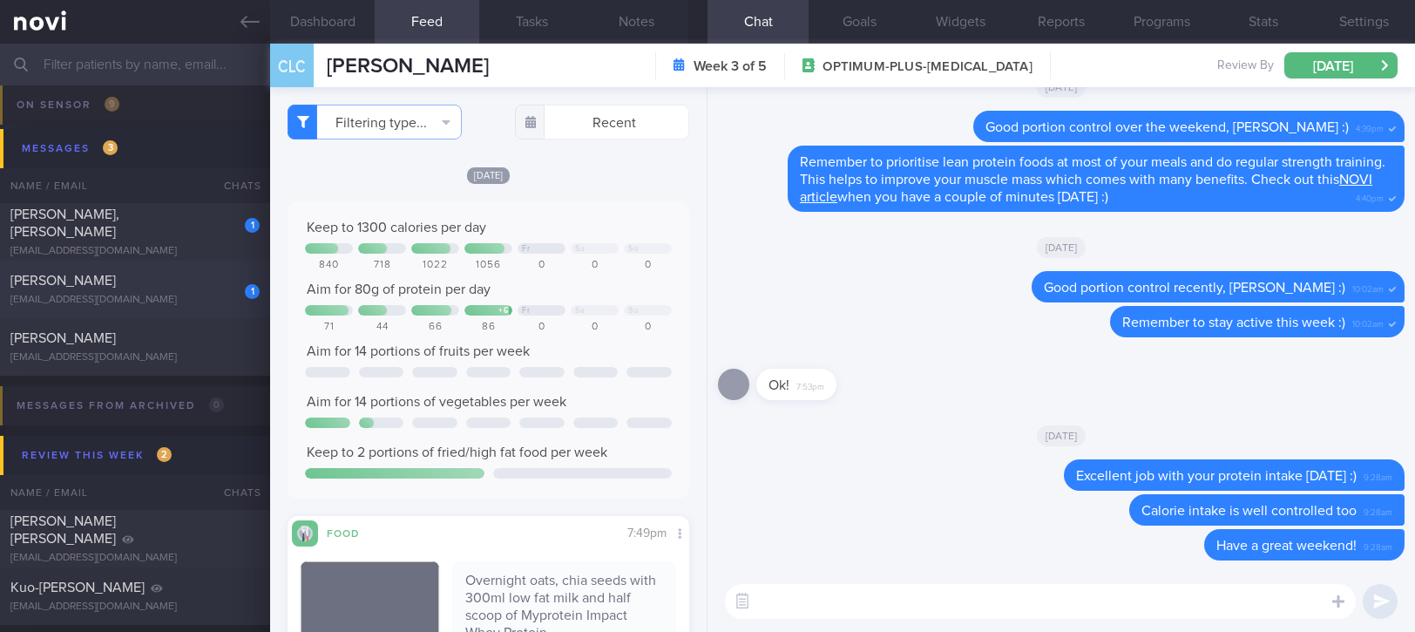
click at [173, 300] on div "[EMAIL_ADDRESS][DOMAIN_NAME]" at bounding box center [134, 300] width 249 height 13
type input "tracked"
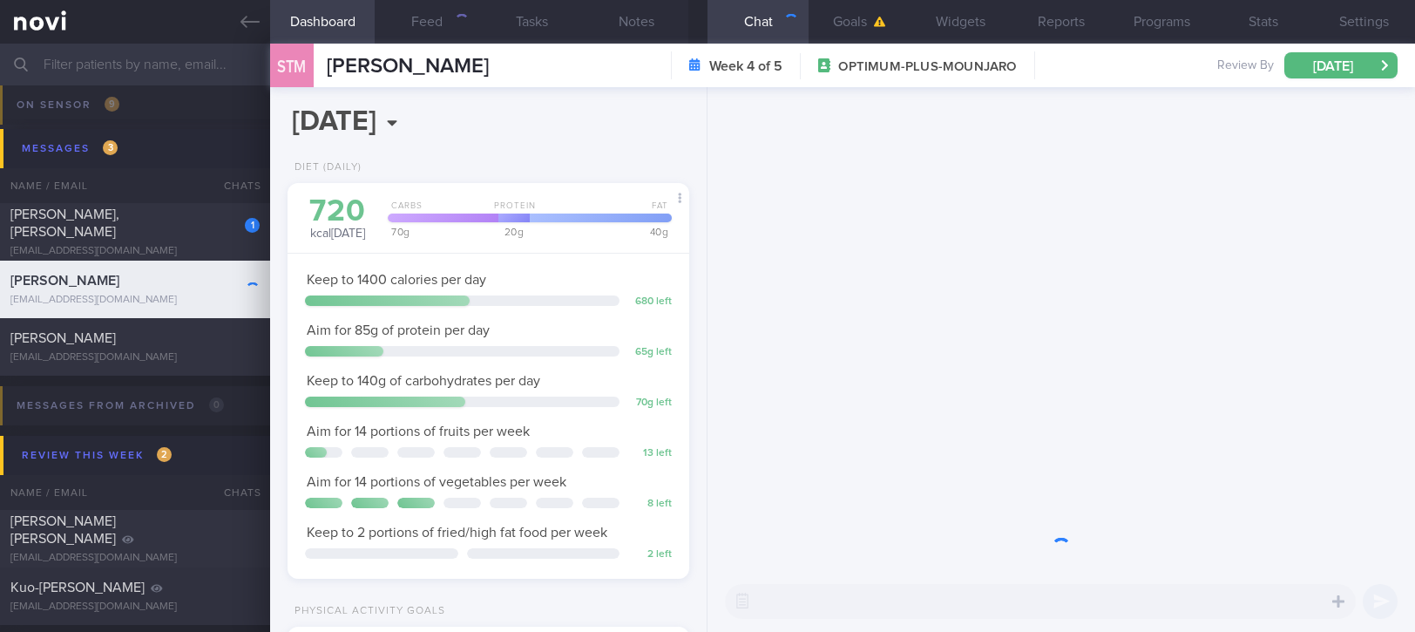
scroll to position [201, 352]
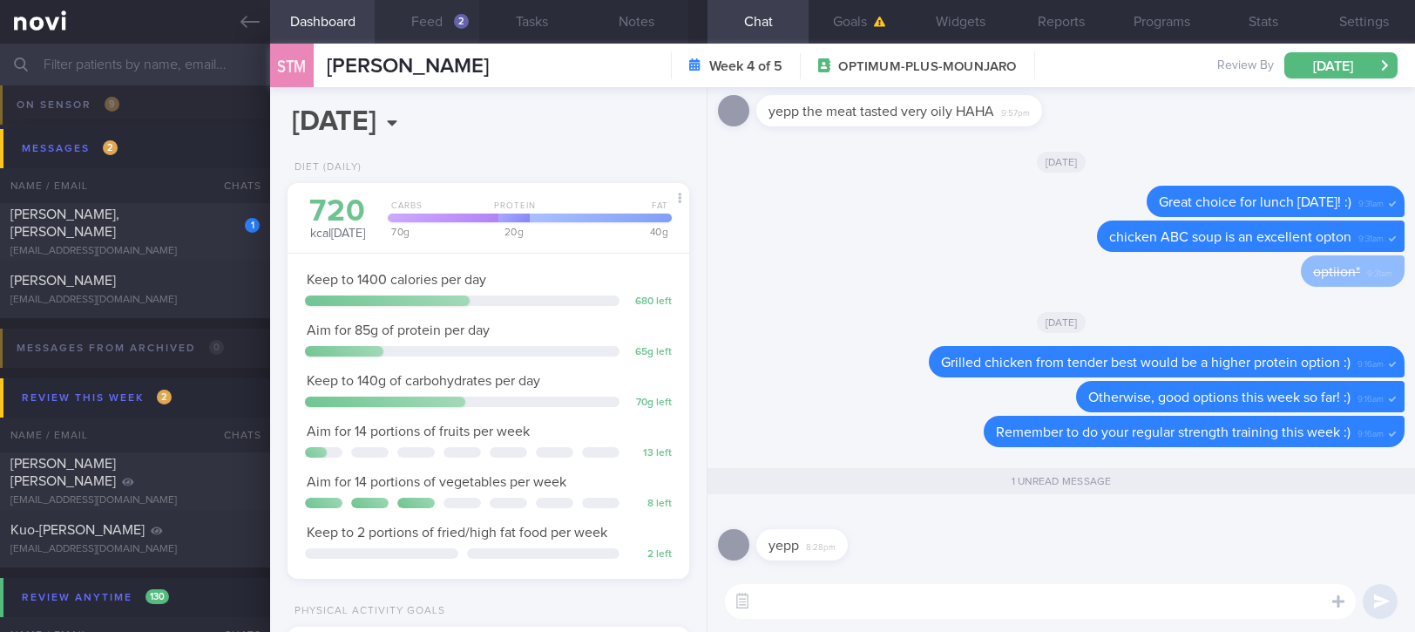
click at [427, 24] on button "Feed 2" at bounding box center [427, 22] width 105 height 44
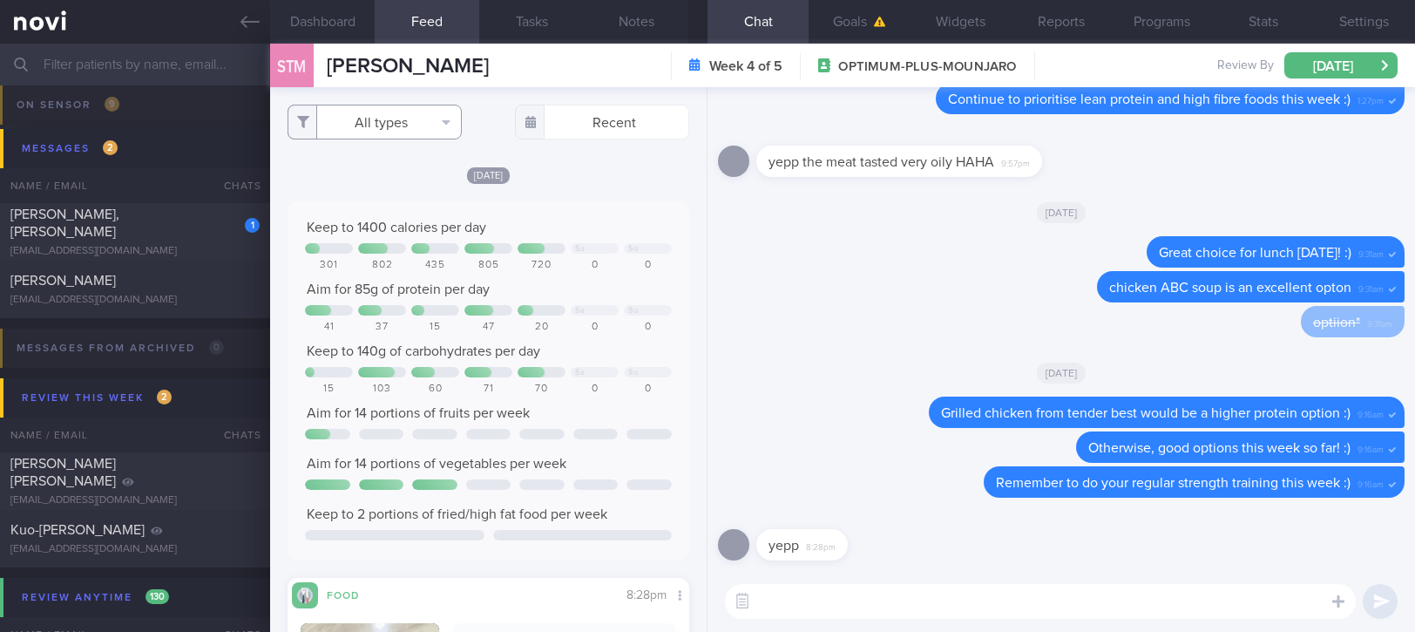
click at [427, 122] on button "All types" at bounding box center [375, 122] width 174 height 35
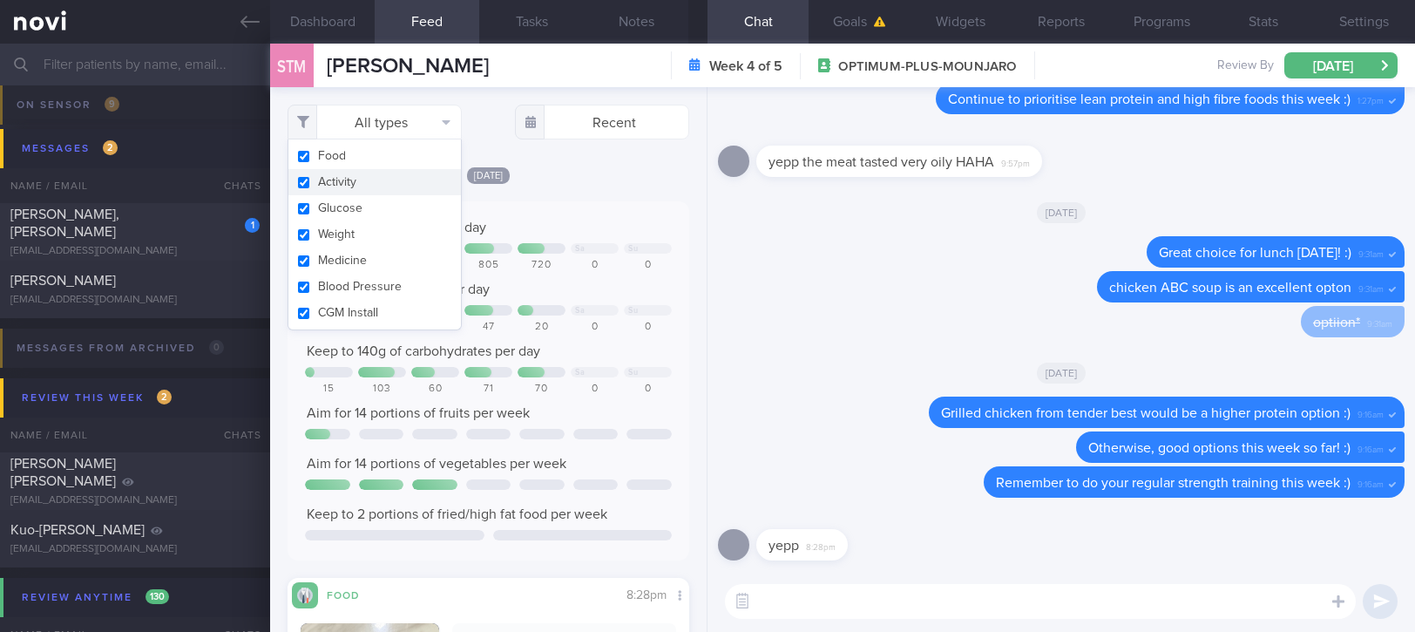
click at [363, 176] on button "Activity" at bounding box center [374, 182] width 173 height 26
checkbox input "false"
click at [541, 302] on div "Keep to 1400 calories per day Sa Su 301 802 435 805 720 0 0 Aim for 85g of prot…" at bounding box center [488, 381] width 367 height 324
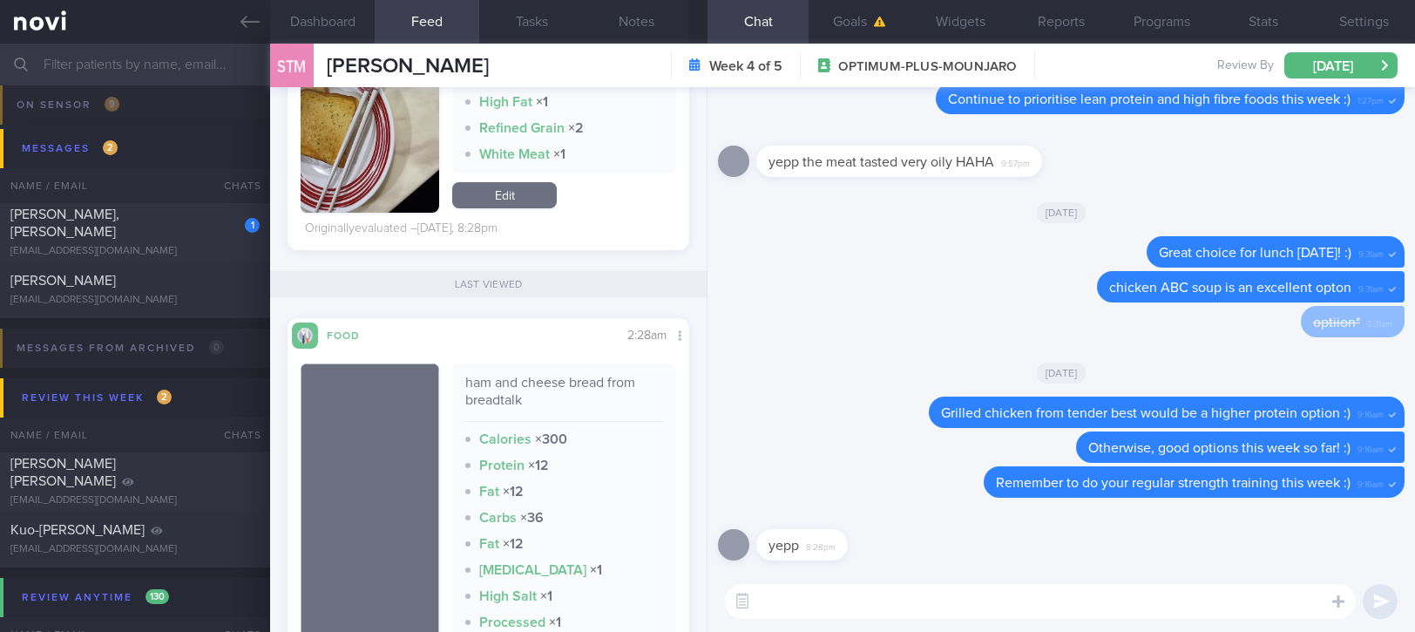
scroll to position [465, 0]
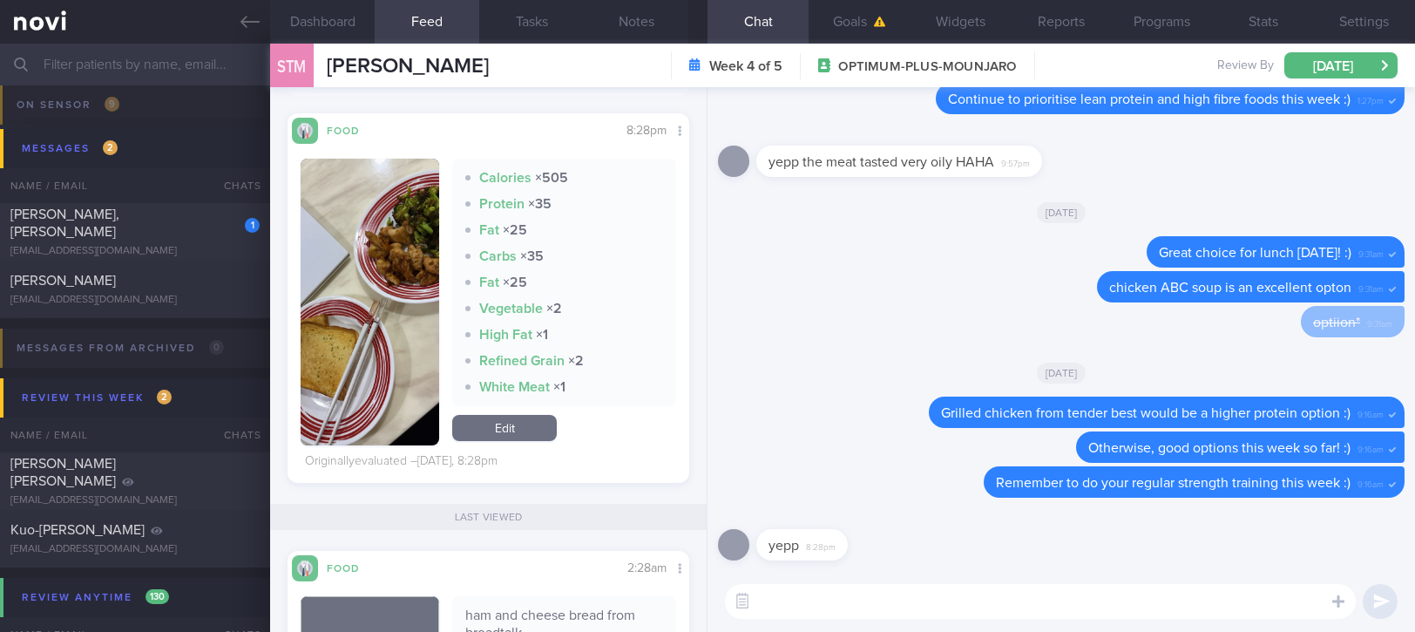
click at [349, 359] on img "button" at bounding box center [370, 302] width 139 height 287
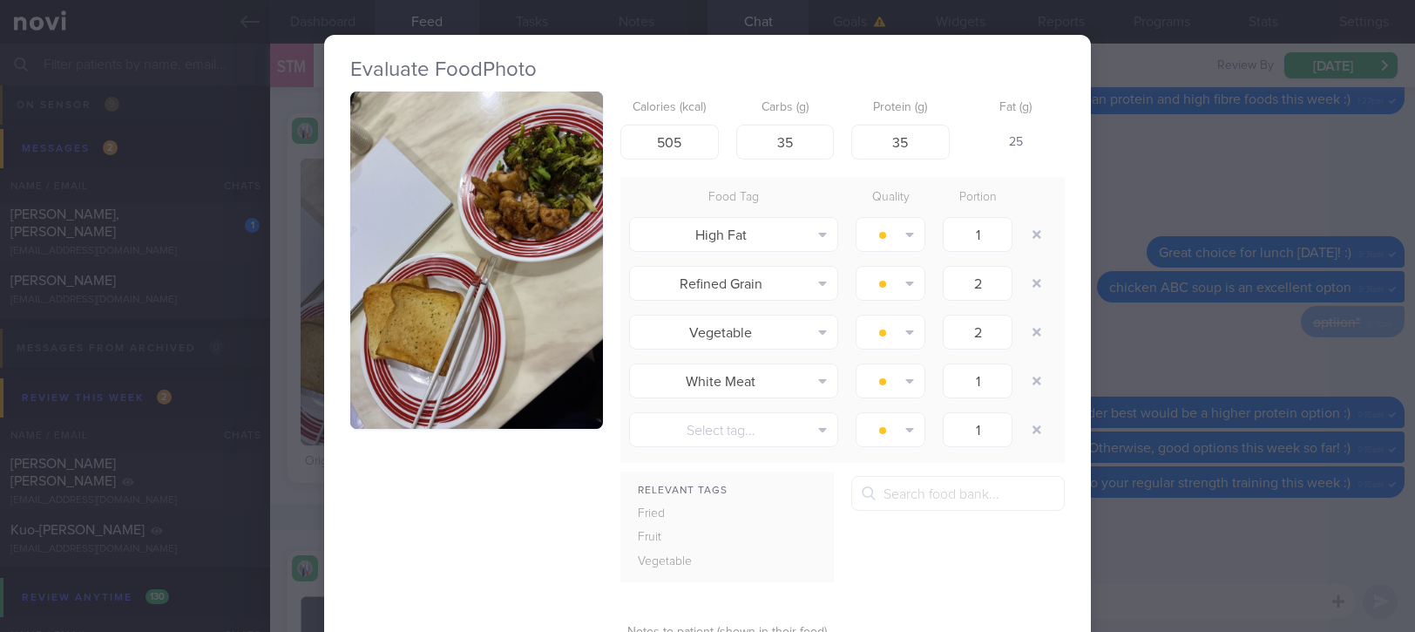
click at [551, 234] on img "button" at bounding box center [476, 260] width 253 height 337
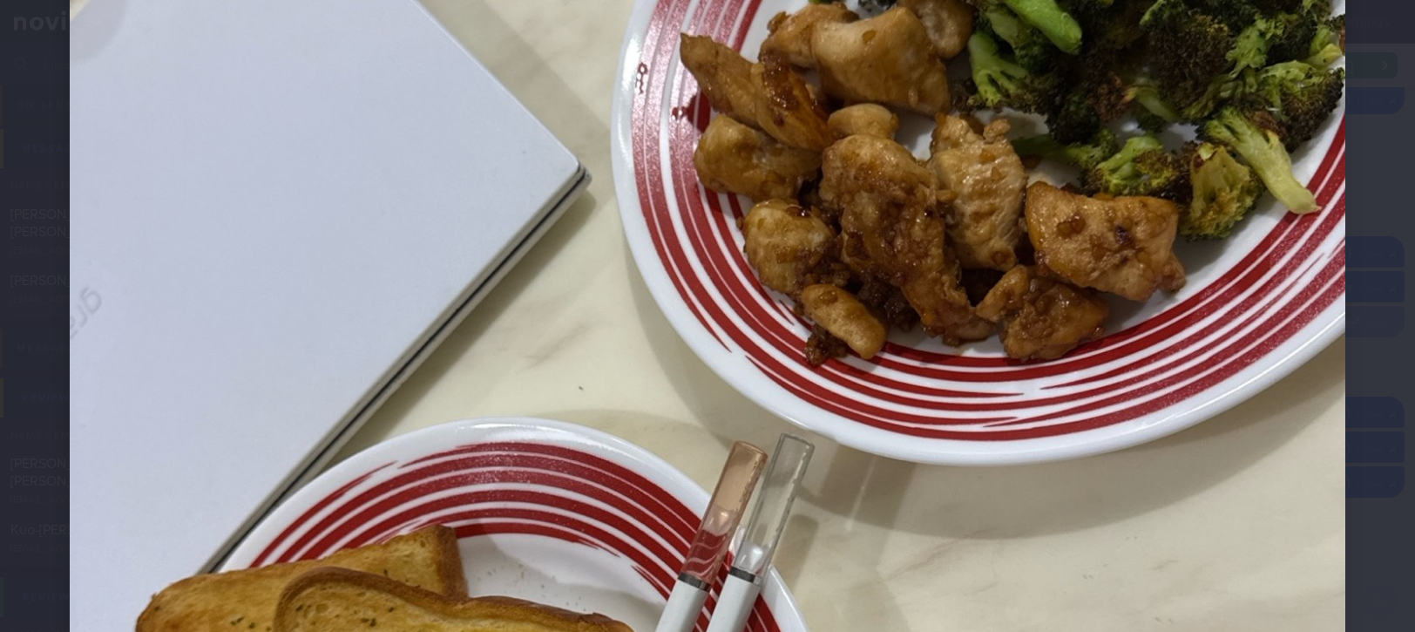
scroll to position [232, 0]
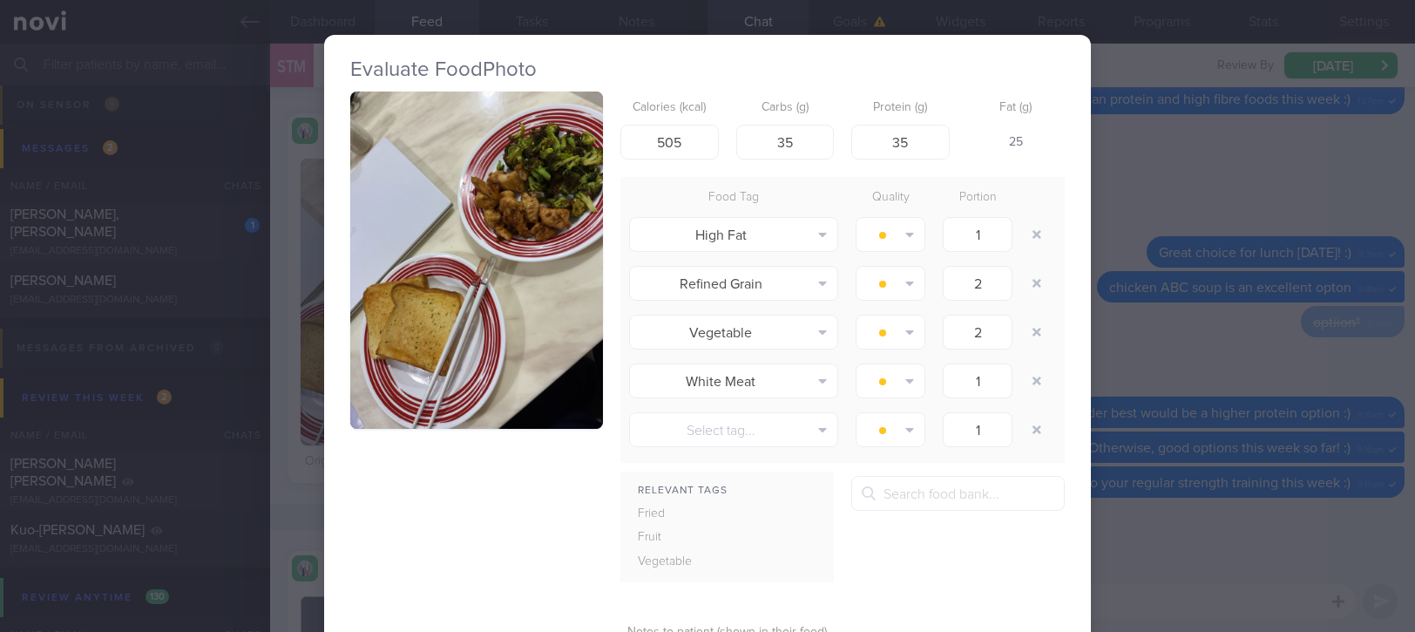
click at [1207, 458] on div "Evaluate Food Photo Calories (kcal) 505 Carbs (g) 35 Protein (g) 35 Fat (g) 25 …" at bounding box center [707, 316] width 1415 height 632
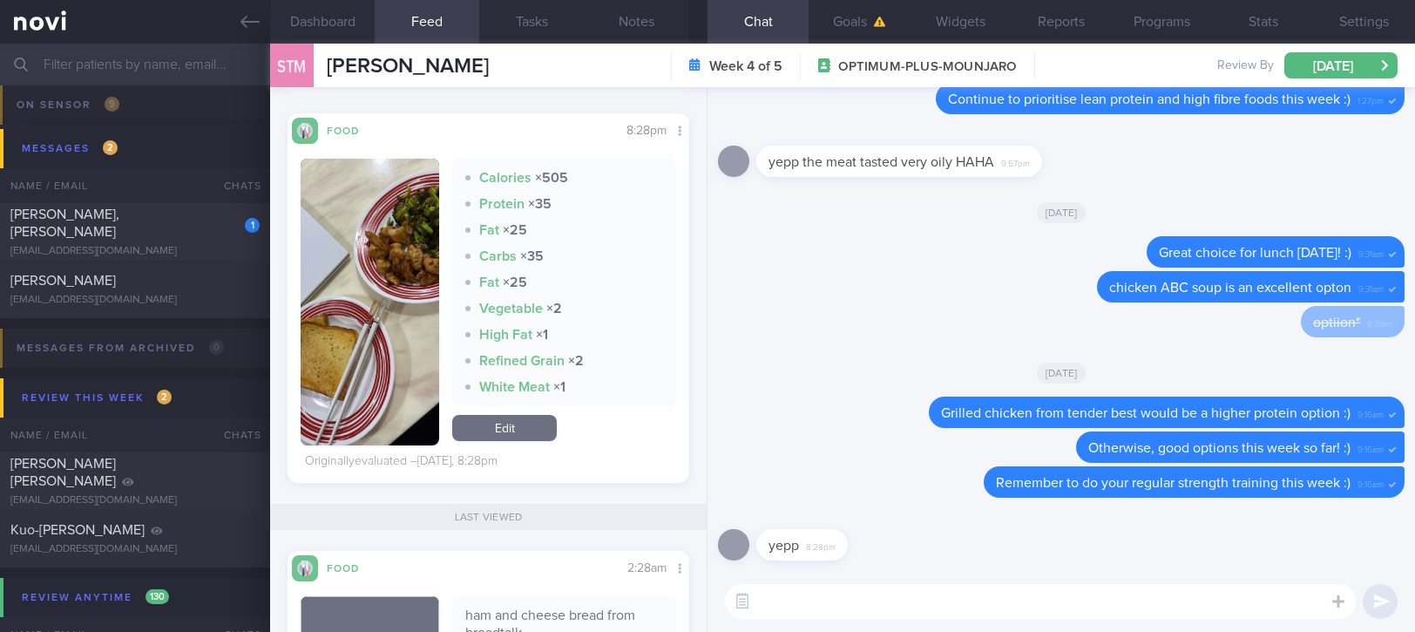
click at [1105, 629] on div "​ ​" at bounding box center [1062, 601] width 708 height 61
click at [1093, 598] on textarea at bounding box center [1040, 601] width 631 height 35
click at [1095, 598] on textarea at bounding box center [1040, 601] width 631 height 35
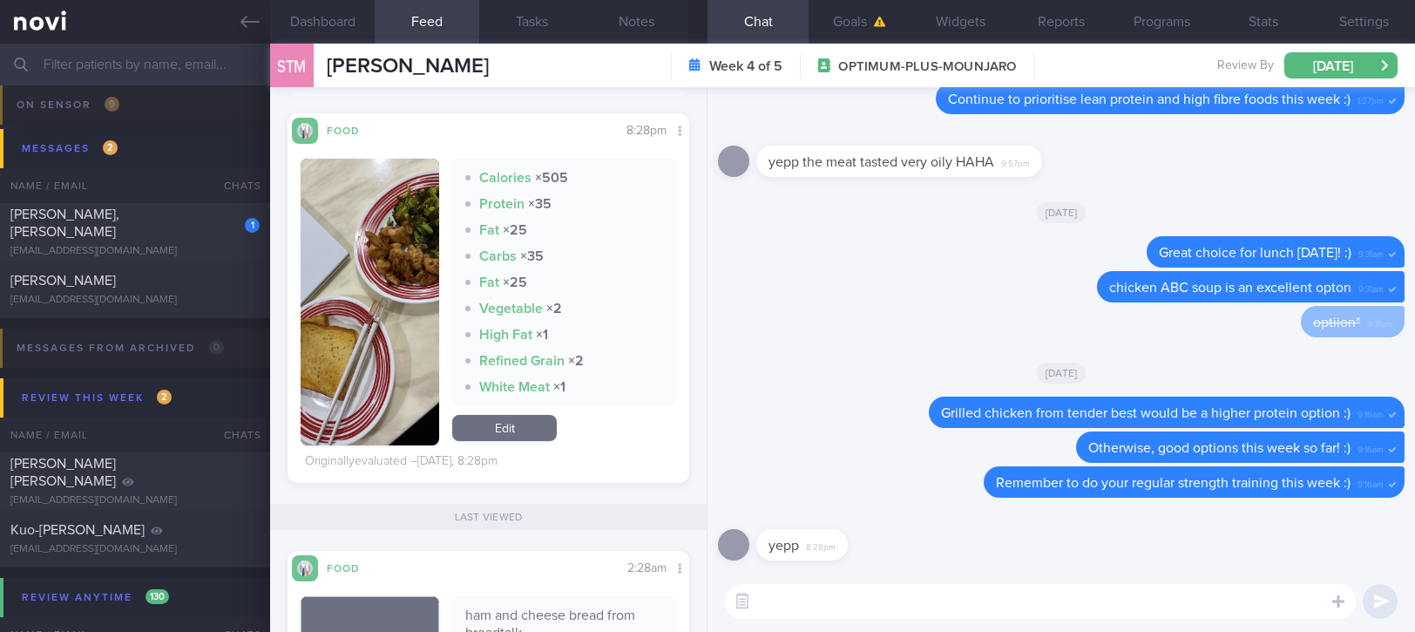
click at [1099, 597] on textarea at bounding box center [1040, 601] width 631 height 35
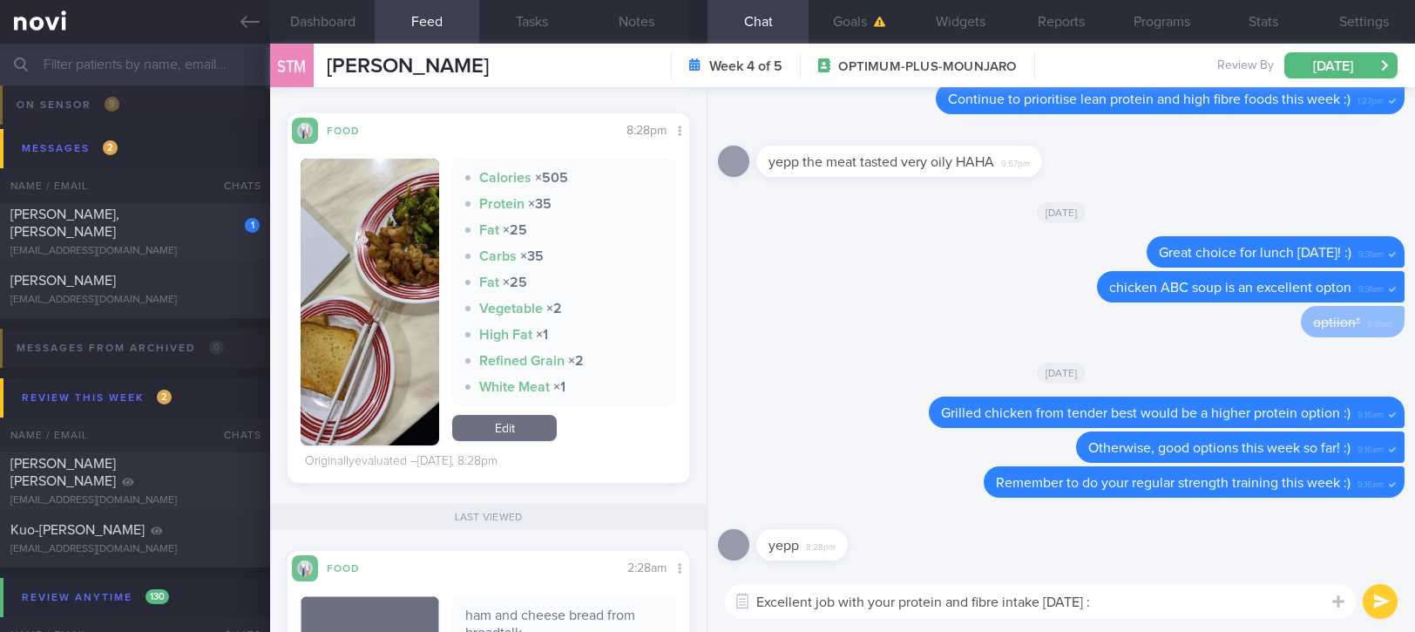
type textarea "Excellent job with your protein and fibre intake yesterday :)"
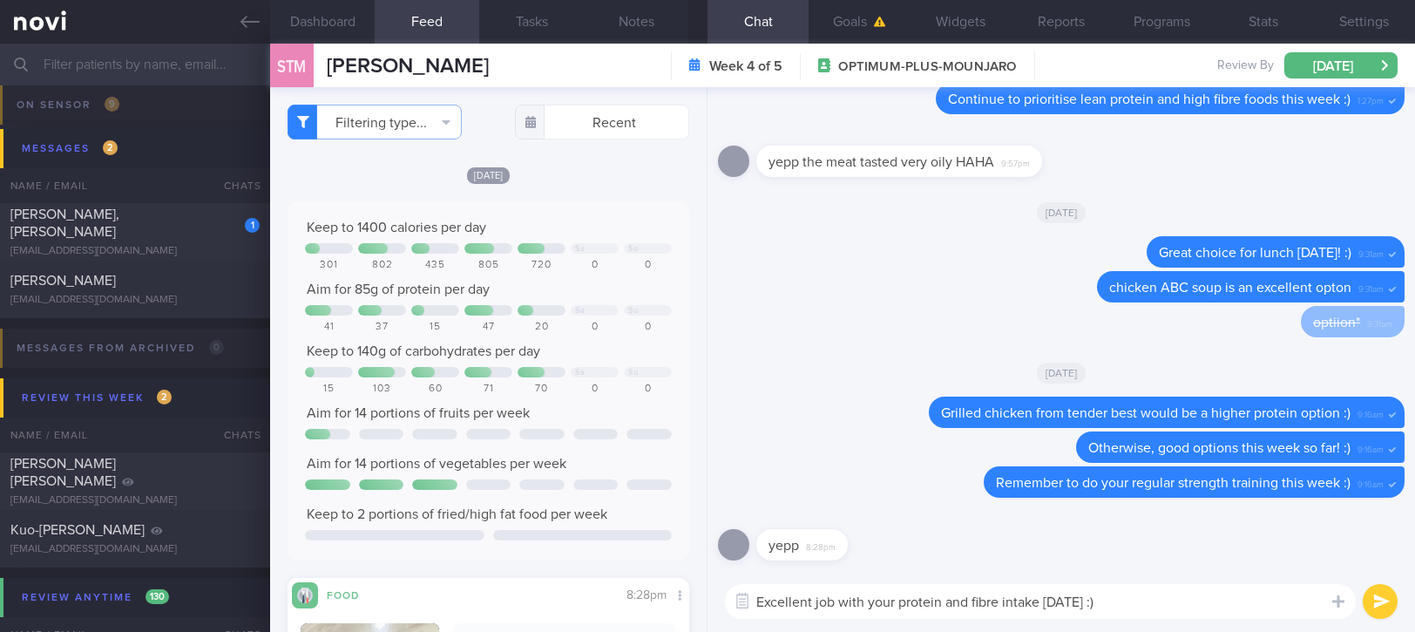
click at [1148, 605] on textarea "Excellent job with your protein and fibre intake yesterday :)" at bounding box center [1040, 601] width 631 height 35
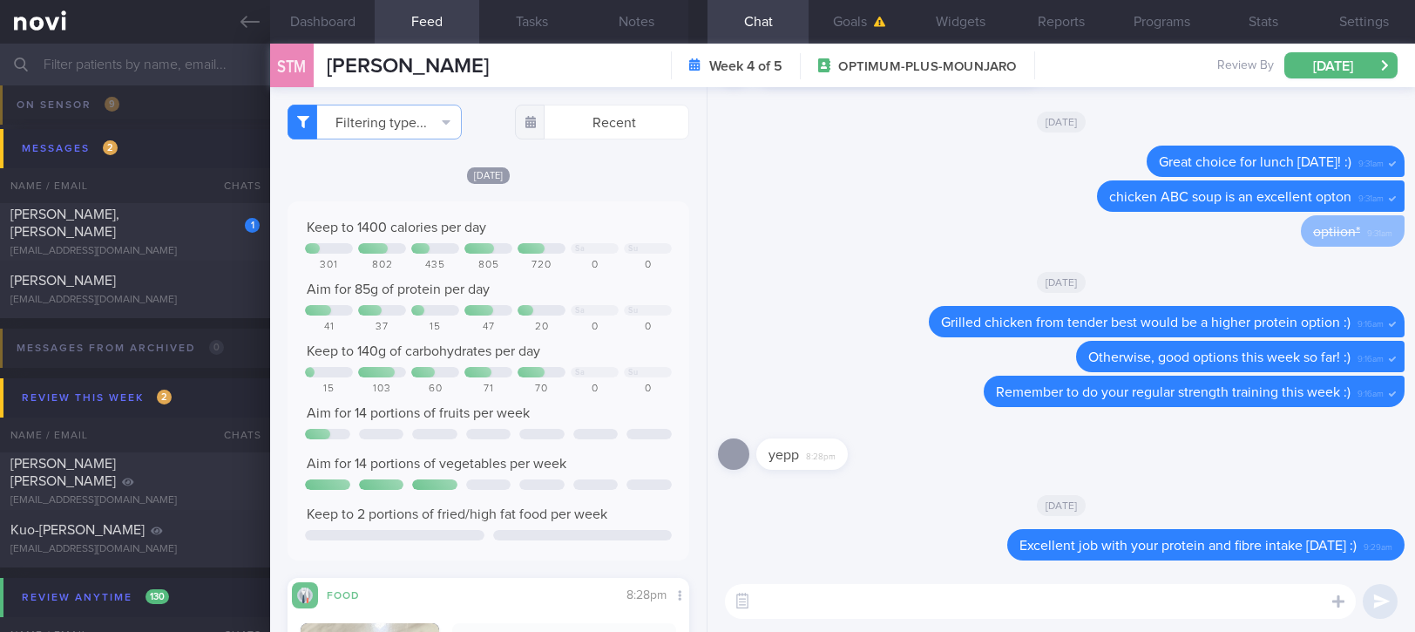
click at [787, 608] on textarea at bounding box center [1040, 601] width 631 height 35
type textarea "Have a great weekend!"
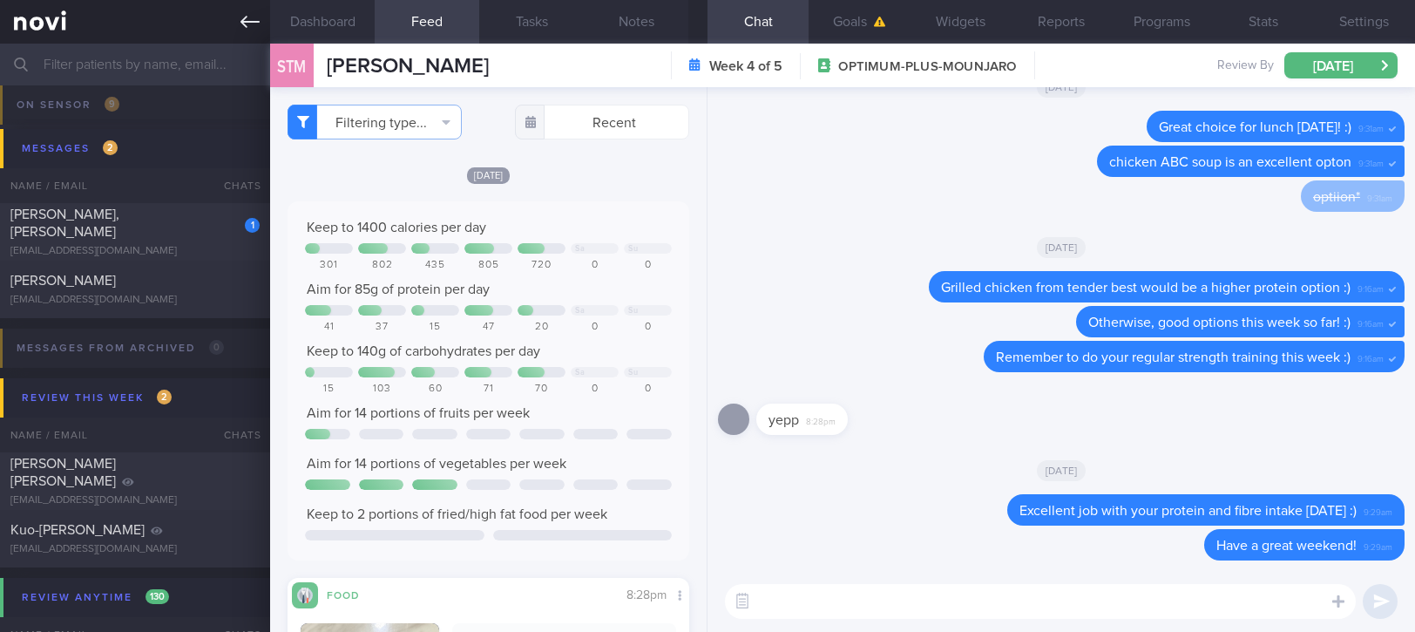
click at [251, 10] on link at bounding box center [135, 22] width 270 height 44
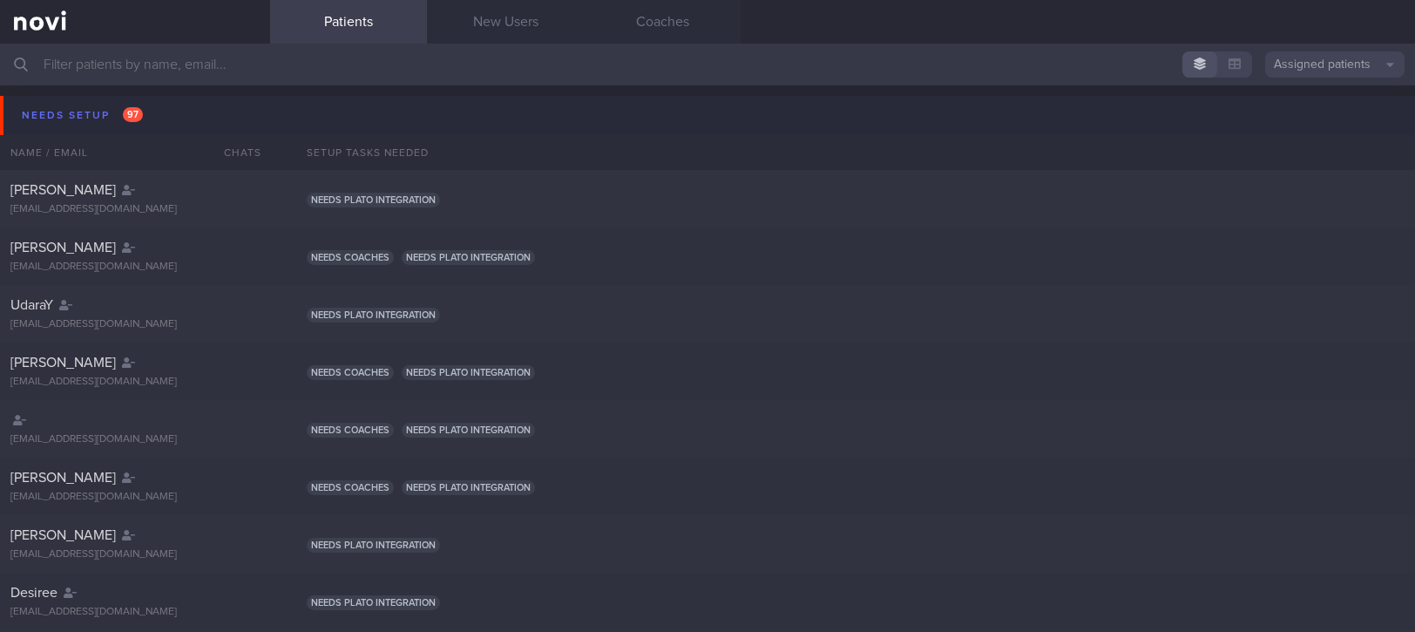
click at [139, 123] on div "Needs setup 97" at bounding box center [82, 116] width 130 height 24
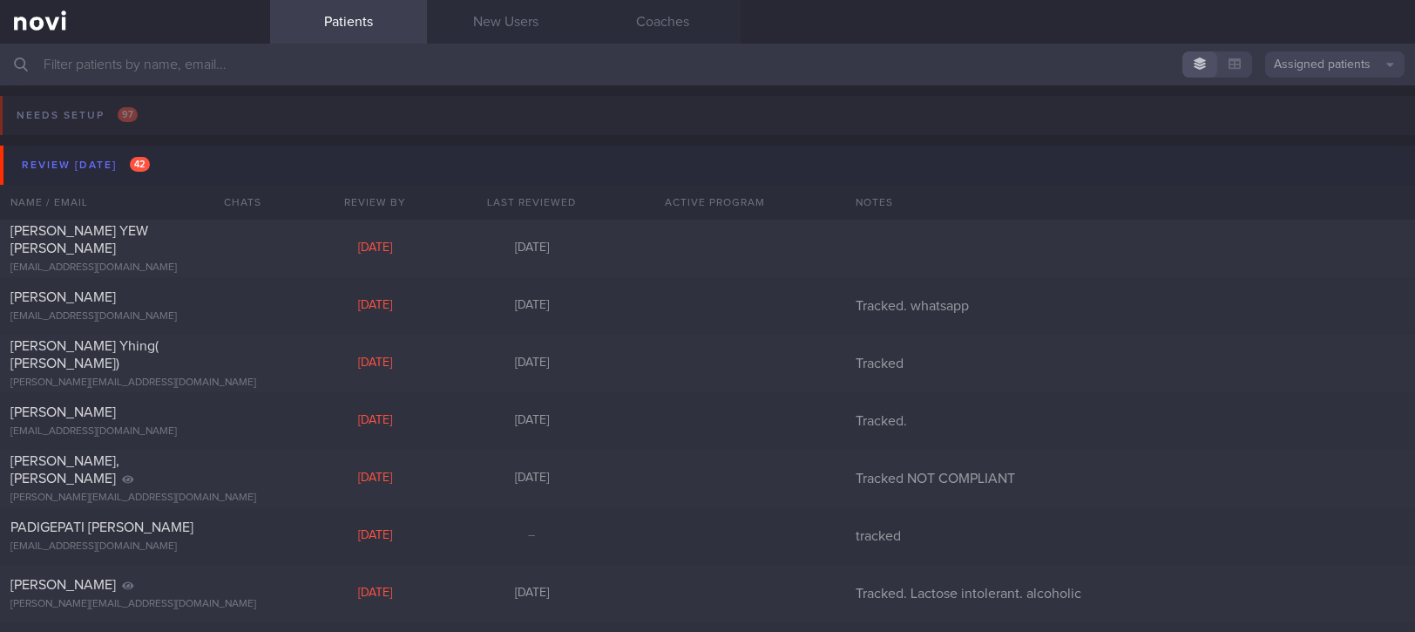
click at [202, 157] on button "Review today 42" at bounding box center [710, 165] width 1421 height 39
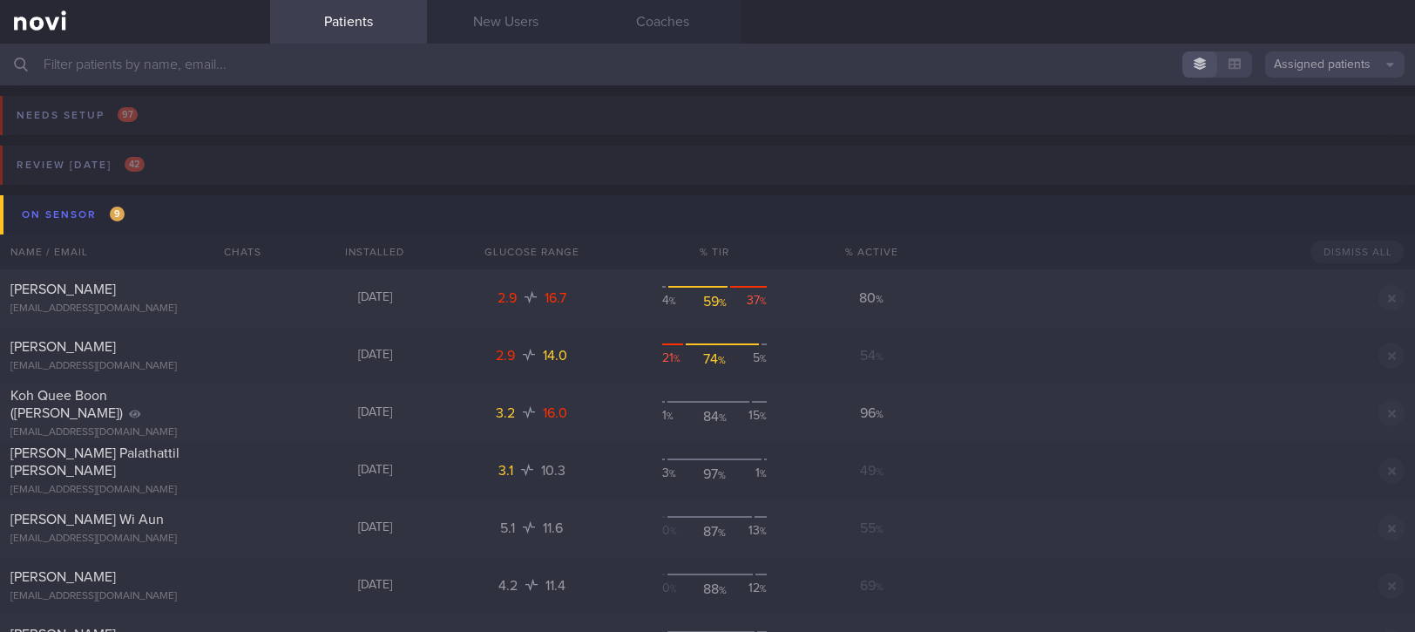
click at [209, 210] on button "On sensor 9" at bounding box center [710, 214] width 1421 height 39
